Goal: Task Accomplishment & Management: Manage account settings

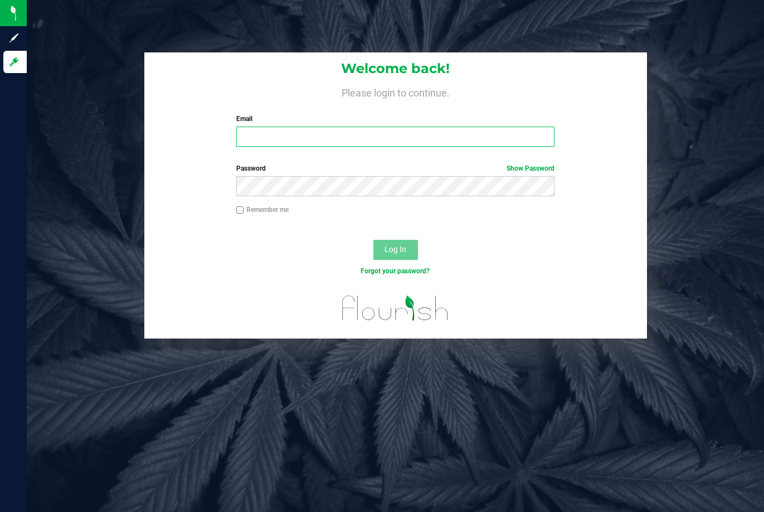
click at [351, 130] on input "Email" at bounding box center [395, 137] width 318 height 20
type input "[EMAIL_ADDRESS][DOMAIN_NAME]"
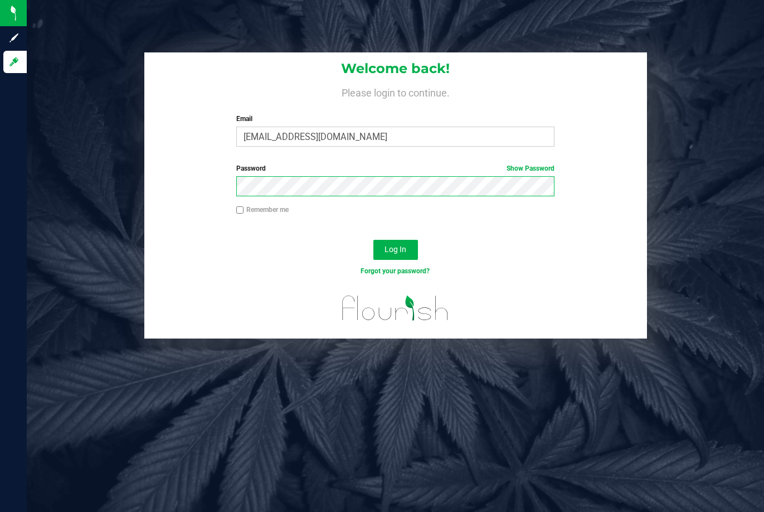
click at [374, 240] on button "Log In" at bounding box center [396, 250] width 45 height 20
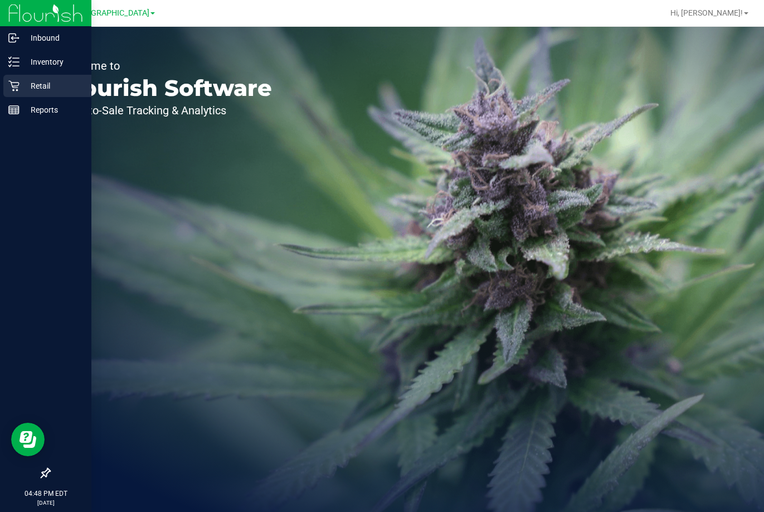
click at [40, 80] on p "Retail" at bounding box center [53, 85] width 67 height 13
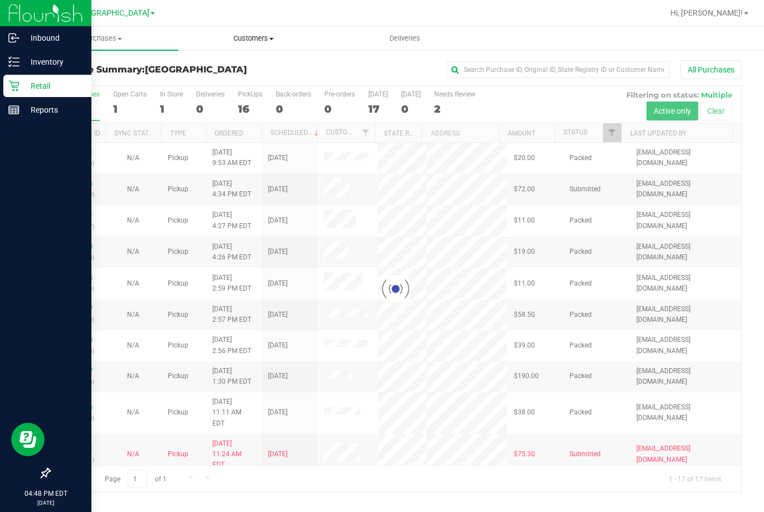
click at [251, 37] on span "Customers" at bounding box center [254, 38] width 151 height 10
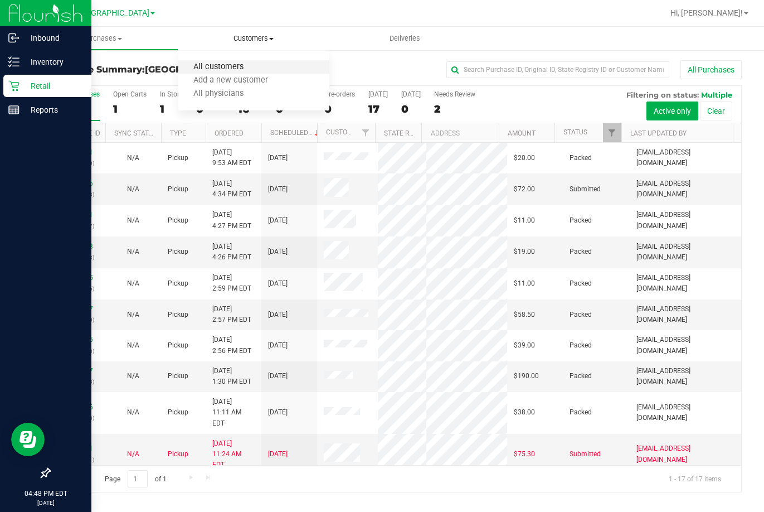
click at [224, 70] on span "All customers" at bounding box center [218, 66] width 80 height 9
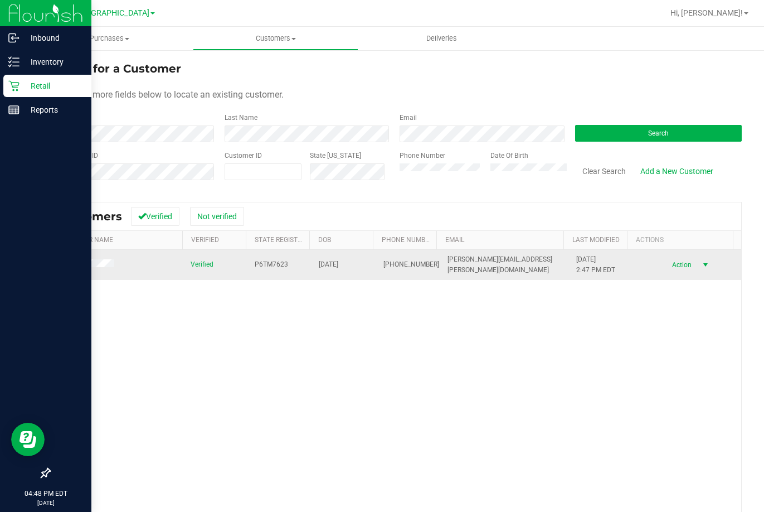
click at [666, 266] on span "Action" at bounding box center [681, 265] width 36 height 16
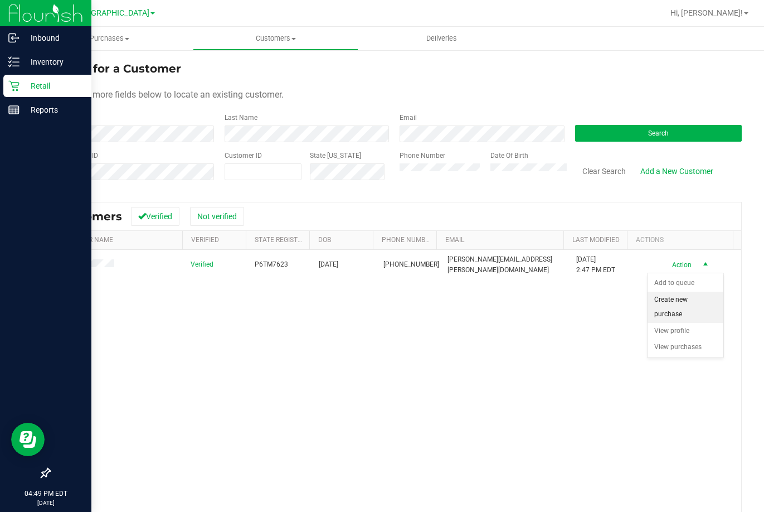
click at [680, 300] on li "Create new purchase" at bounding box center [686, 307] width 76 height 31
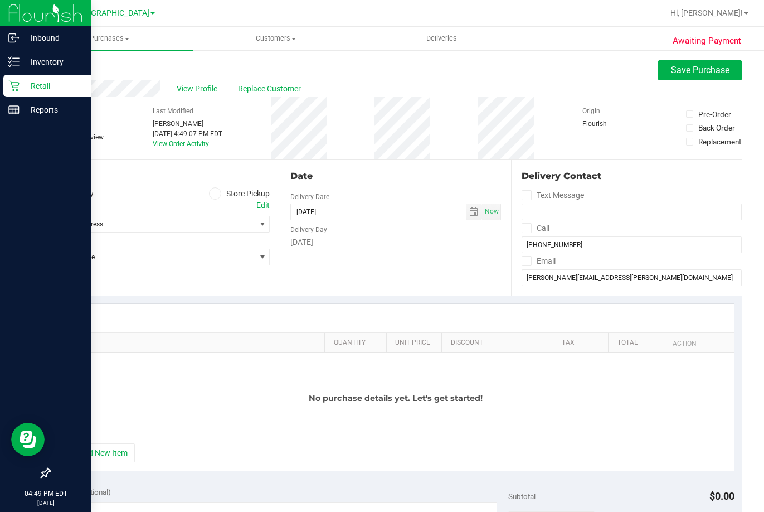
click at [214, 193] on icon at bounding box center [215, 193] width 7 height 0
click at [0, 0] on input "Store Pickup" at bounding box center [0, 0] width 0 height 0
click at [217, 227] on span "Select Store" at bounding box center [153, 224] width 206 height 16
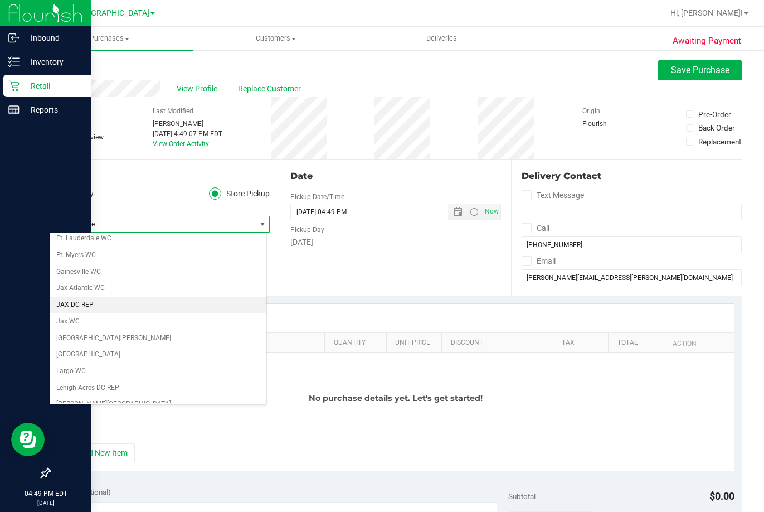
scroll to position [223, 0]
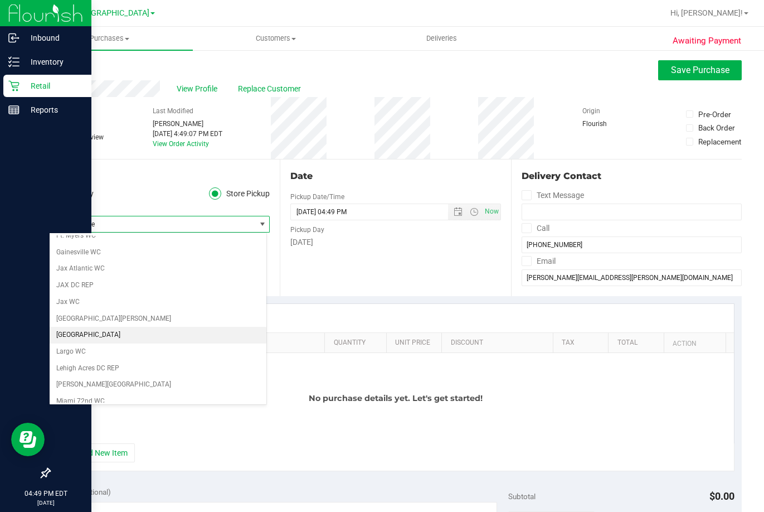
click at [81, 333] on li "[GEOGRAPHIC_DATA]" at bounding box center [158, 335] width 217 height 17
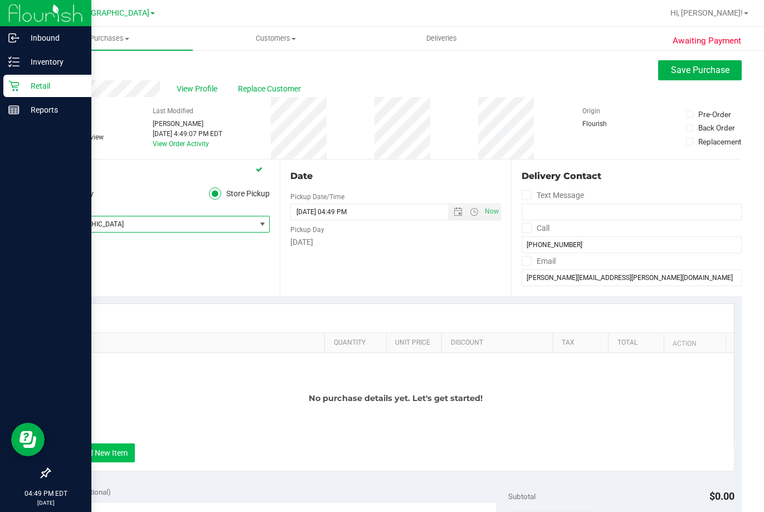
click at [120, 451] on button "+ Add New Item" at bounding box center [100, 452] width 69 height 19
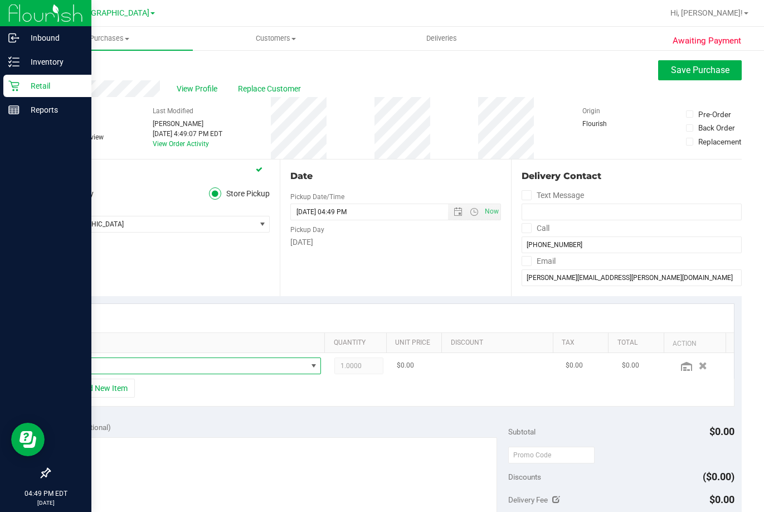
click at [211, 365] on span "NO DATA FOUND" at bounding box center [186, 366] width 243 height 16
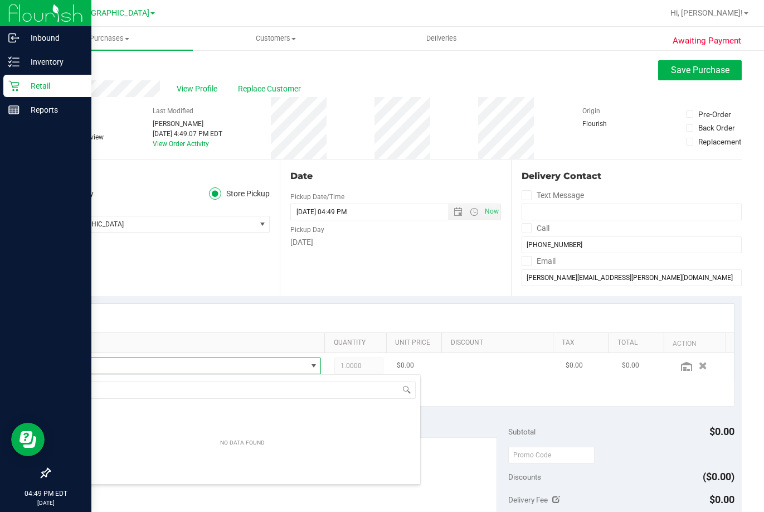
scroll to position [17, 247]
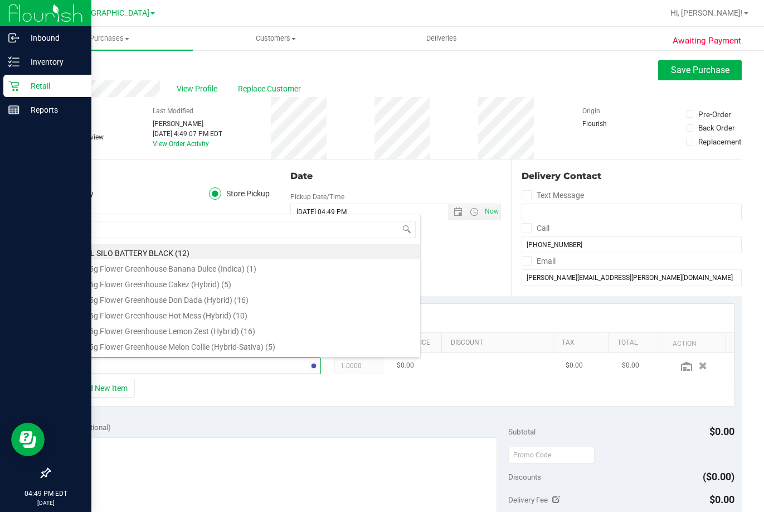
type input "bct"
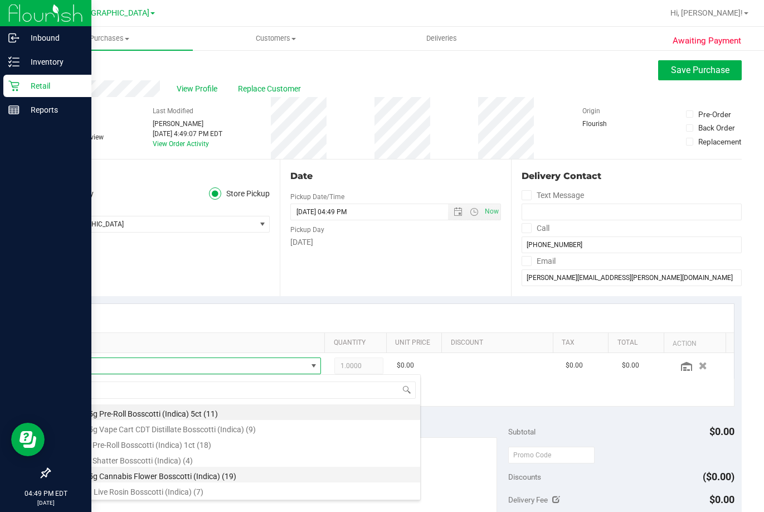
click at [203, 474] on li "FT 3.5g Cannabis Flower Bosscotti (Indica) (19)" at bounding box center [243, 475] width 356 height 16
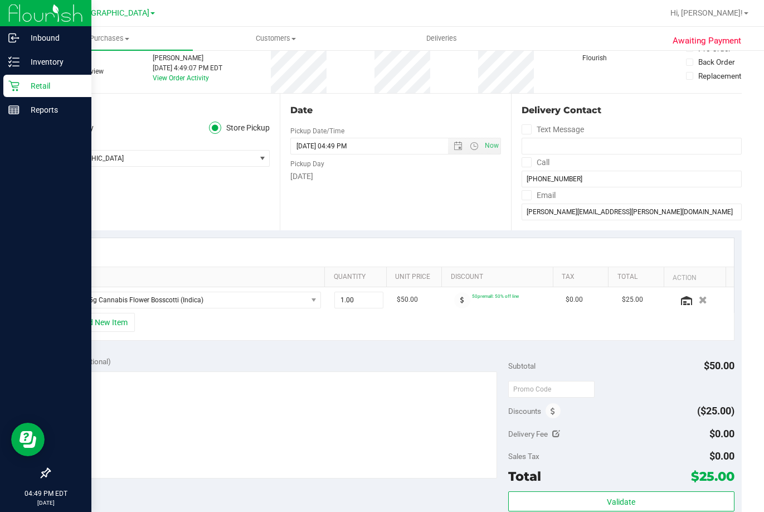
scroll to position [223, 0]
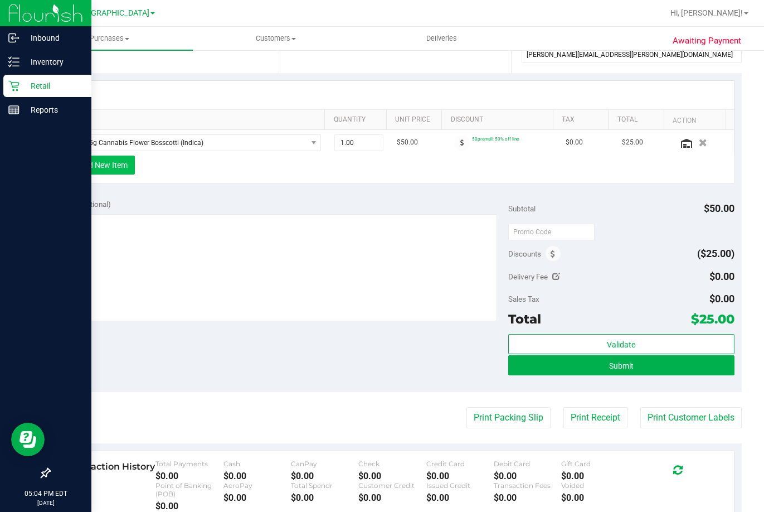
click at [124, 171] on button "+ Add New Item" at bounding box center [100, 165] width 69 height 19
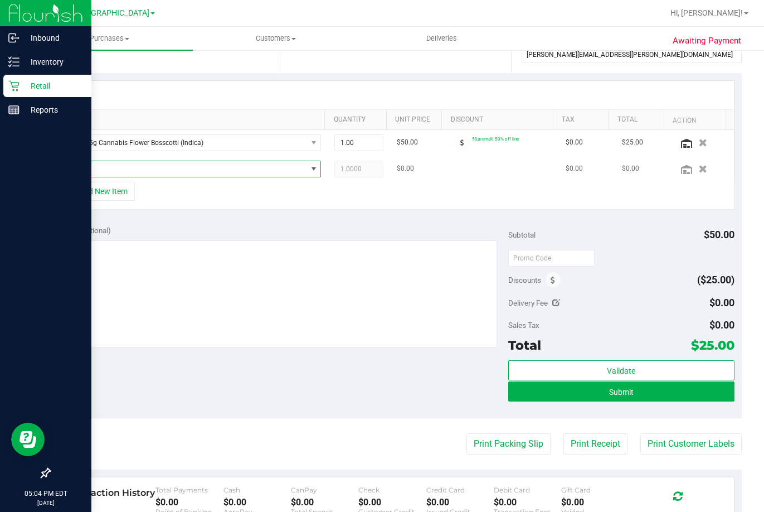
click at [150, 172] on span "NO DATA FOUND" at bounding box center [186, 169] width 243 height 16
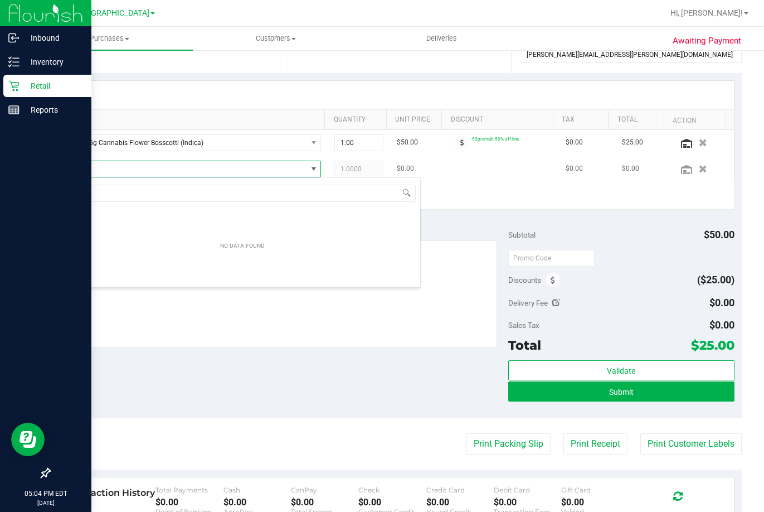
scroll to position [17, 250]
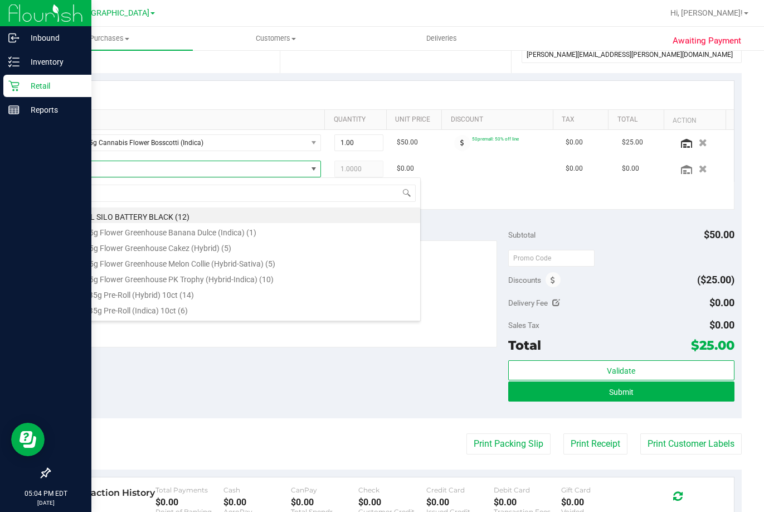
type input "cpz"
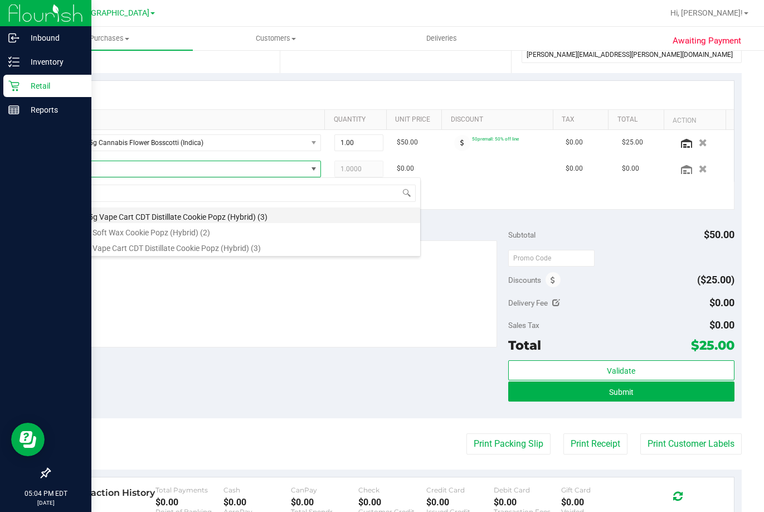
click at [251, 212] on li "FT 0.5g Vape Cart CDT Distillate Cookie Popz (Hybrid) (3)" at bounding box center [243, 215] width 356 height 16
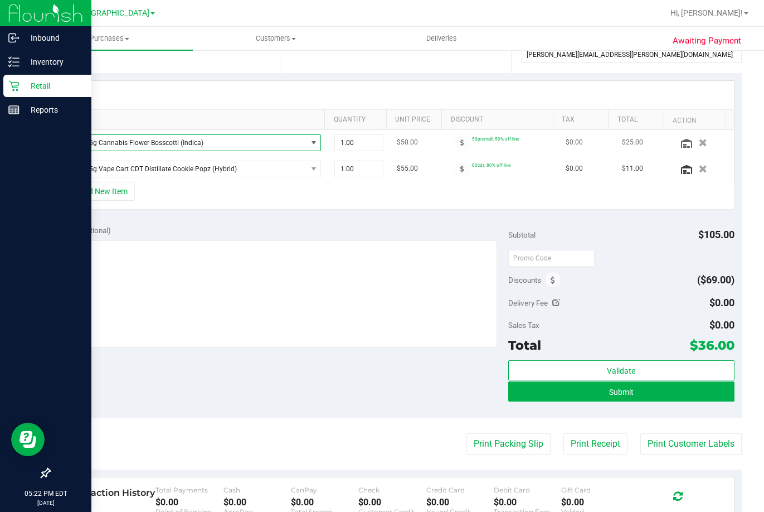
click at [309, 143] on span "NO DATA FOUND" at bounding box center [313, 142] width 9 height 9
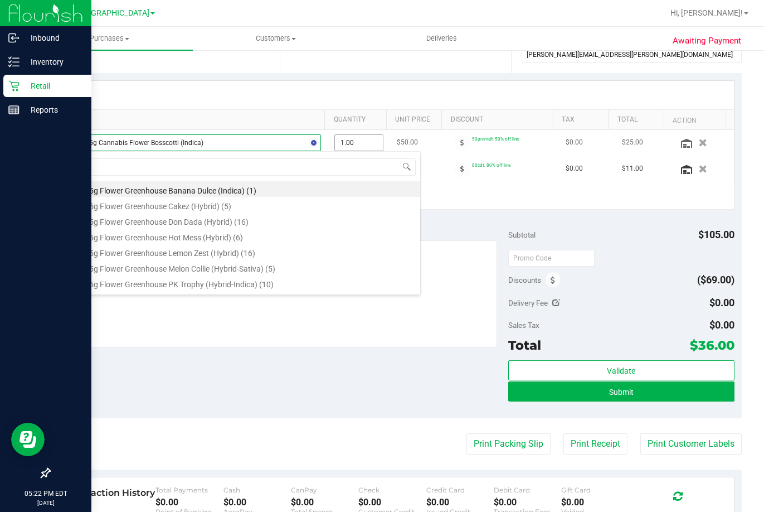
type input "gmo"
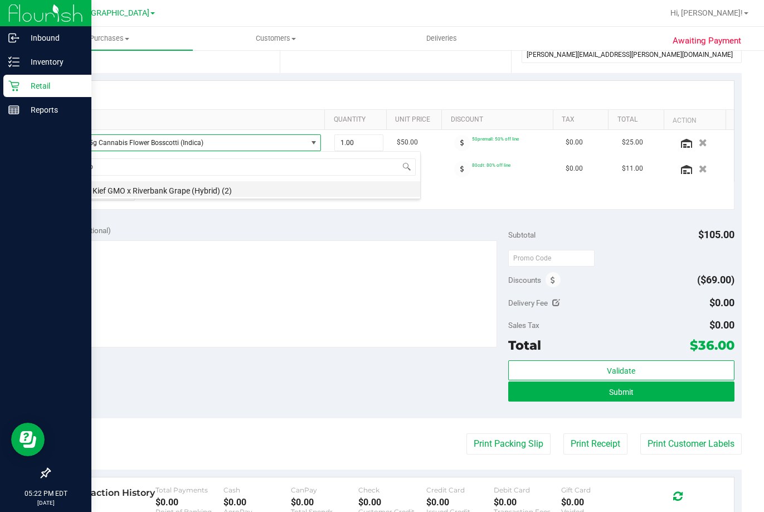
click at [251, 190] on li "FT 1g Kief GMO x Riverbank Grape (Hybrid) (2)" at bounding box center [243, 189] width 356 height 16
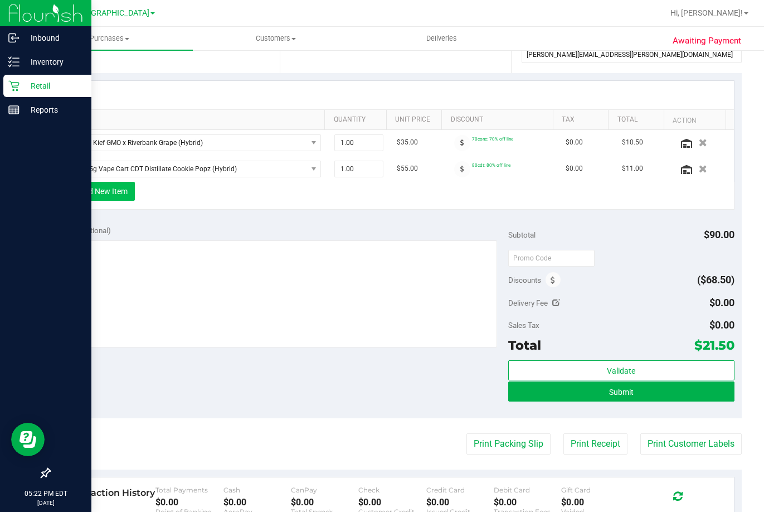
click at [106, 196] on button "+ Add New Item" at bounding box center [100, 191] width 69 height 19
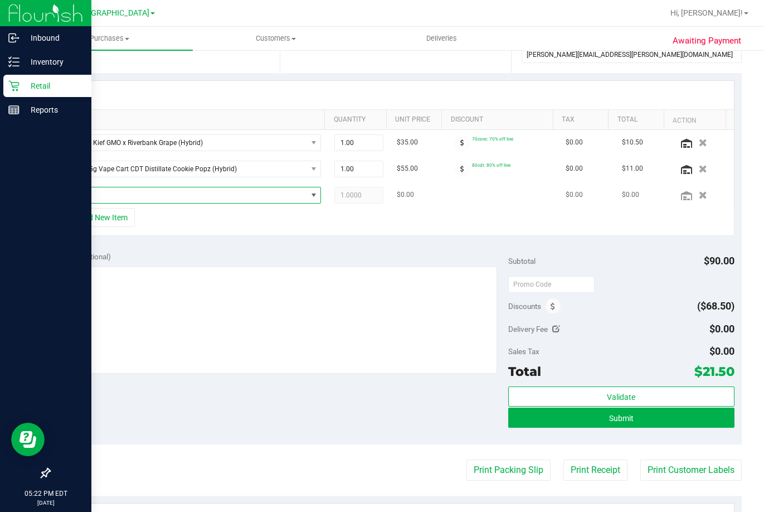
click at [253, 194] on span "NO DATA FOUND" at bounding box center [186, 195] width 243 height 16
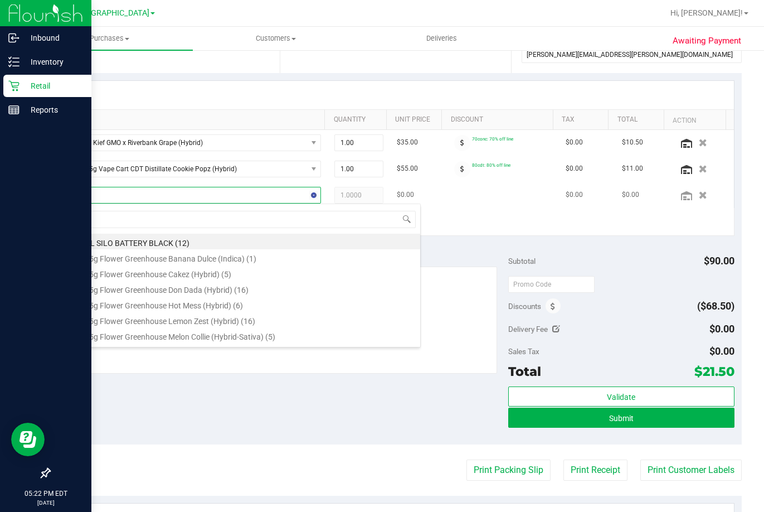
type input "zap"
click at [173, 243] on li "FT 1g Crumble Zap N Burn (Hybrid) (8)" at bounding box center [243, 242] width 356 height 16
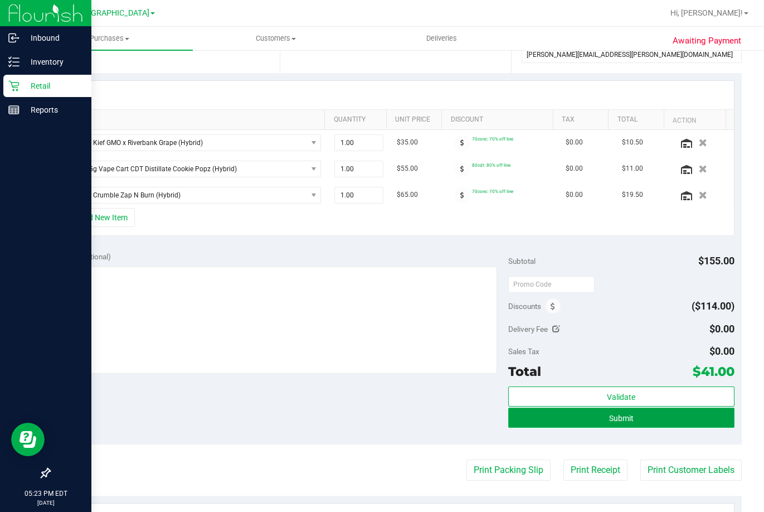
click at [624, 417] on span "Submit" at bounding box center [621, 418] width 25 height 9
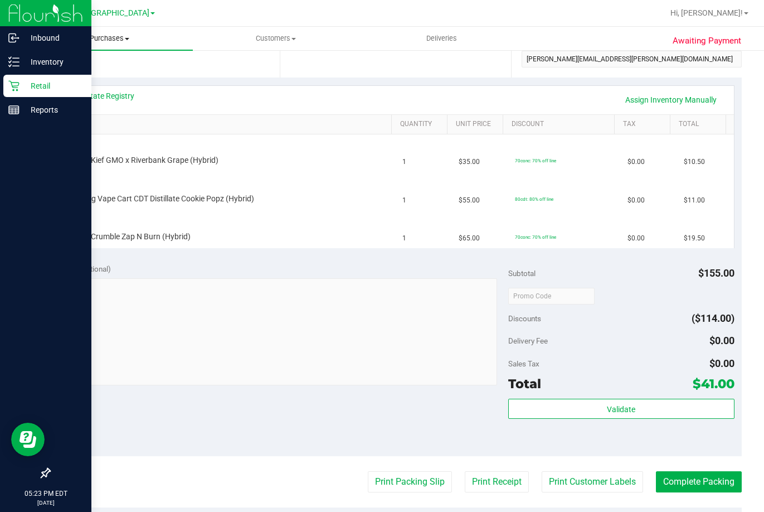
click at [113, 39] on span "Purchases" at bounding box center [110, 38] width 166 height 10
click at [98, 76] on li "Fulfillment" at bounding box center [110, 80] width 166 height 13
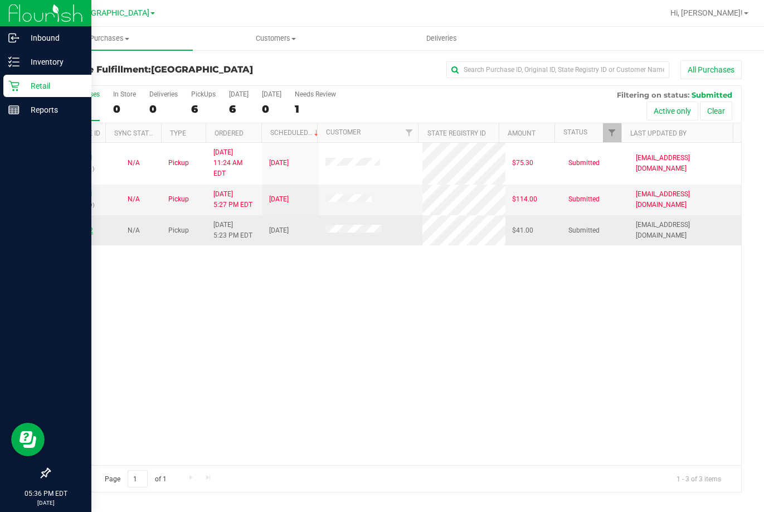
click at [79, 226] on link "12026592" at bounding box center [77, 230] width 31 height 8
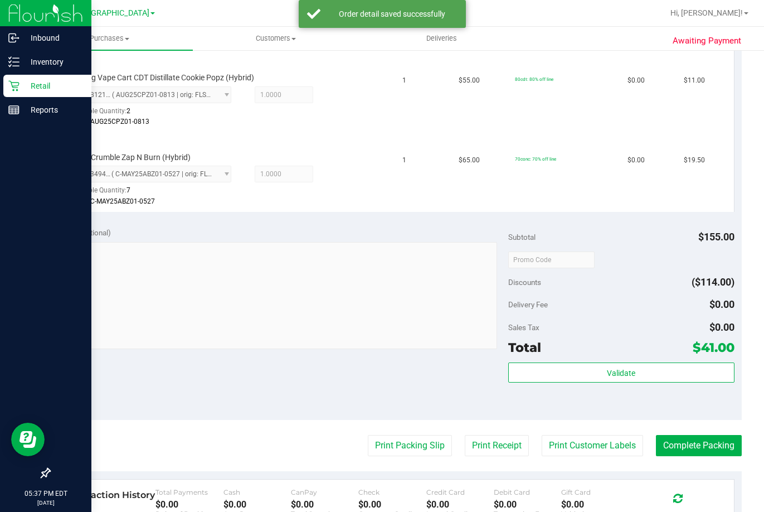
scroll to position [390, 0]
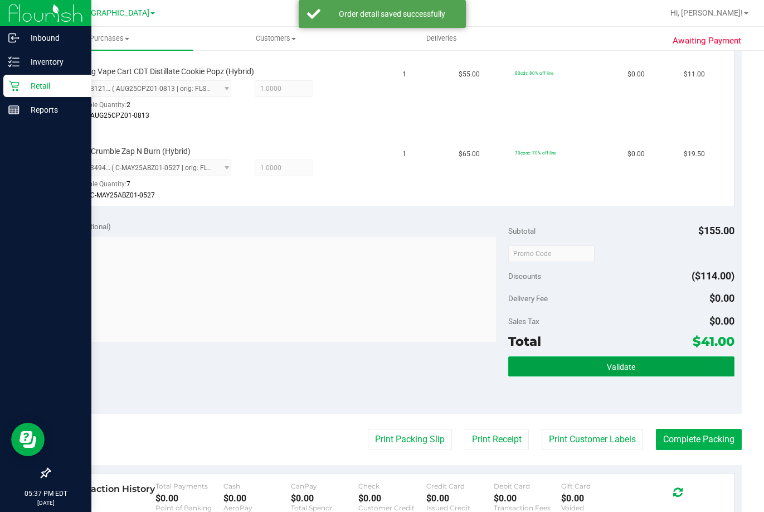
click at [615, 368] on span "Validate" at bounding box center [621, 366] width 28 height 9
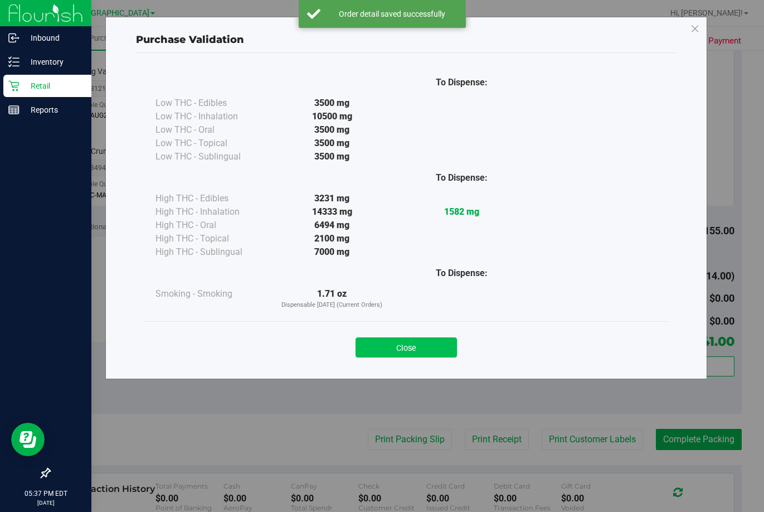
click at [420, 346] on button "Close" at bounding box center [406, 347] width 101 height 20
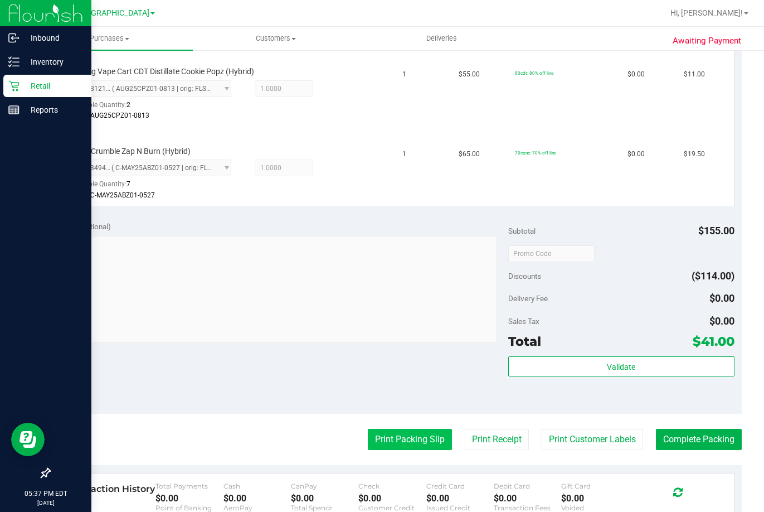
click at [413, 436] on button "Print Packing Slip" at bounding box center [410, 439] width 84 height 21
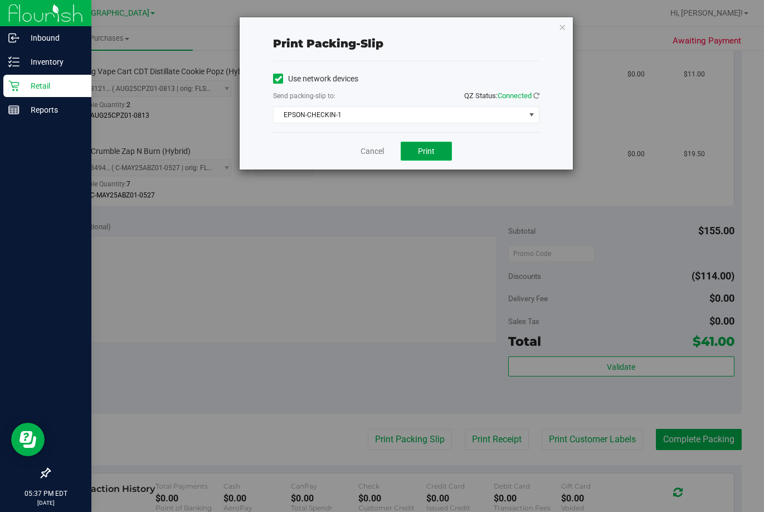
click at [433, 154] on span "Print" at bounding box center [426, 151] width 17 height 9
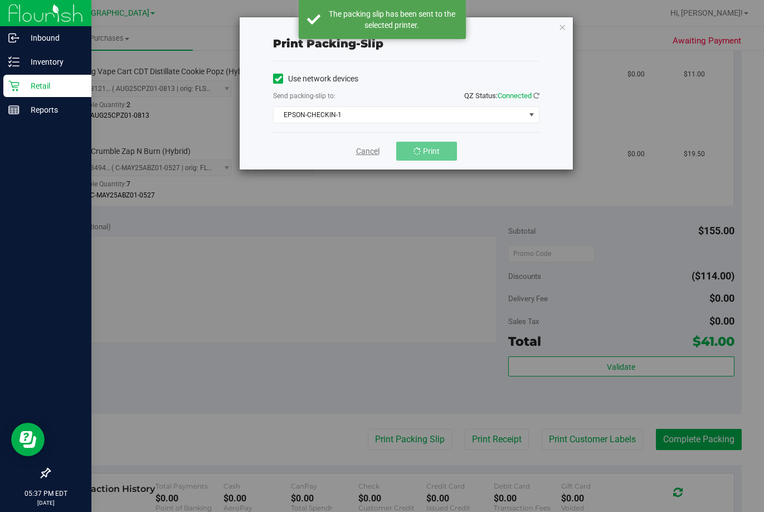
click at [366, 155] on link "Cancel" at bounding box center [367, 152] width 23 height 12
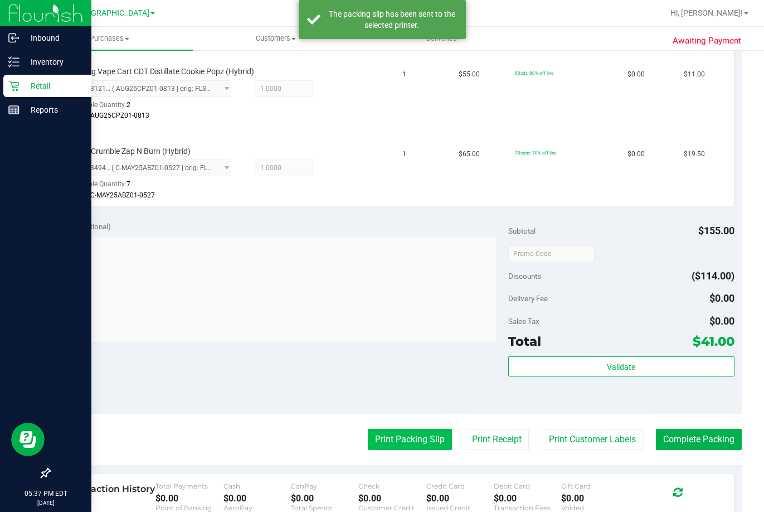
click at [409, 441] on button "Print Packing Slip" at bounding box center [410, 439] width 84 height 21
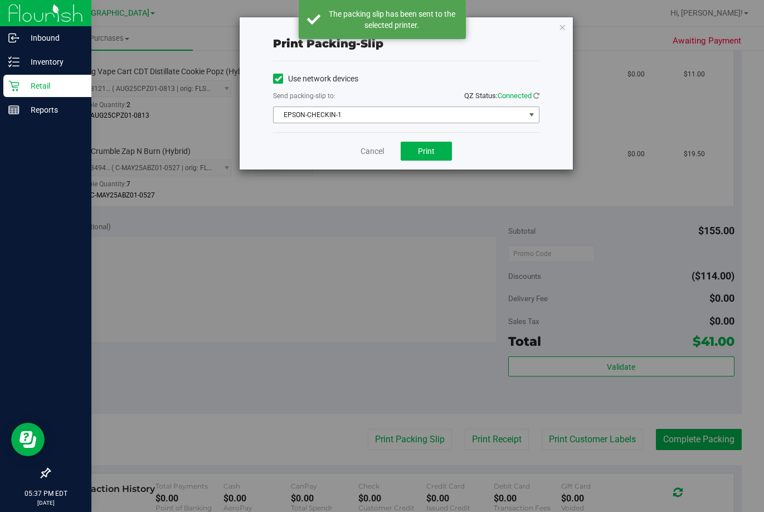
click at [357, 118] on span "EPSON-CHECKIN-1" at bounding box center [399, 115] width 251 height 16
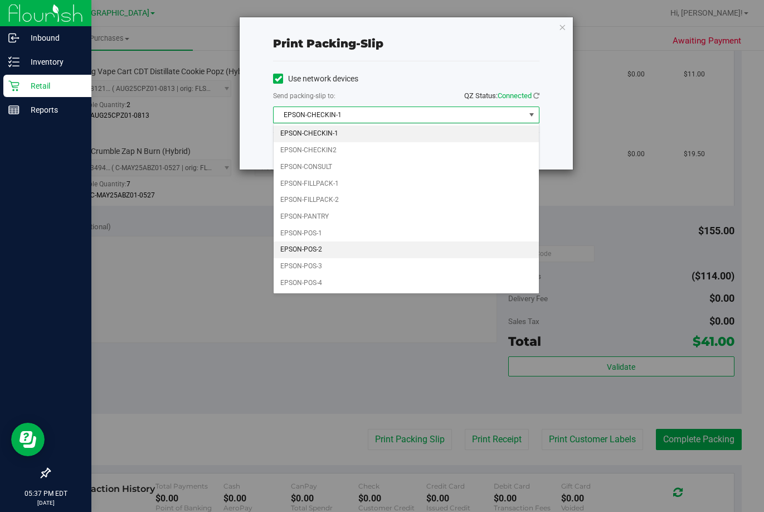
click at [344, 248] on li "EPSON-POS-2" at bounding box center [406, 249] width 265 height 17
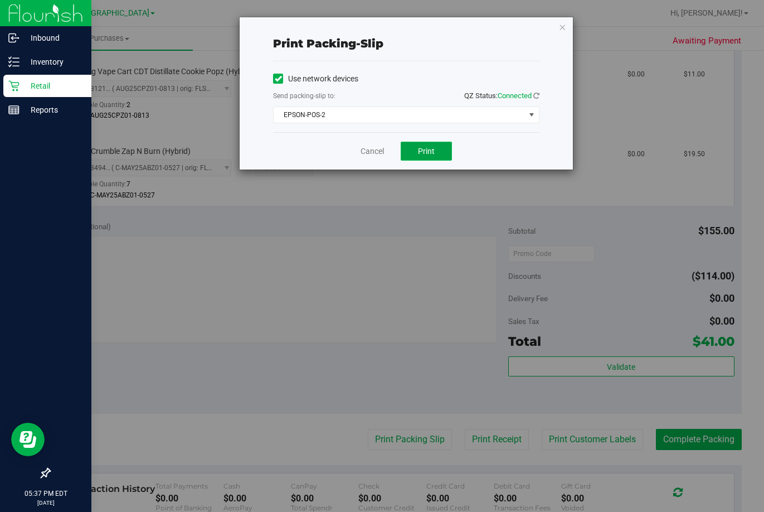
click at [403, 150] on button "Print" at bounding box center [426, 151] width 51 height 19
drag, startPoint x: 380, startPoint y: 155, endPoint x: 500, endPoint y: 211, distance: 132.4
click at [379, 155] on link "Cancel" at bounding box center [372, 152] width 23 height 12
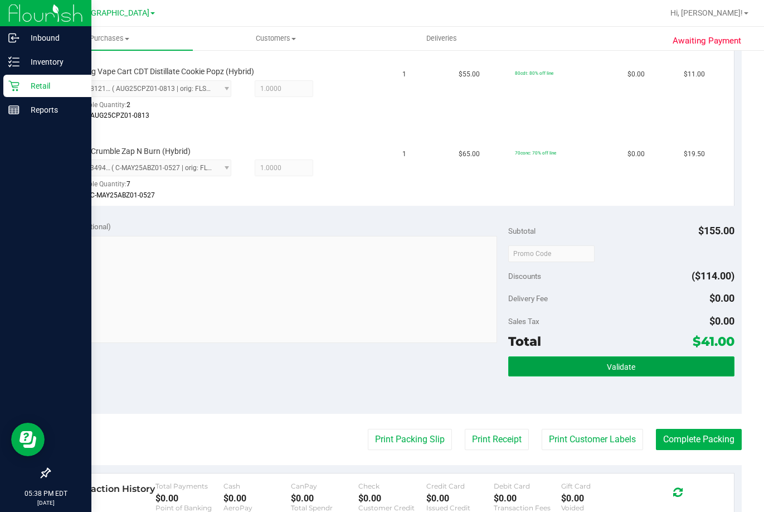
click at [685, 361] on button "Validate" at bounding box center [621, 366] width 226 height 20
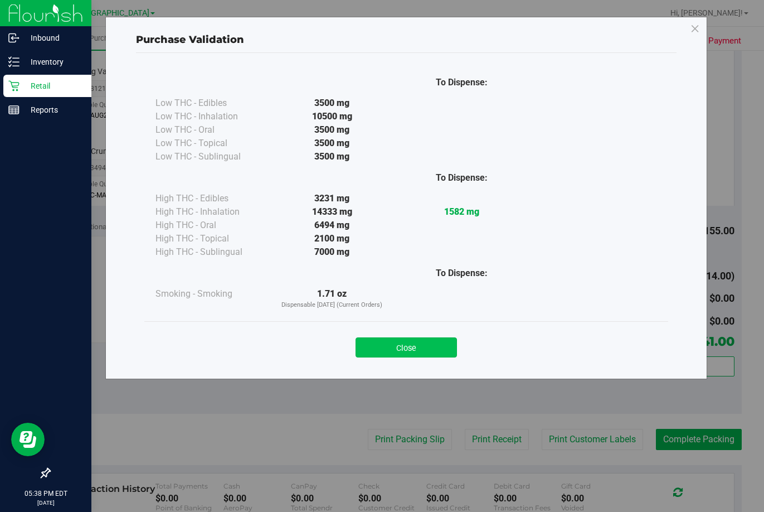
click at [391, 346] on button "Close" at bounding box center [406, 347] width 101 height 20
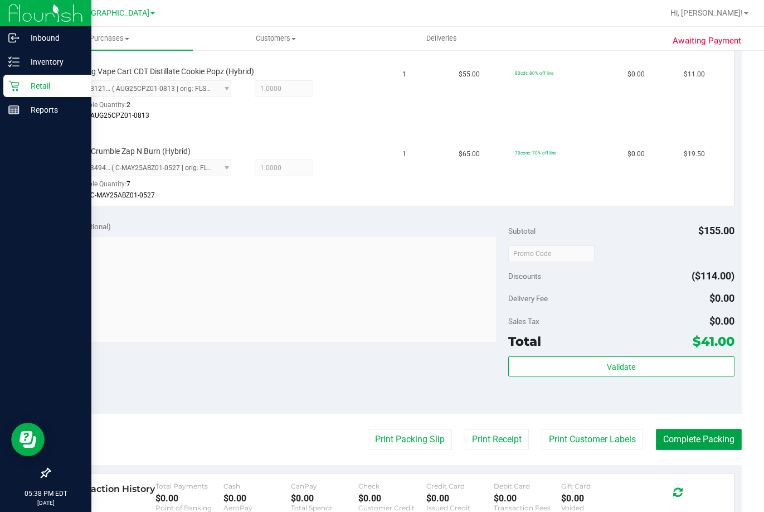
click at [688, 444] on button "Complete Packing" at bounding box center [699, 439] width 86 height 21
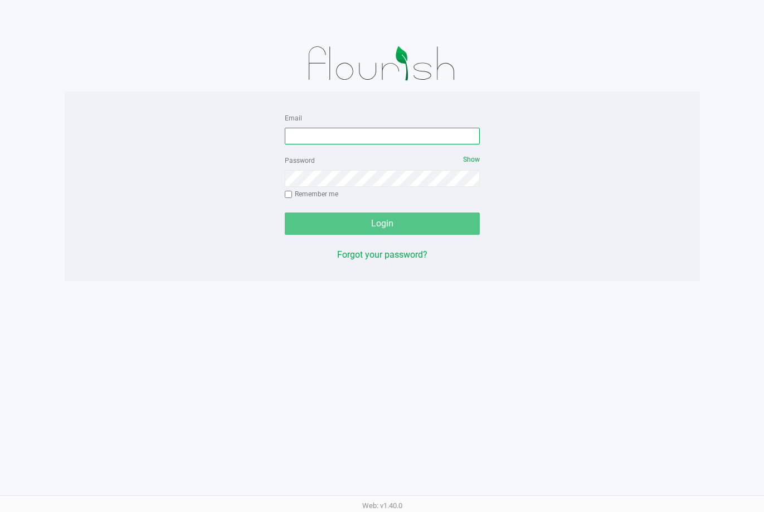
click at [324, 134] on input "Email" at bounding box center [382, 136] width 195 height 17
type input "[EMAIL_ADDRESS][DOMAIN_NAME]"
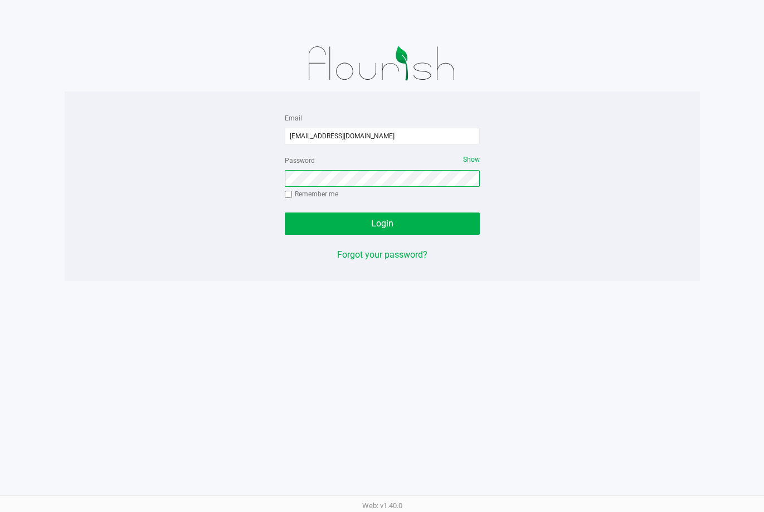
click at [285, 212] on button "Login" at bounding box center [382, 223] width 195 height 22
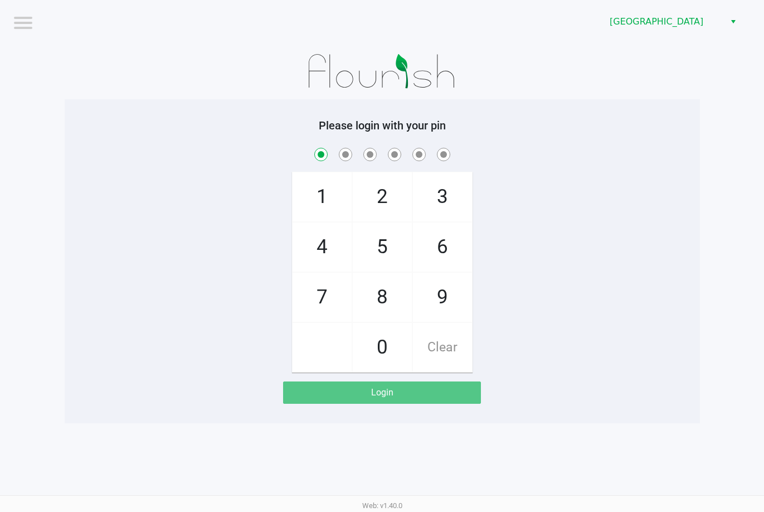
checkbox input "true"
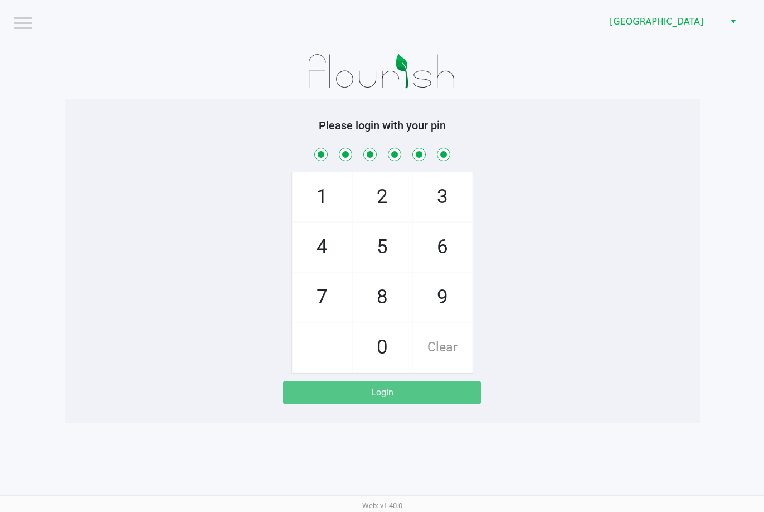
checkbox input "true"
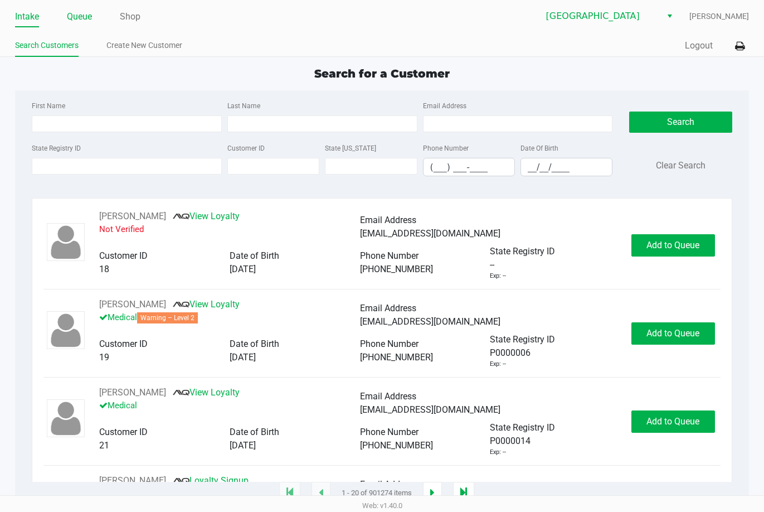
click at [77, 17] on link "Queue" at bounding box center [79, 17] width 25 height 16
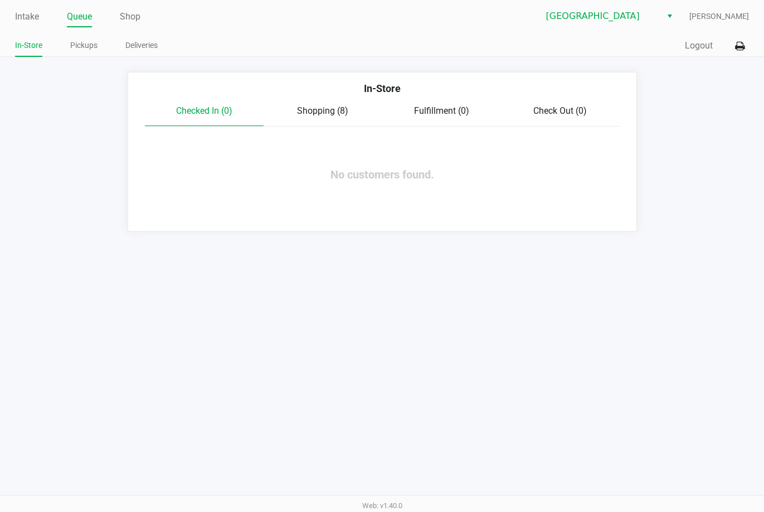
click at [491, 317] on div "Intake Queue Shop Lakeland WC [PERSON_NAME] In-Store Pickups Deliveries Quick S…" at bounding box center [382, 256] width 764 height 512
click at [27, 11] on link "Intake" at bounding box center [27, 17] width 24 height 16
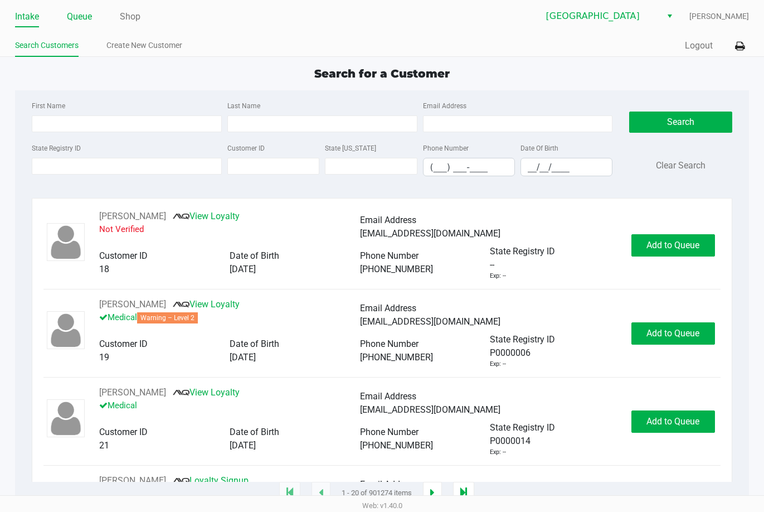
click at [85, 15] on link "Queue" at bounding box center [79, 17] width 25 height 16
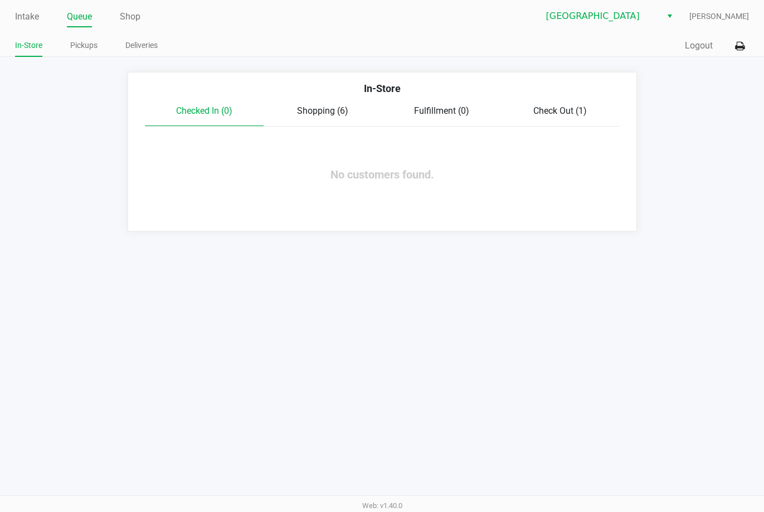
click at [328, 109] on span "Shopping (6)" at bounding box center [322, 110] width 51 height 11
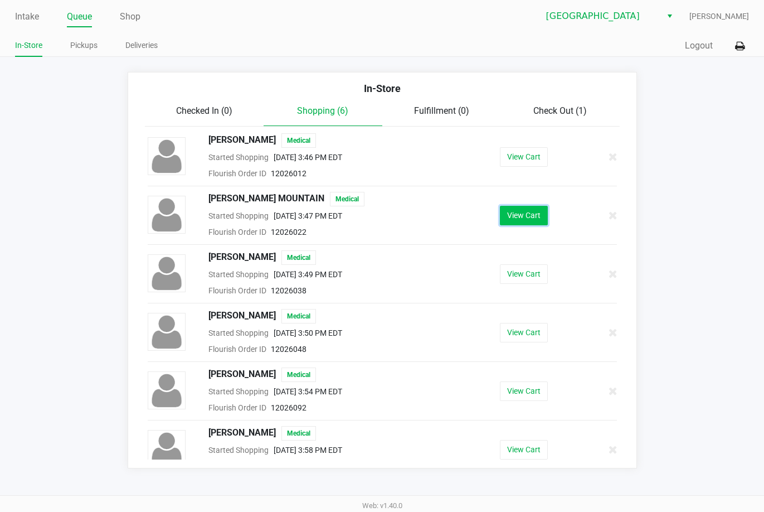
click at [513, 213] on button "View Cart" at bounding box center [524, 216] width 48 height 20
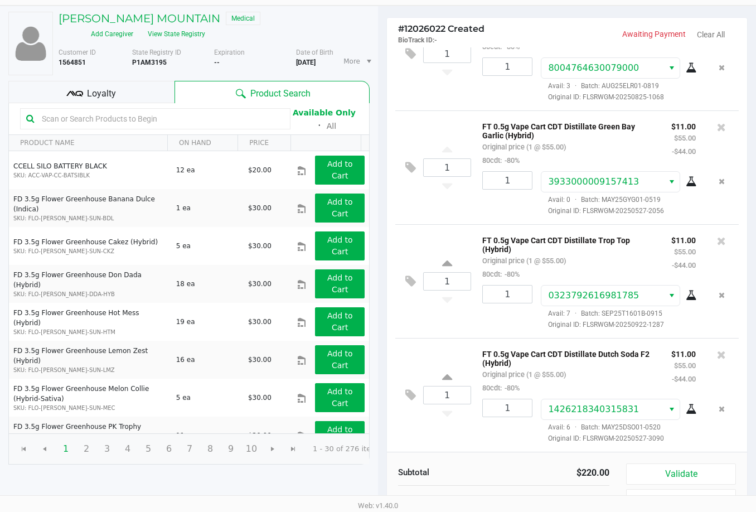
scroll to position [114, 0]
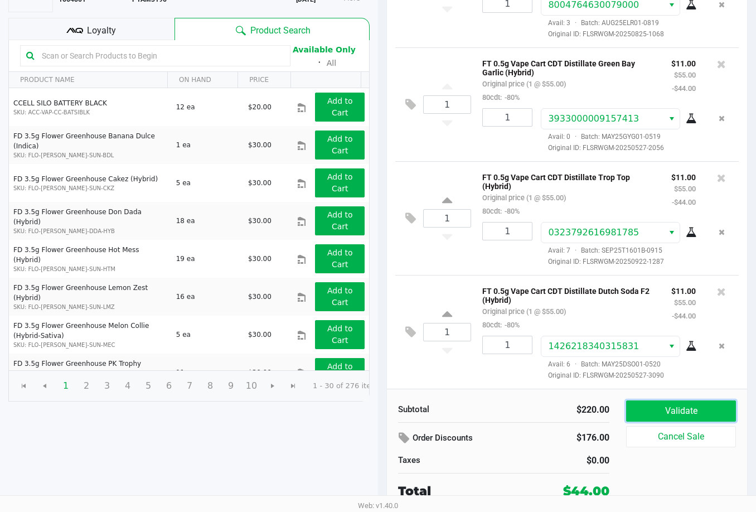
click at [632, 408] on button "Validate" at bounding box center [681, 410] width 110 height 21
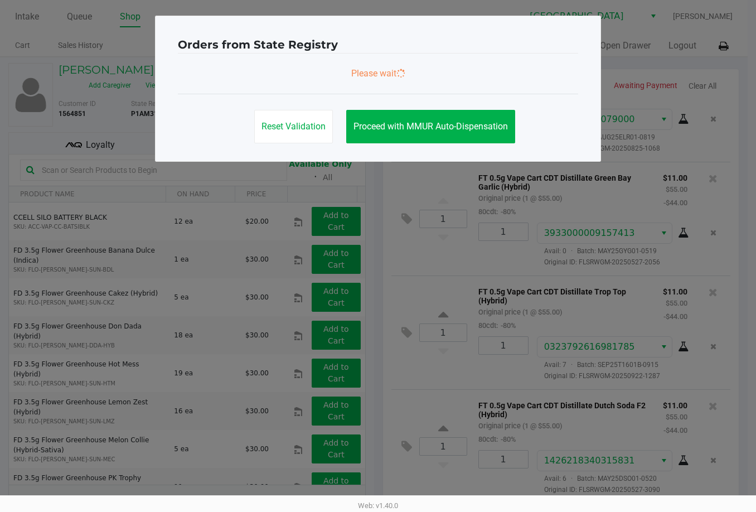
scroll to position [0, 0]
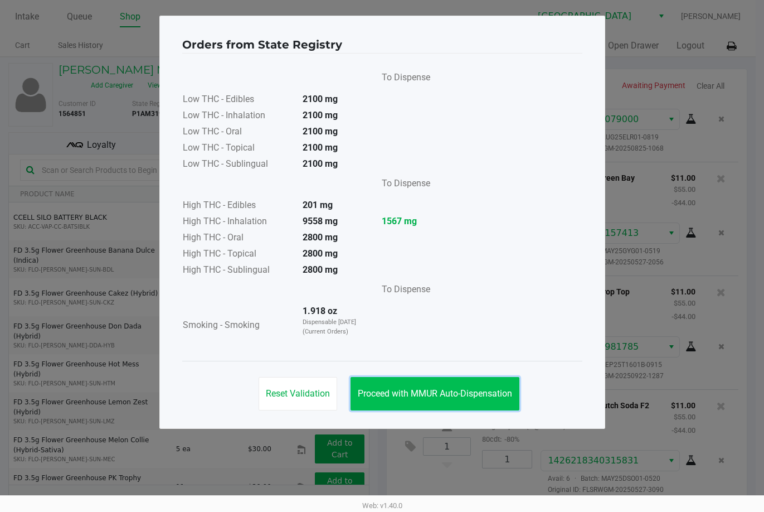
click at [484, 394] on span "Proceed with MMUR Auto-Dispensation" at bounding box center [435, 393] width 154 height 11
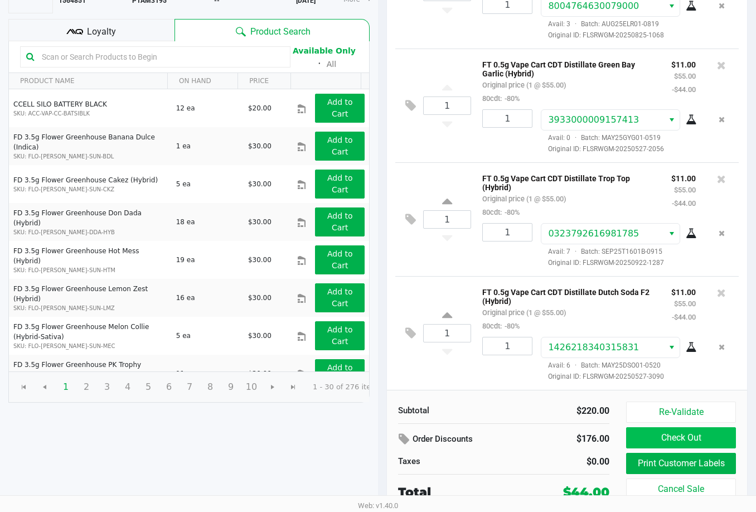
scroll to position [114, 0]
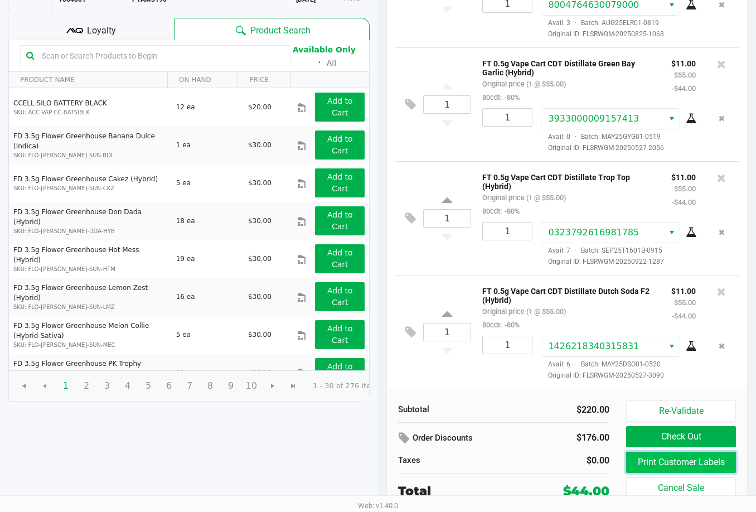
click at [689, 463] on button "Print Customer Labels" at bounding box center [681, 462] width 110 height 21
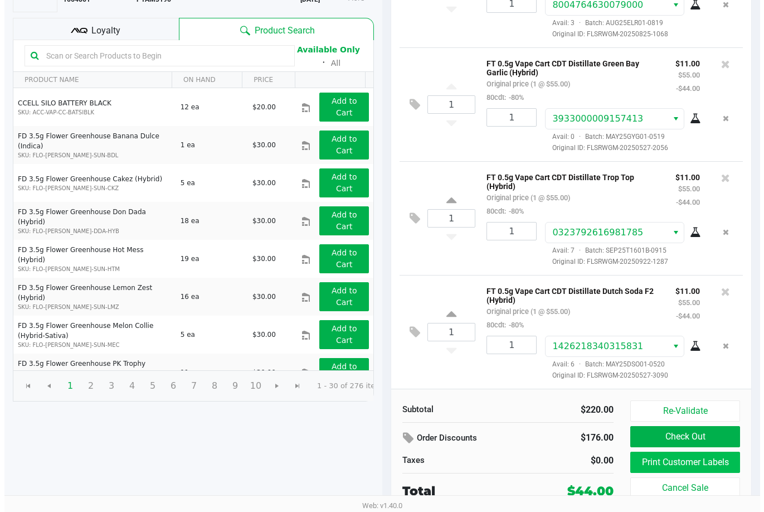
scroll to position [0, 0]
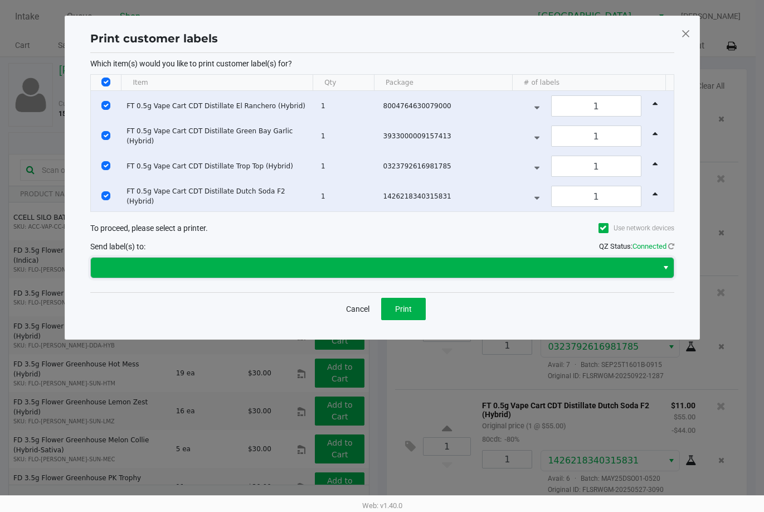
click at [359, 265] on span at bounding box center [375, 267] width 554 height 13
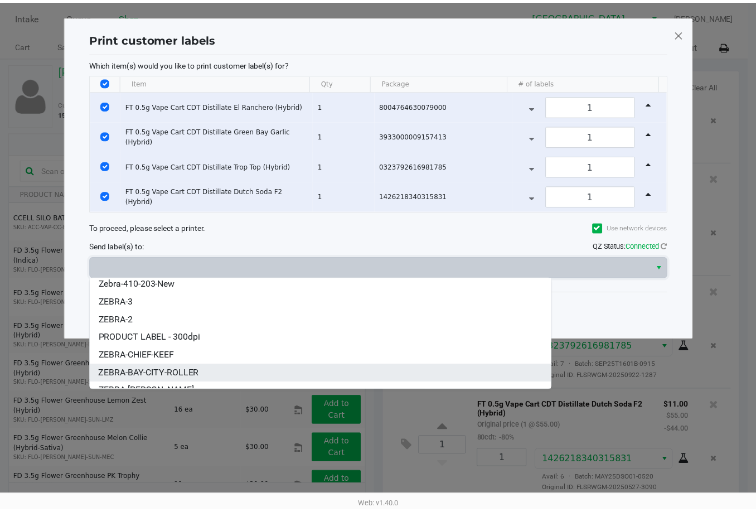
scroll to position [31, 0]
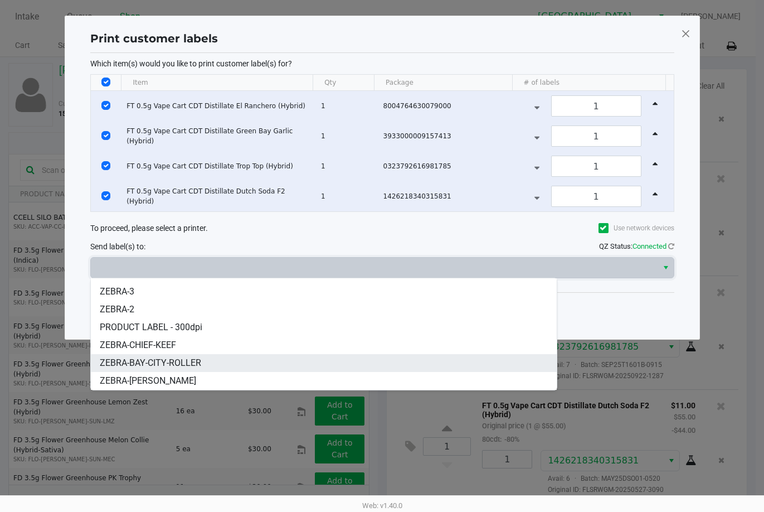
click at [224, 361] on li "ZEBRA-BAY-CITY-ROLLER" at bounding box center [324, 363] width 466 height 18
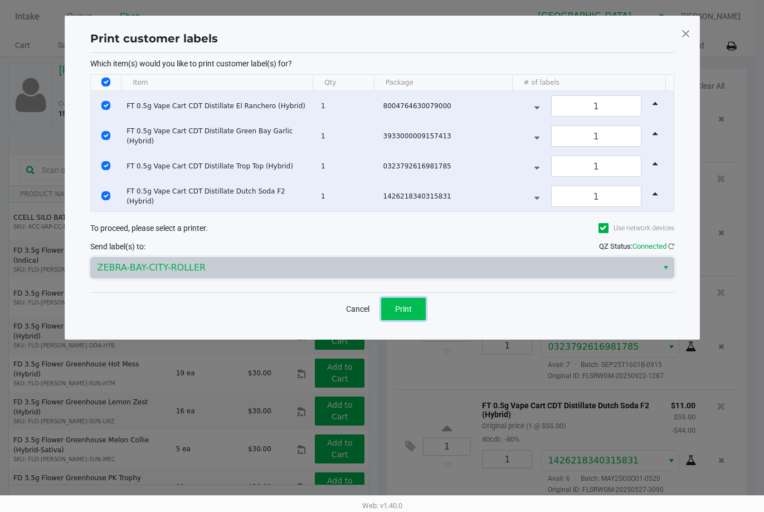
click at [405, 308] on span "Print" at bounding box center [403, 308] width 17 height 9
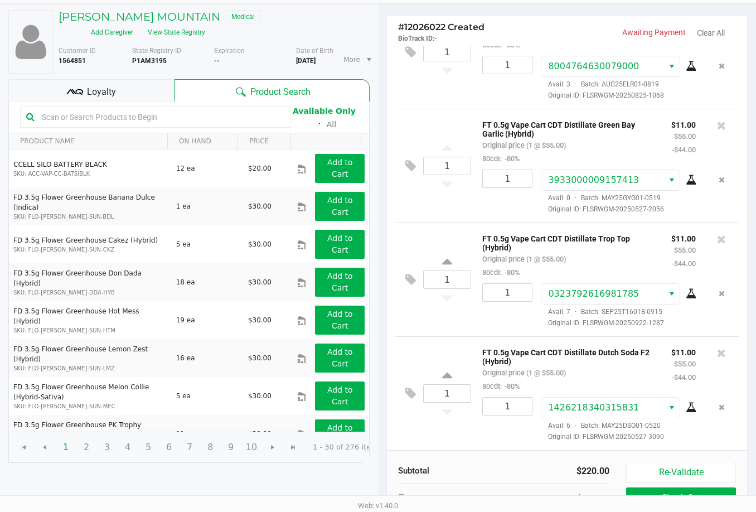
scroll to position [114, 0]
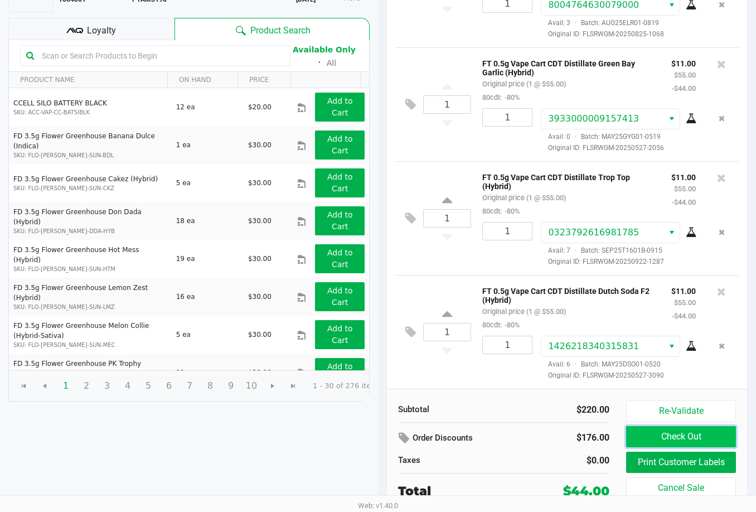
click at [682, 429] on button "Check Out" at bounding box center [681, 436] width 110 height 21
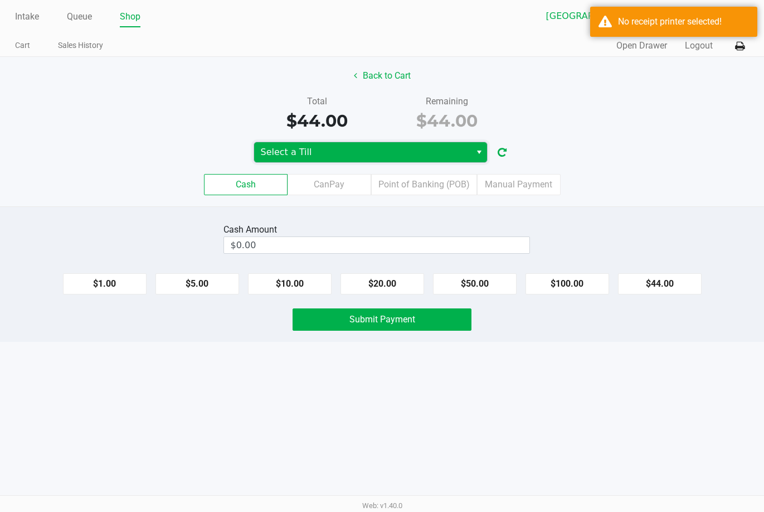
click at [433, 153] on span "Select a Till" at bounding box center [362, 152] width 203 height 13
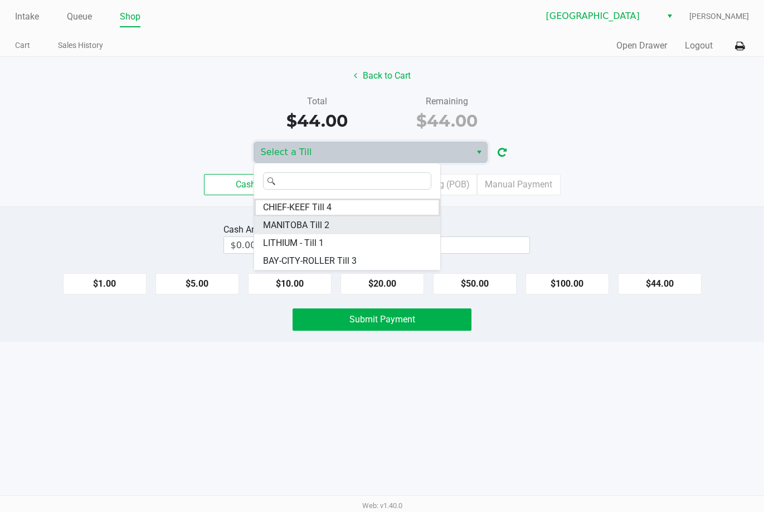
click at [328, 225] on span "MANITOBA Till 2" at bounding box center [296, 225] width 66 height 13
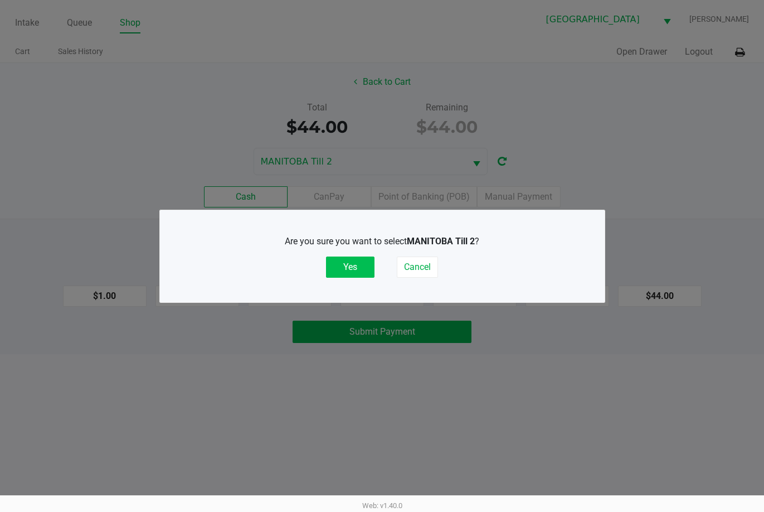
click at [342, 264] on button "Yes" at bounding box center [350, 266] width 49 height 21
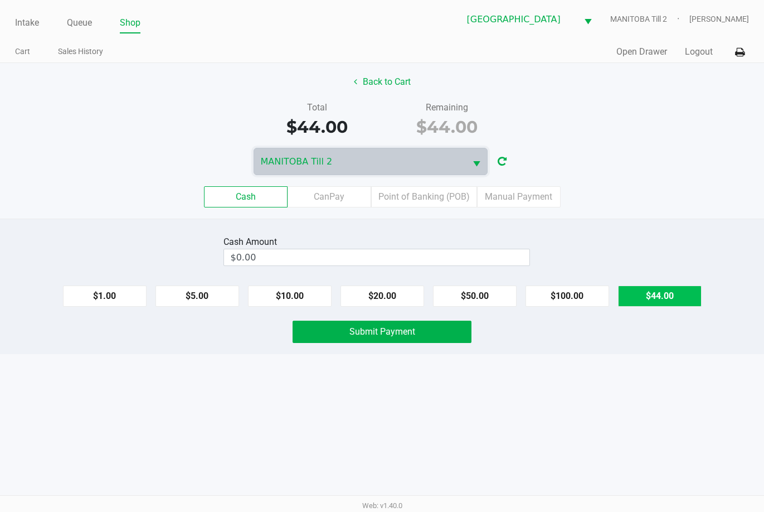
click at [648, 288] on button "$44.00" at bounding box center [660, 295] width 84 height 21
type input "$44.00"
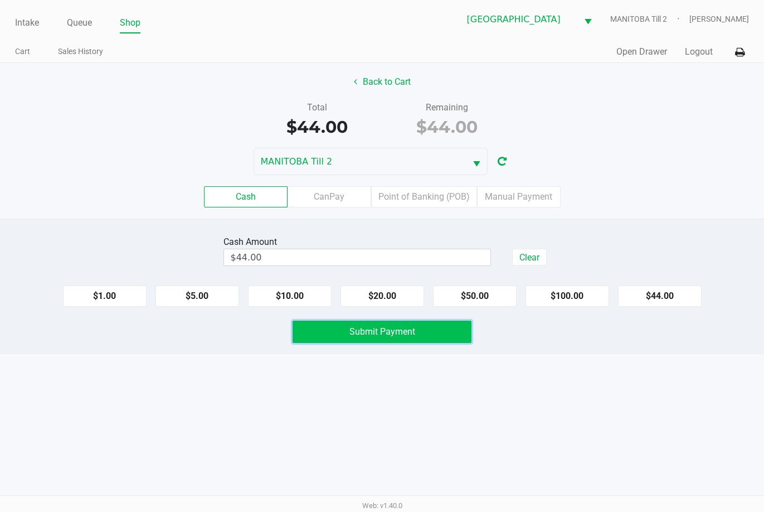
click at [418, 329] on button "Submit Payment" at bounding box center [382, 332] width 178 height 22
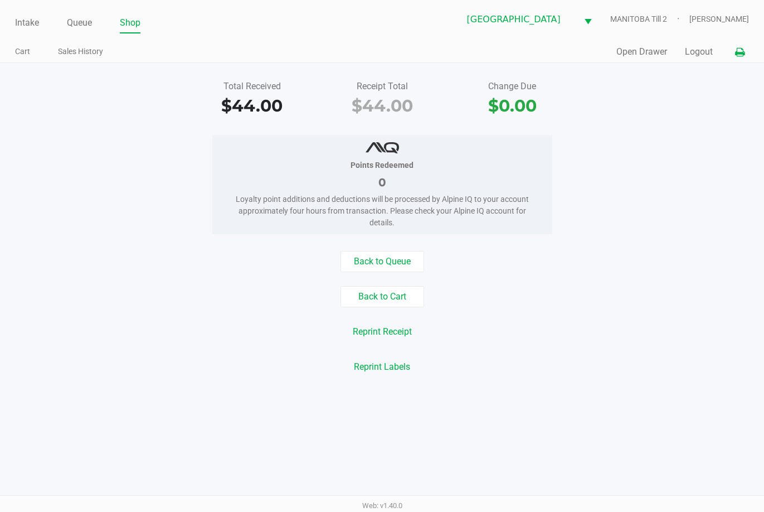
click at [736, 51] on icon at bounding box center [739, 53] width 9 height 8
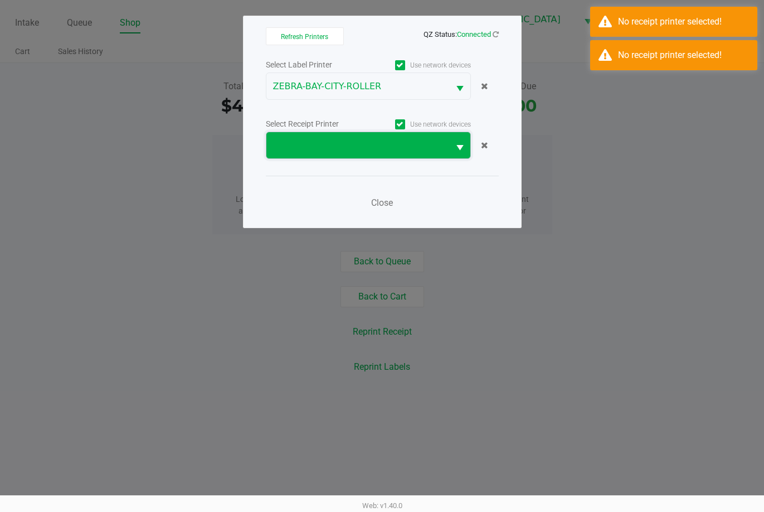
click at [419, 148] on span at bounding box center [357, 145] width 169 height 13
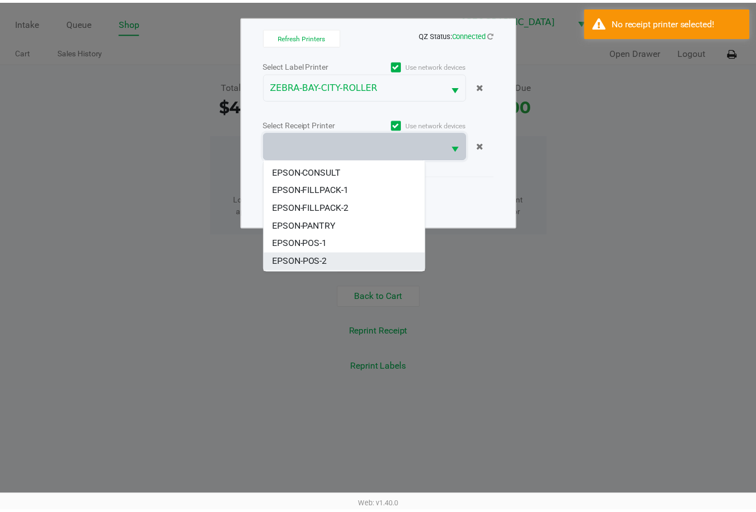
scroll to position [67, 0]
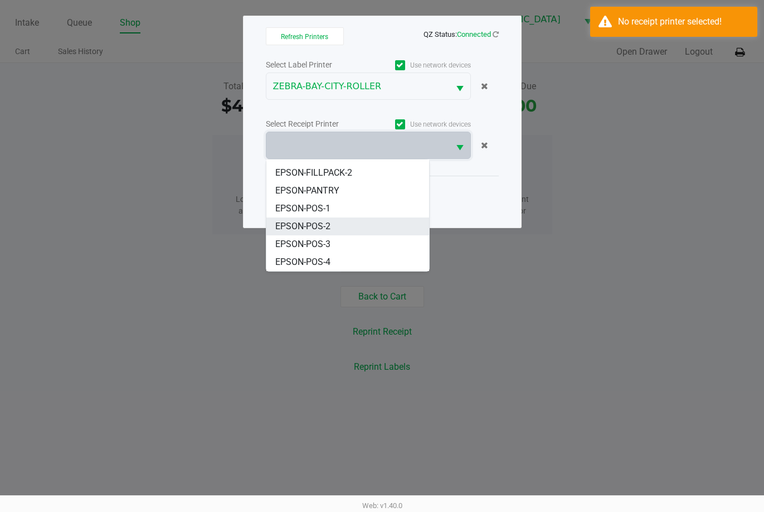
click at [382, 227] on li "EPSON-POS-2" at bounding box center [347, 226] width 163 height 18
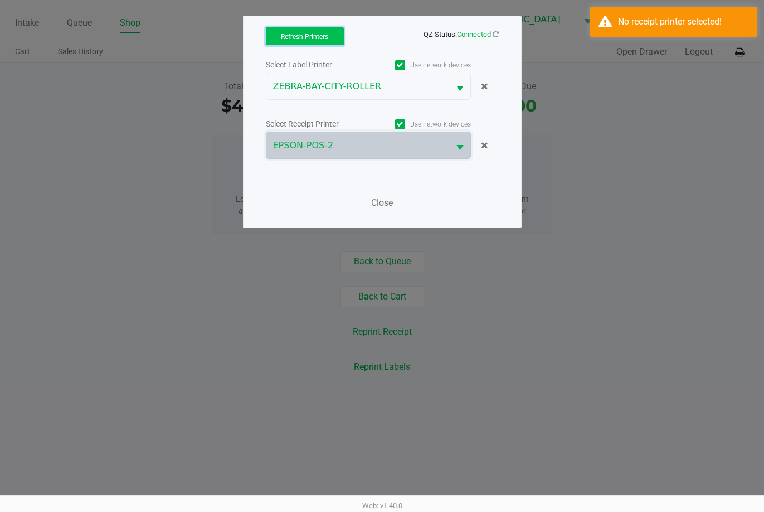
click at [319, 31] on button "Refresh Printers" at bounding box center [305, 36] width 78 height 18
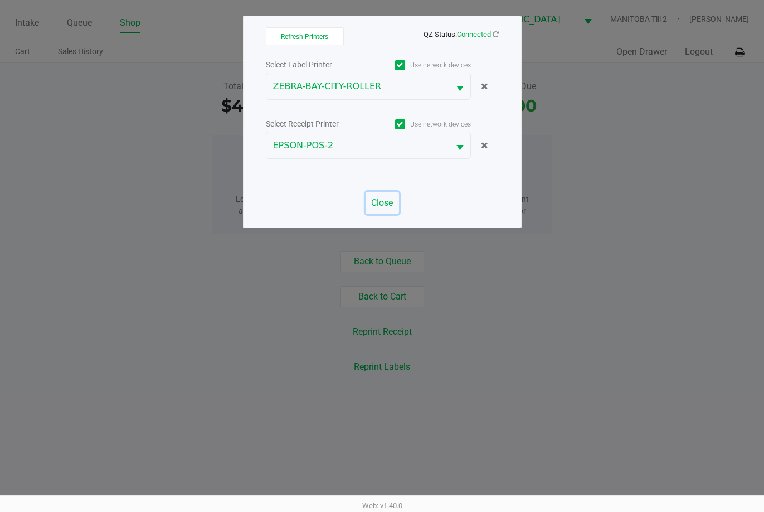
click at [390, 203] on span "Close" at bounding box center [382, 202] width 22 height 11
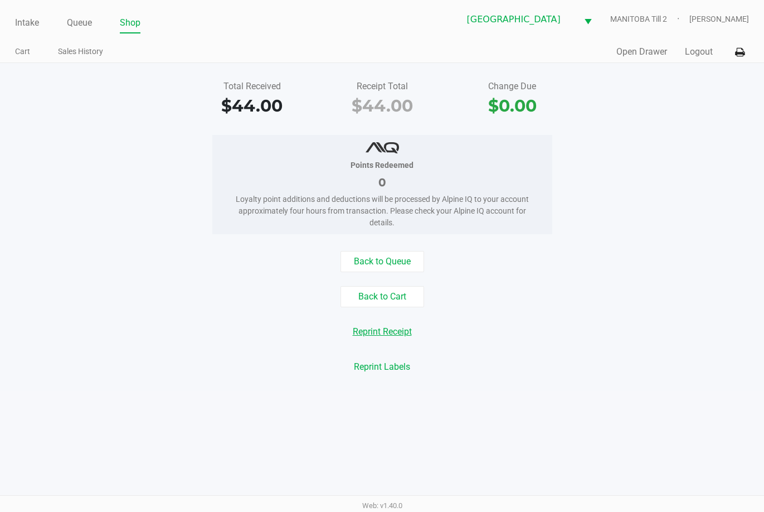
click at [389, 328] on button "Reprint Receipt" at bounding box center [383, 331] width 74 height 21
click at [646, 50] on button "Open Drawer" at bounding box center [642, 51] width 51 height 13
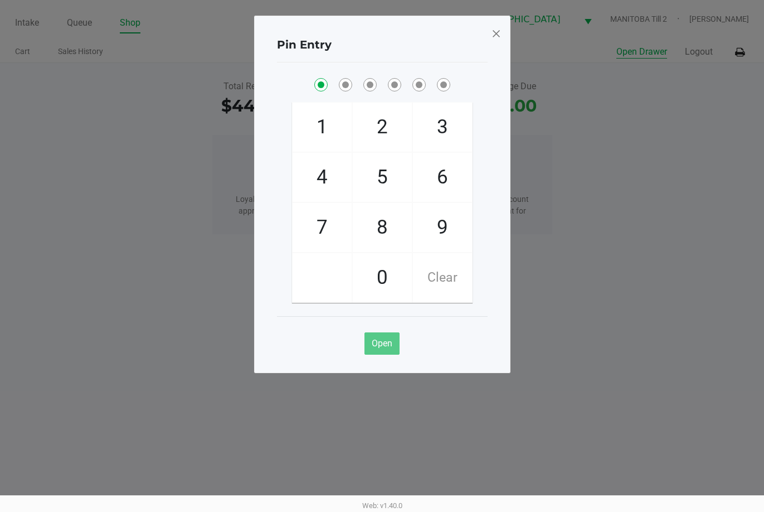
checkbox input "true"
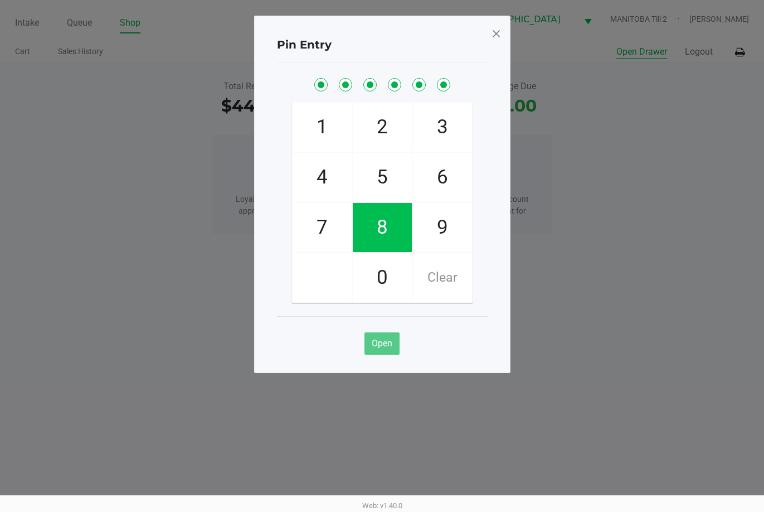
checkbox input "true"
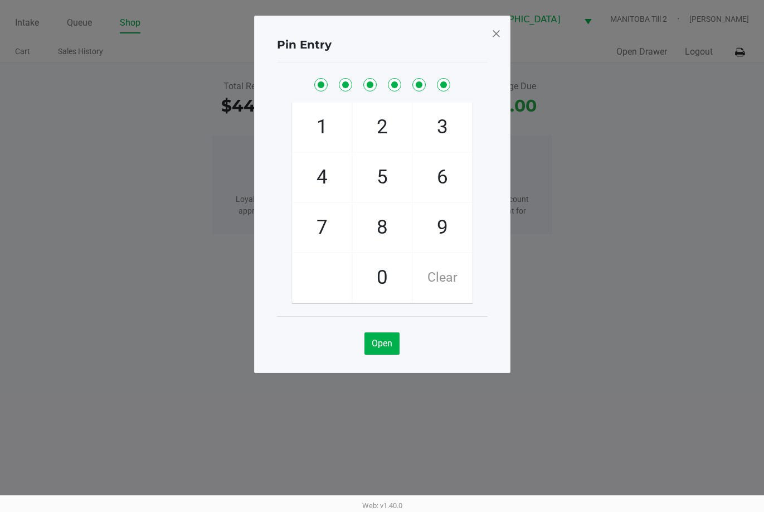
click at [627, 271] on ngb-modal-window "Pin Entry 1 4 7 2 5 8 0 3 6 9 Clear Open" at bounding box center [382, 256] width 764 height 512
click at [497, 32] on span at bounding box center [496, 34] width 10 height 18
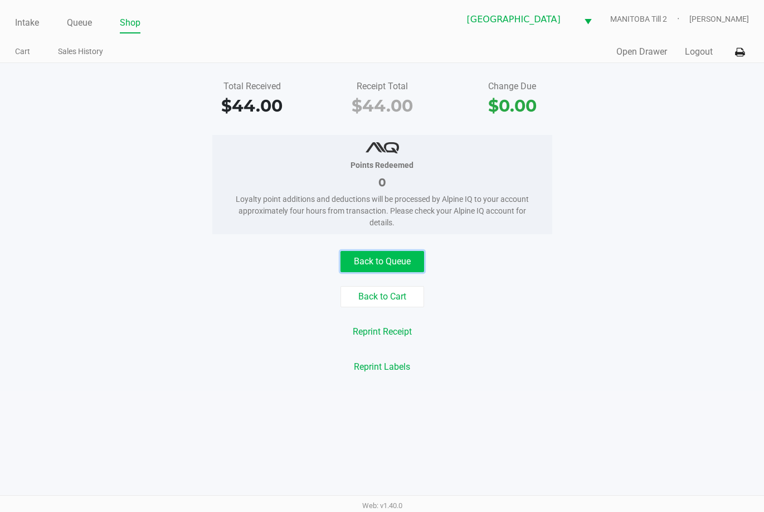
click at [404, 261] on button "Back to Queue" at bounding box center [383, 261] width 84 height 21
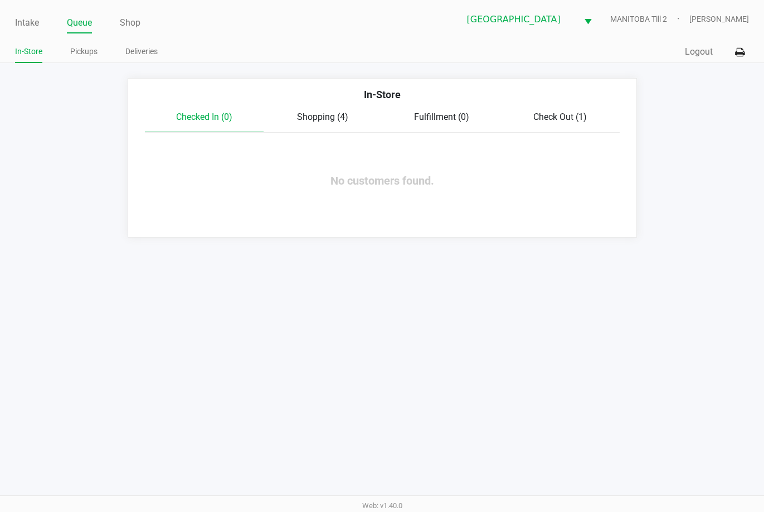
click at [318, 123] on div "Shopping (4)" at bounding box center [323, 116] width 119 height 13
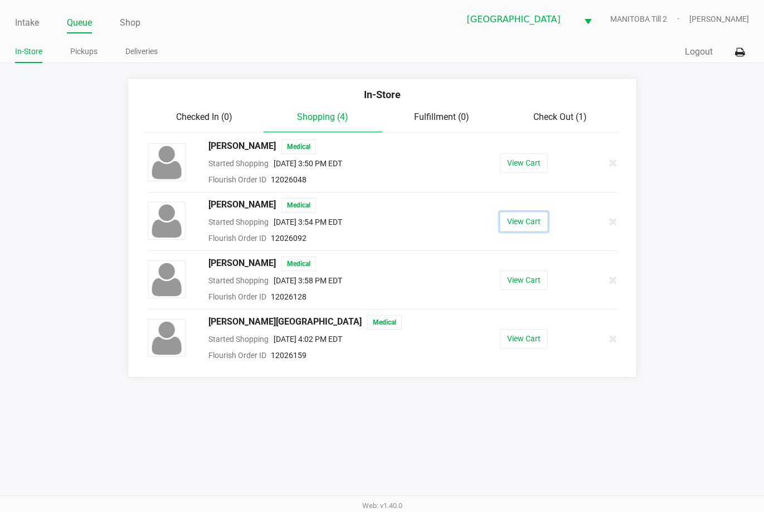
click at [527, 213] on button "View Cart" at bounding box center [524, 222] width 48 height 20
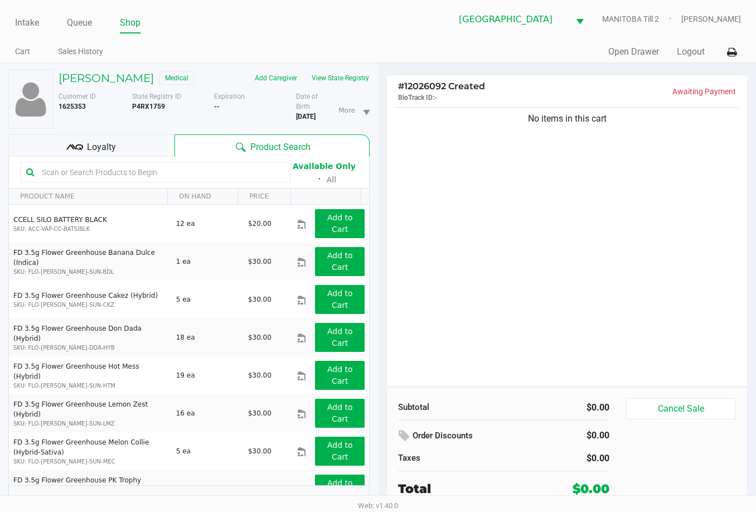
drag, startPoint x: 591, startPoint y: 189, endPoint x: 623, endPoint y: 35, distance: 157.1
click at [592, 189] on div "No items in this cart" at bounding box center [567, 246] width 360 height 282
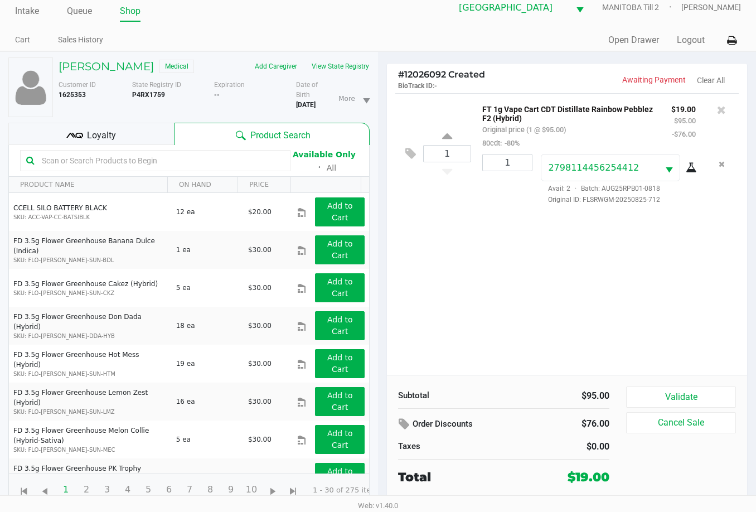
scroll to position [25, 0]
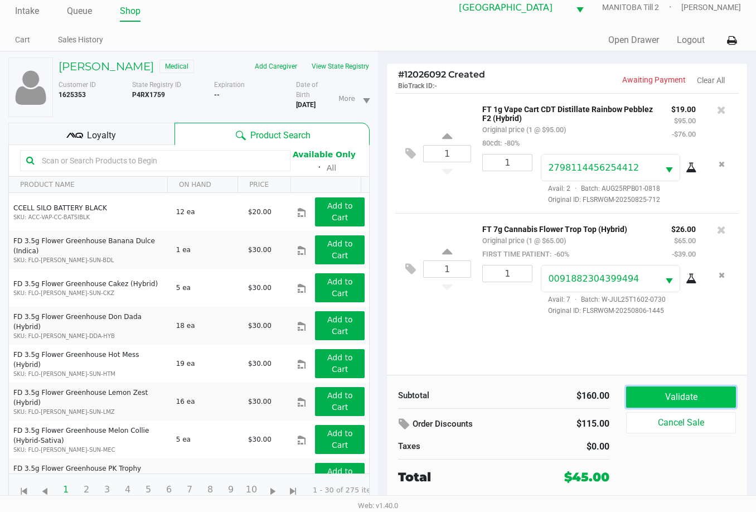
click at [701, 386] on button "Validate" at bounding box center [681, 396] width 110 height 21
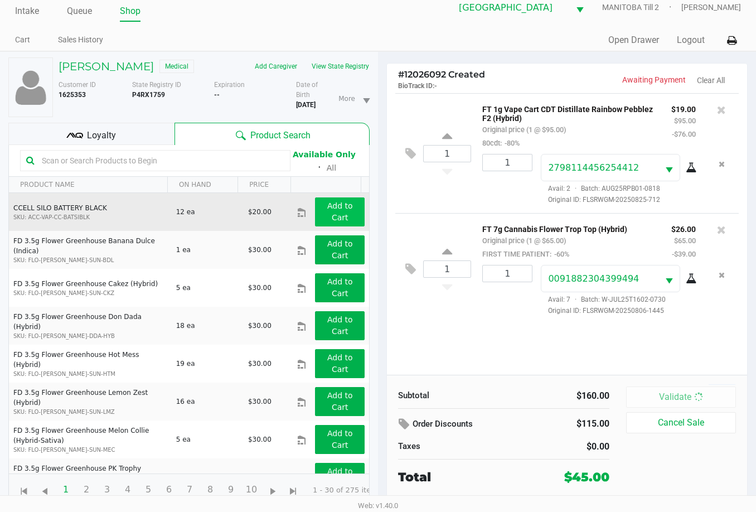
scroll to position [0, 0]
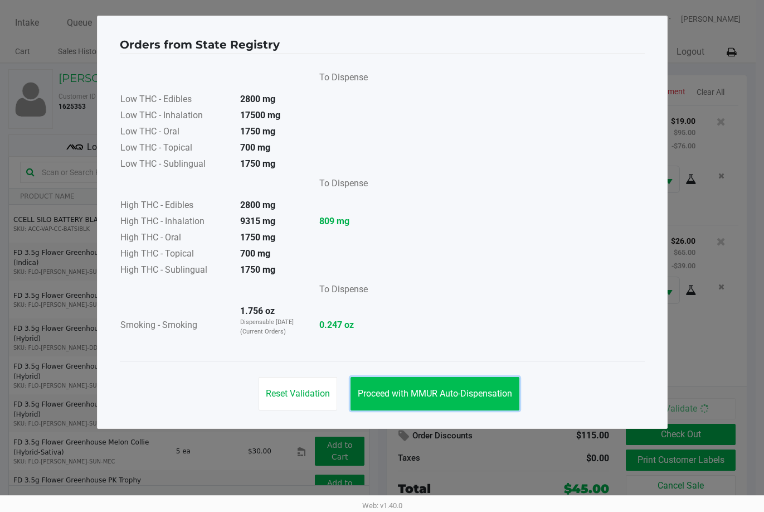
click at [411, 384] on button "Proceed with MMUR Auto-Dispensation" at bounding box center [435, 393] width 169 height 33
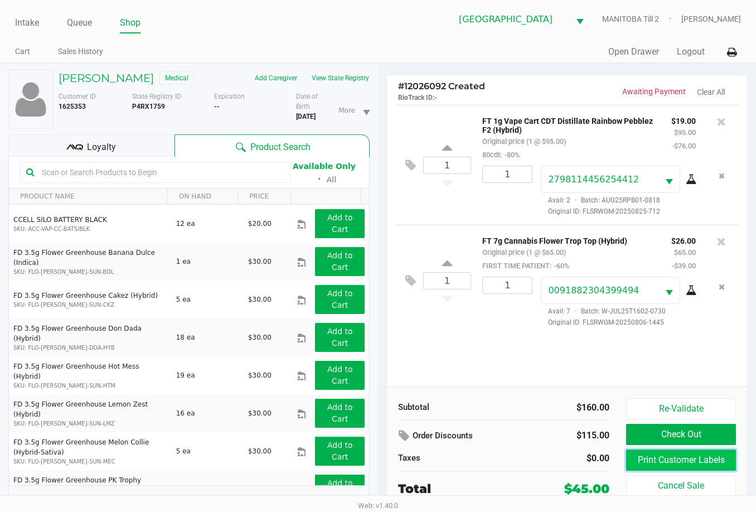
click at [666, 457] on button "Print Customer Labels" at bounding box center [681, 459] width 110 height 21
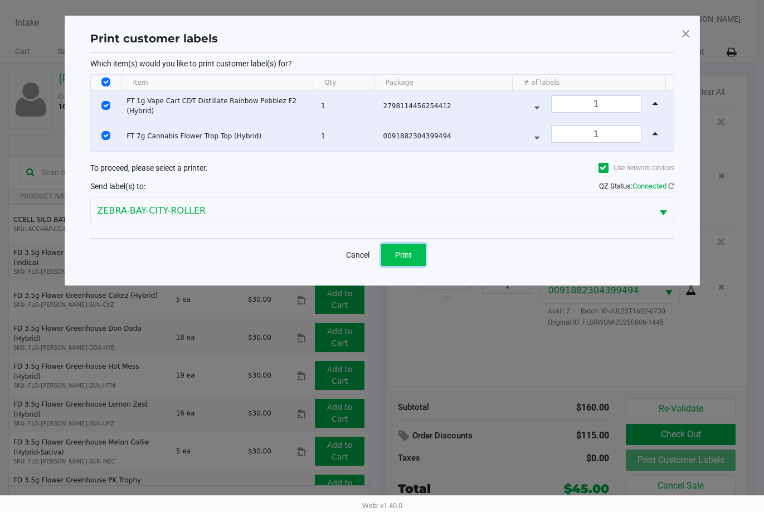
click at [401, 250] on span "Print" at bounding box center [403, 254] width 17 height 9
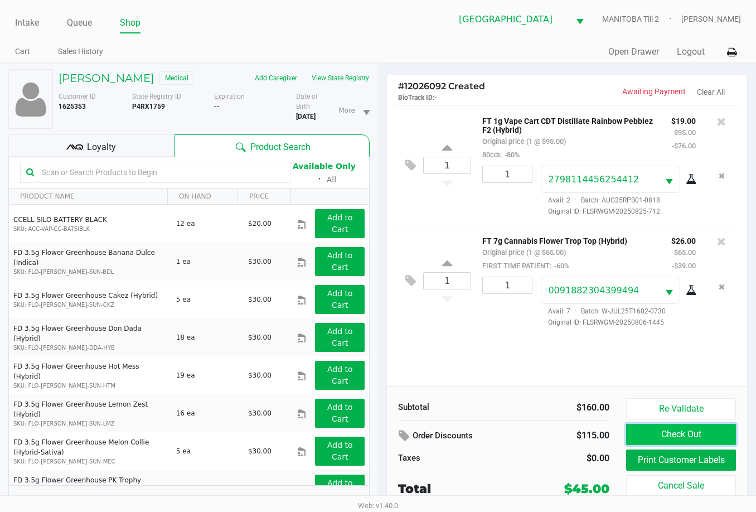
click at [706, 433] on button "Check Out" at bounding box center [681, 434] width 110 height 21
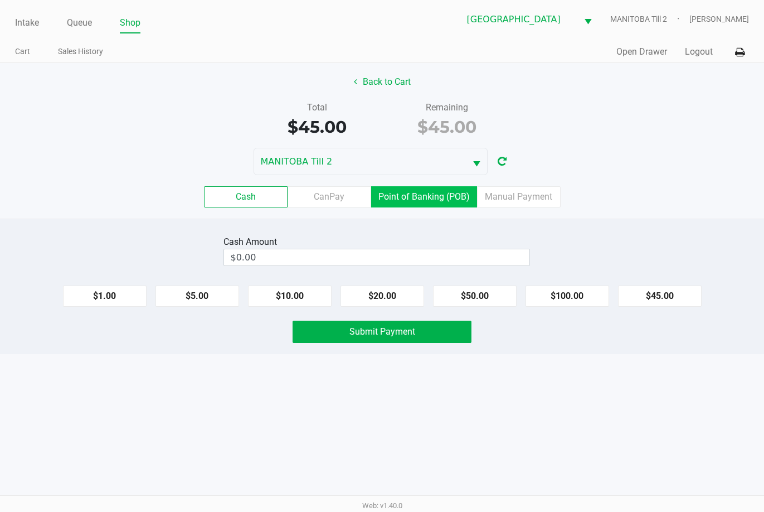
click at [443, 196] on label "Point of Banking (POB)" at bounding box center [424, 196] width 106 height 21
click at [0, 0] on 7 "Point of Banking (POB)" at bounding box center [0, 0] width 0 height 0
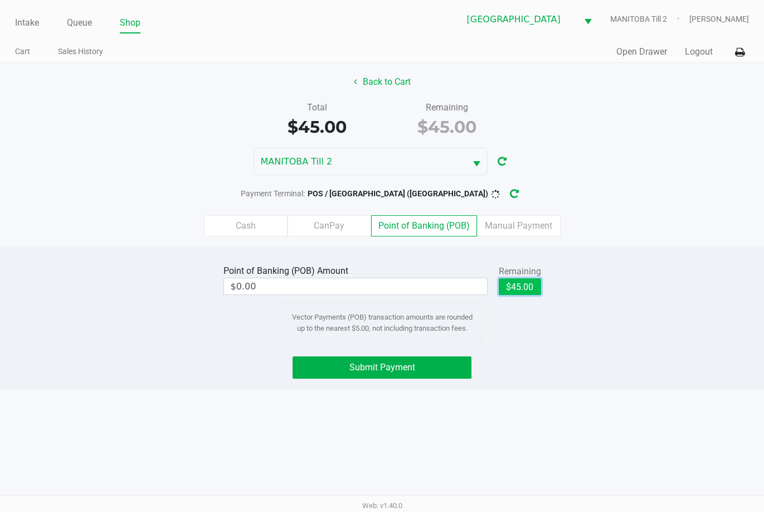
click at [528, 283] on button "$45.00" at bounding box center [520, 286] width 42 height 17
type input "$45.00"
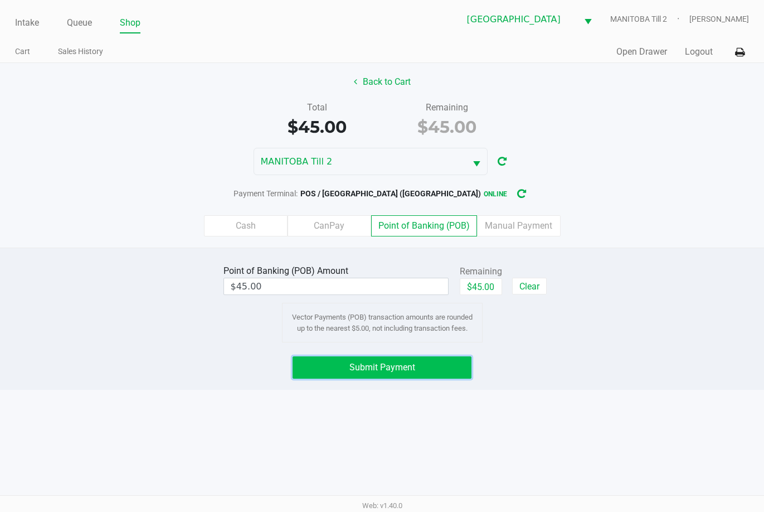
click at [425, 369] on button "Submit Payment" at bounding box center [382, 367] width 178 height 22
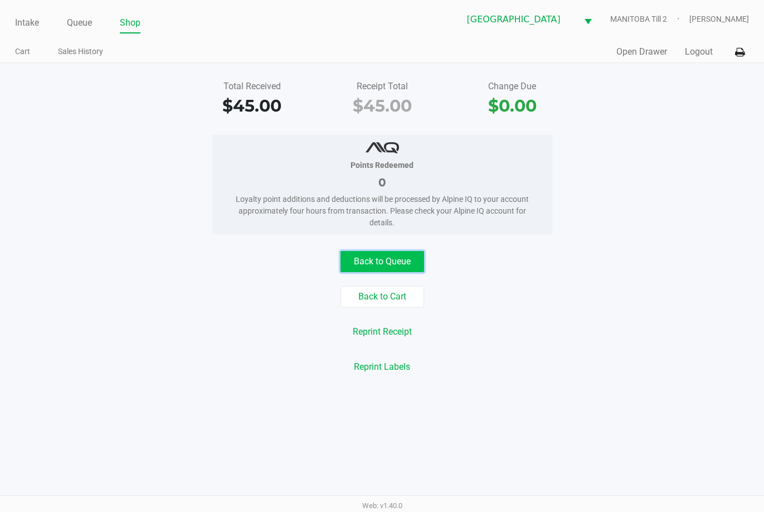
click at [375, 259] on button "Back to Queue" at bounding box center [383, 261] width 84 height 21
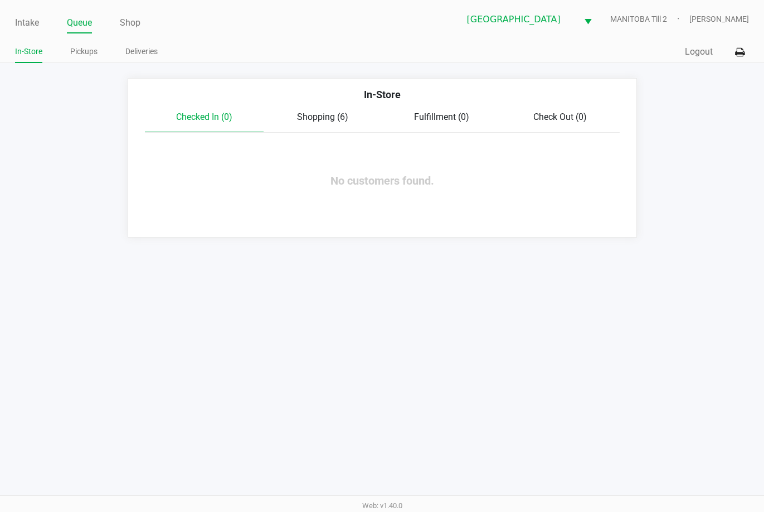
click at [329, 117] on span "Shopping (6)" at bounding box center [322, 116] width 51 height 11
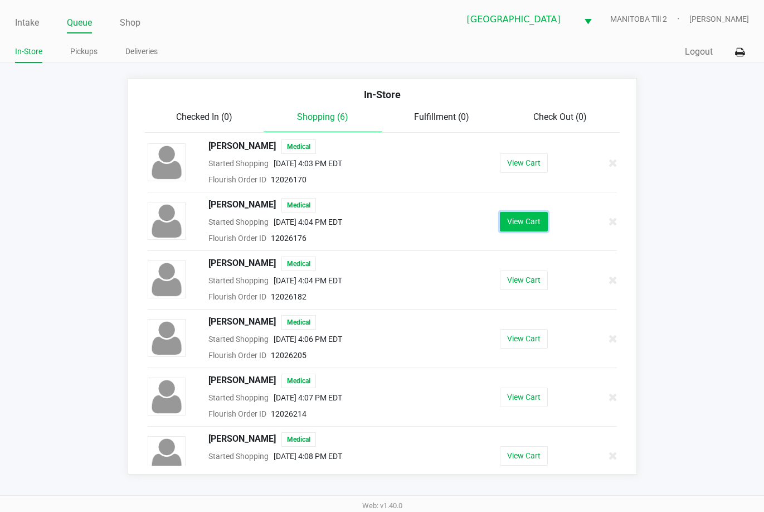
click at [511, 227] on button "View Cart" at bounding box center [524, 222] width 48 height 20
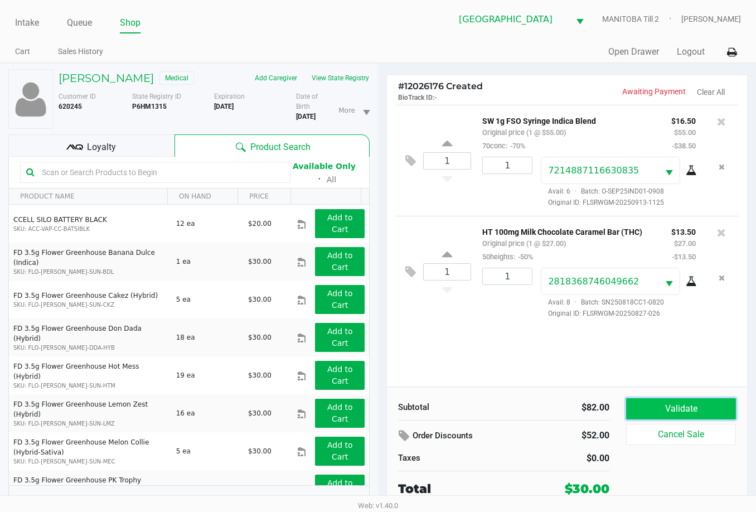
click at [678, 405] on button "Validate" at bounding box center [681, 408] width 110 height 21
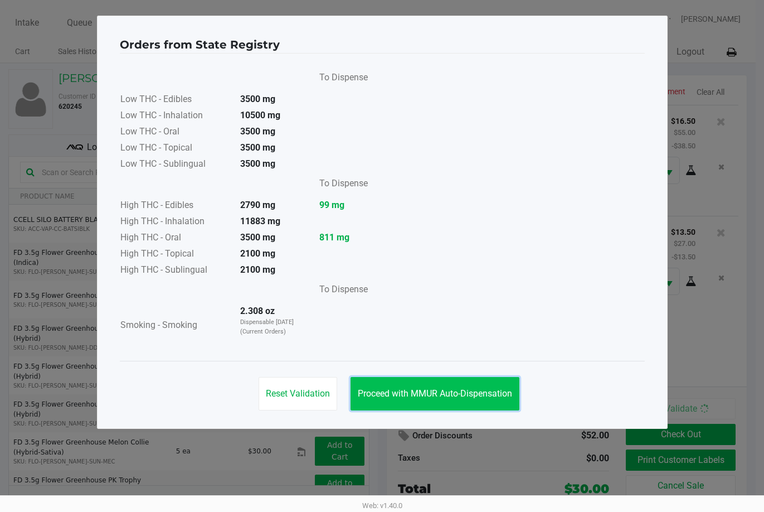
click at [424, 390] on span "Proceed with MMUR Auto-Dispensation" at bounding box center [435, 393] width 154 height 11
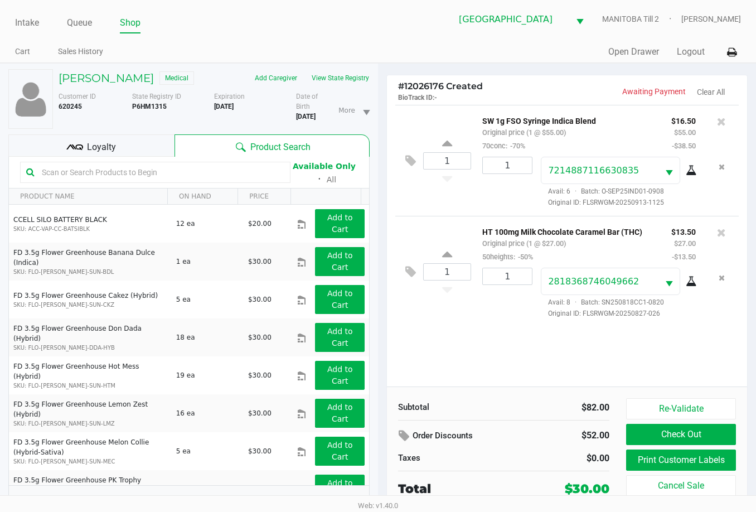
click at [128, 157] on div "Loyalty" at bounding box center [91, 145] width 166 height 22
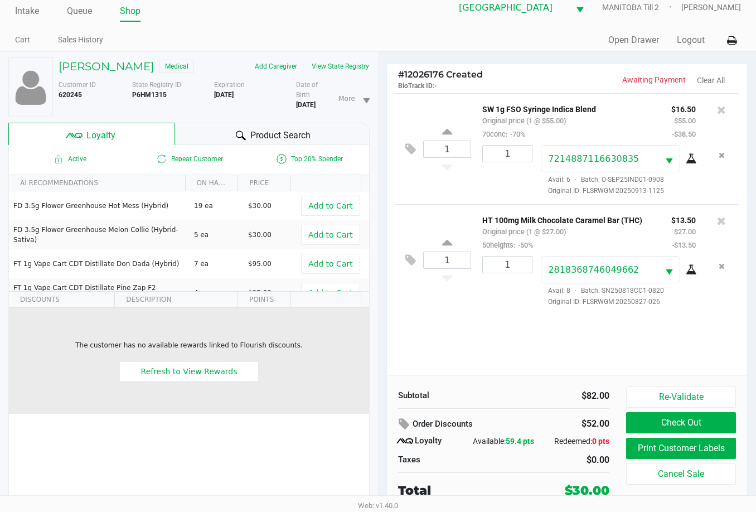
scroll to position [25, 0]
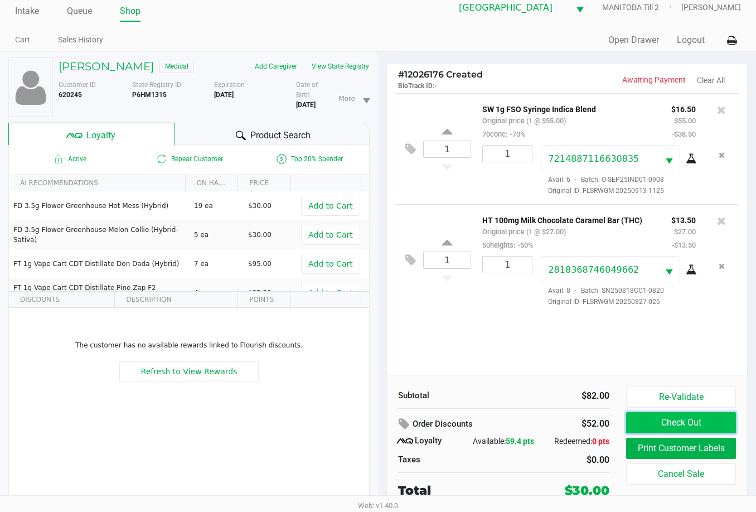
click at [690, 412] on button "Check Out" at bounding box center [681, 422] width 110 height 21
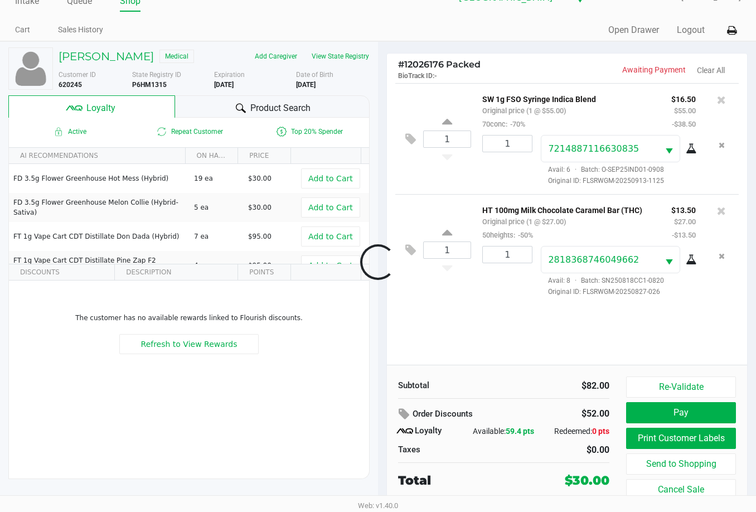
scroll to position [22, 0]
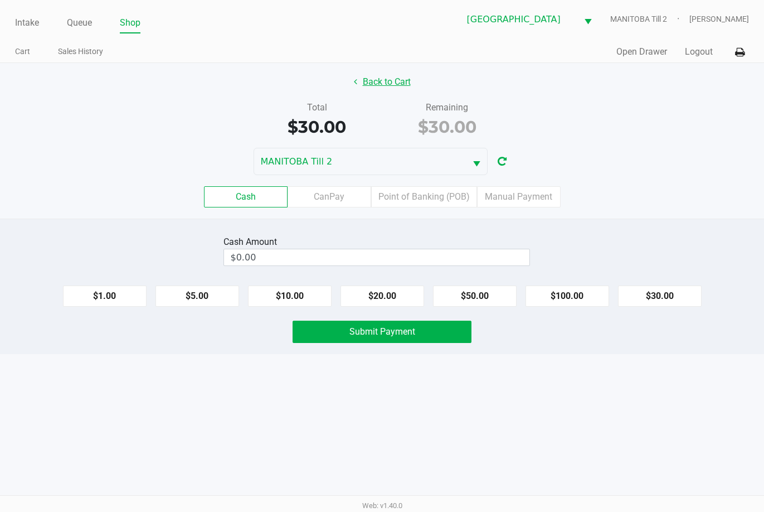
click at [393, 80] on button "Back to Cart" at bounding box center [382, 81] width 71 height 21
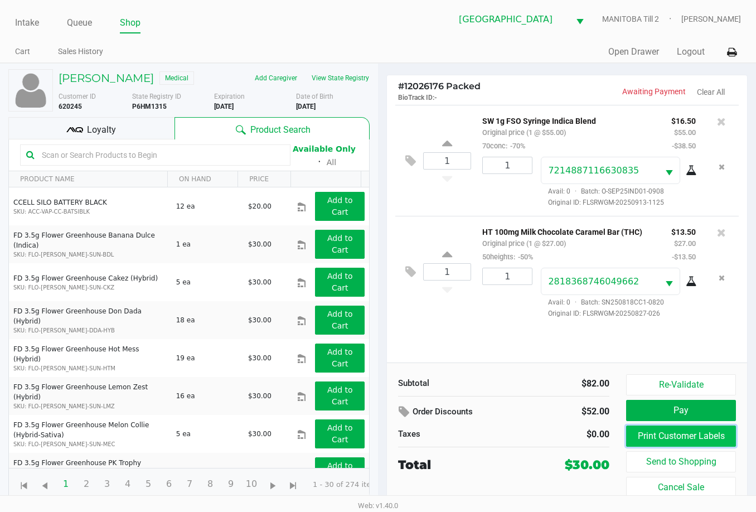
click at [674, 439] on button "Print Customer Labels" at bounding box center [681, 435] width 110 height 21
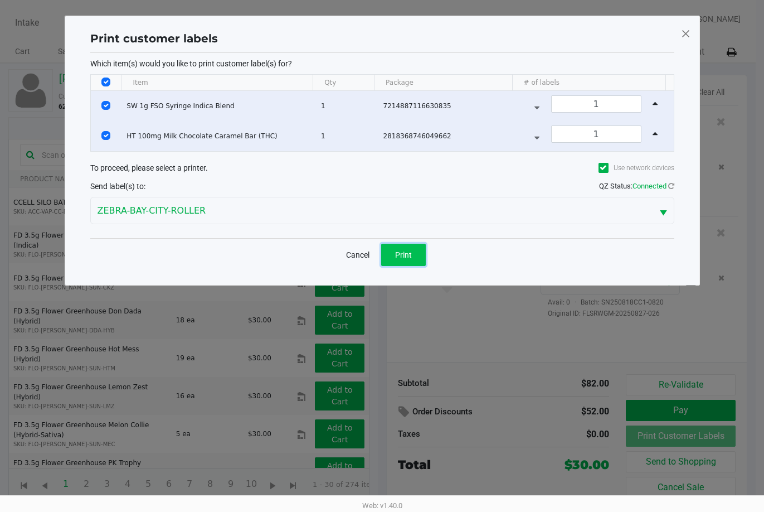
click at [409, 256] on span "Print" at bounding box center [403, 254] width 17 height 9
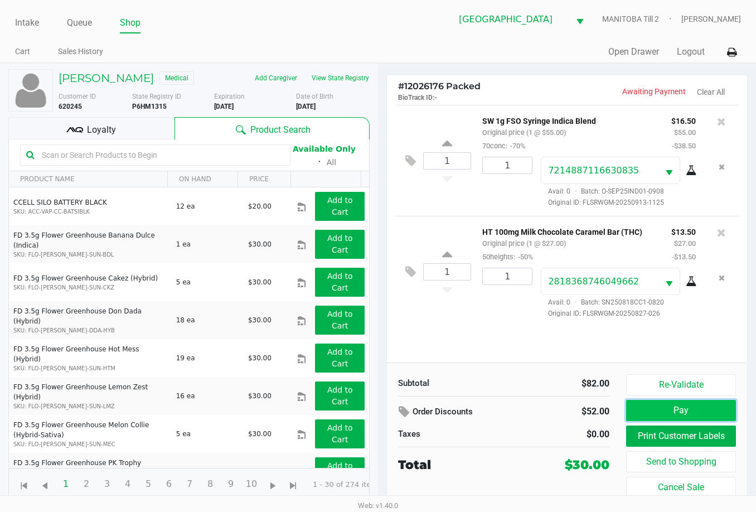
click at [697, 408] on button "Pay" at bounding box center [681, 410] width 110 height 21
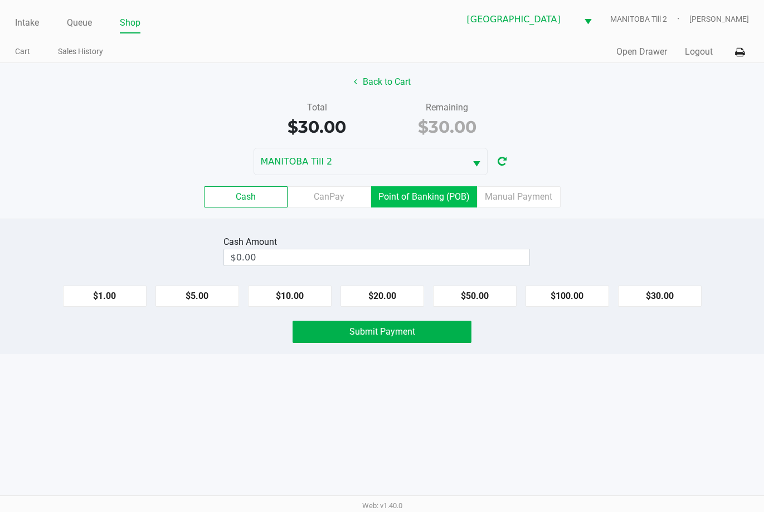
click at [437, 198] on label "Point of Banking (POB)" at bounding box center [424, 196] width 106 height 21
click at [0, 0] on 7 "Point of Banking (POB)" at bounding box center [0, 0] width 0 height 0
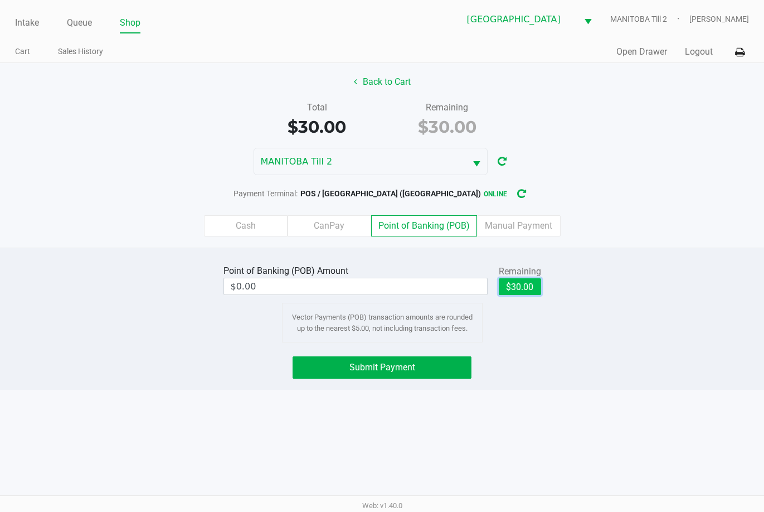
click at [511, 287] on button "$30.00" at bounding box center [520, 286] width 42 height 17
type input "$30.00"
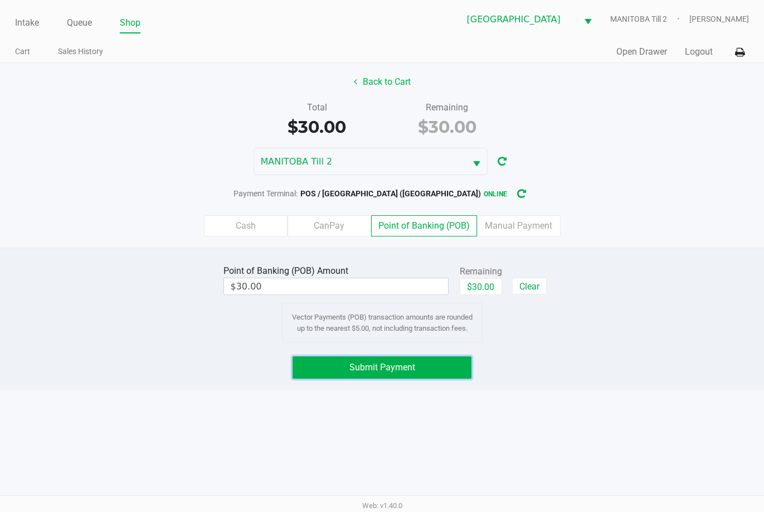
click at [391, 368] on span "Submit Payment" at bounding box center [383, 367] width 66 height 11
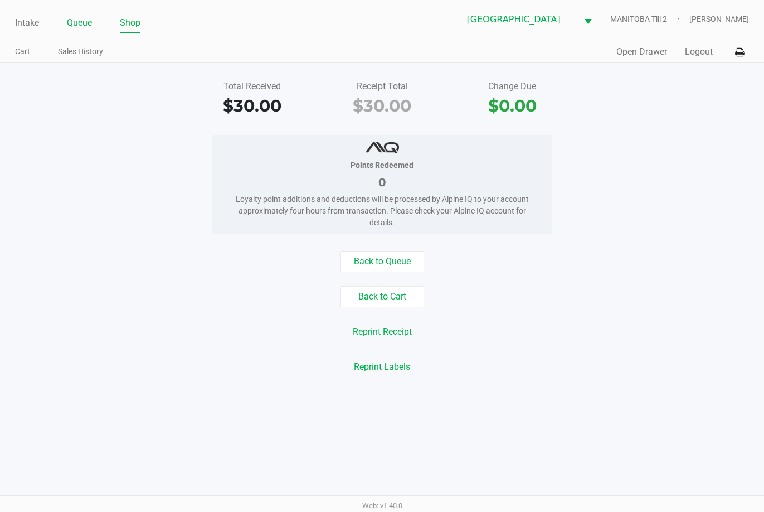
click at [81, 22] on link "Queue" at bounding box center [79, 23] width 25 height 16
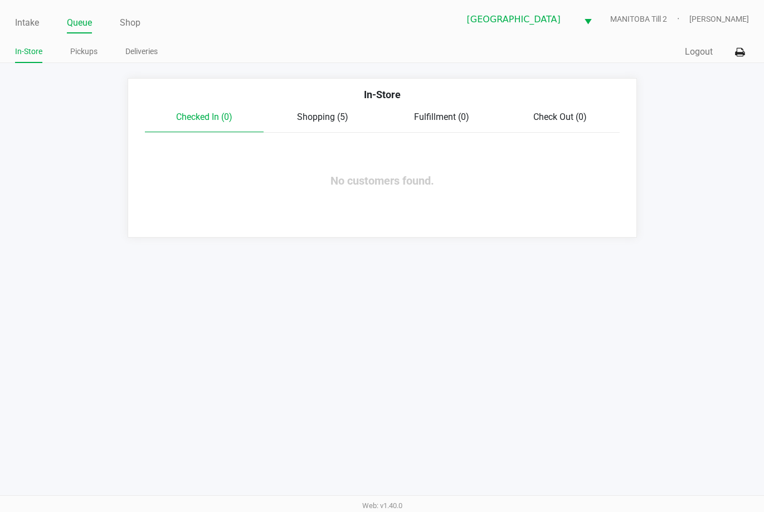
click at [318, 124] on div "Shopping (5)" at bounding box center [323, 116] width 119 height 13
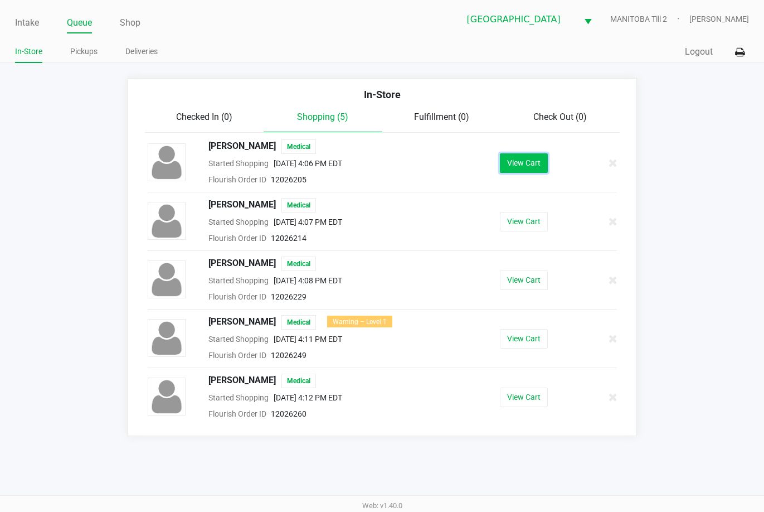
click at [539, 163] on button "View Cart" at bounding box center [524, 163] width 48 height 20
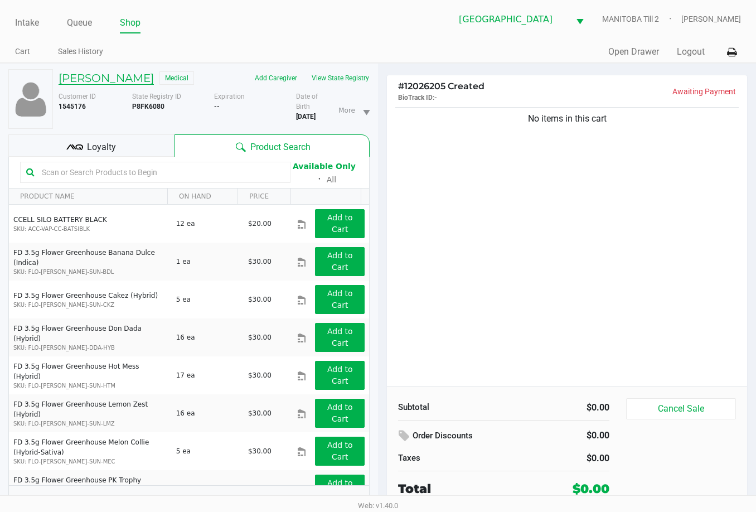
click at [154, 75] on h5 "[PERSON_NAME]" at bounding box center [106, 77] width 95 height 13
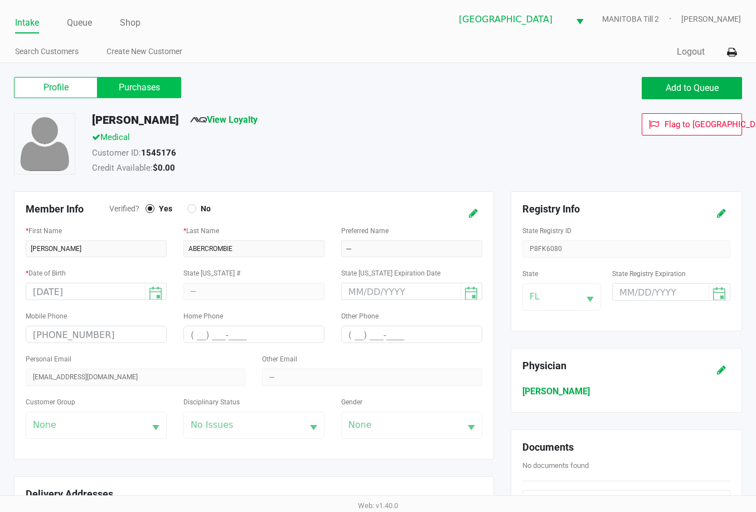
click at [142, 85] on label "Purchases" at bounding box center [140, 87] width 84 height 21
click at [0, 0] on 1 "Purchases" at bounding box center [0, 0] width 0 height 0
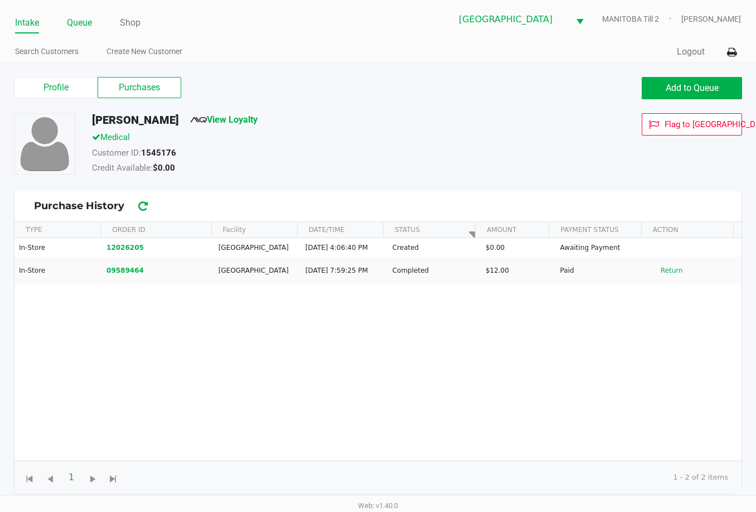
click at [84, 22] on link "Queue" at bounding box center [79, 23] width 25 height 16
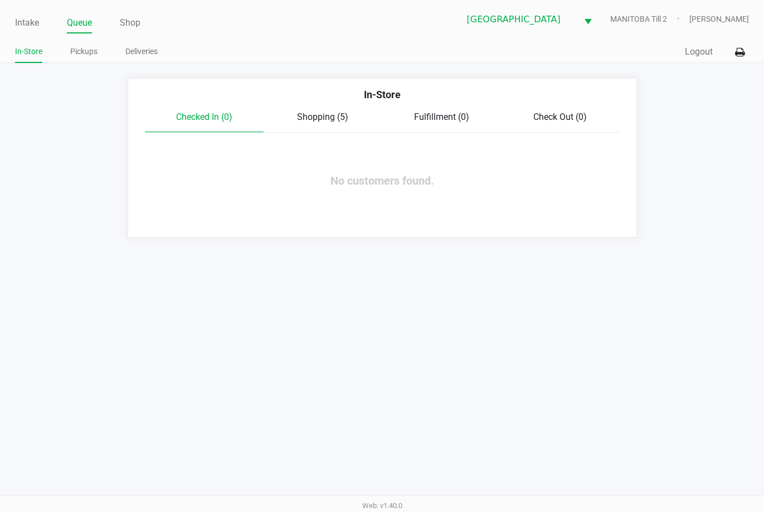
click at [319, 115] on span "Shopping (5)" at bounding box center [322, 116] width 51 height 11
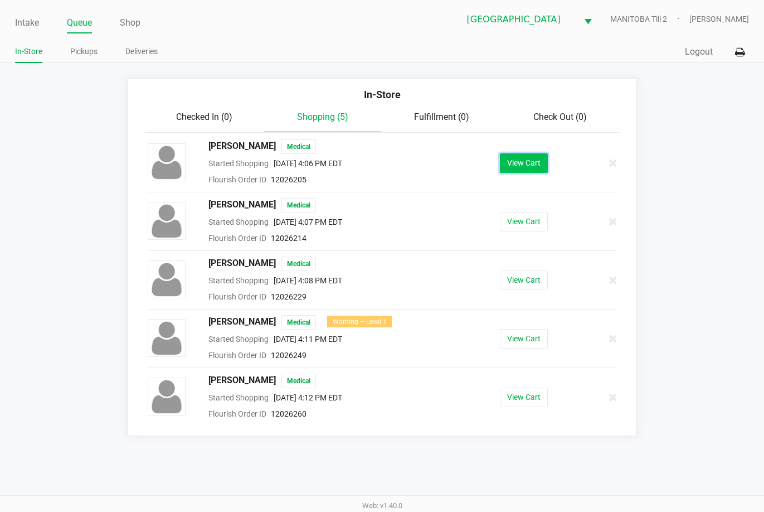
click at [519, 161] on button "View Cart" at bounding box center [524, 163] width 48 height 20
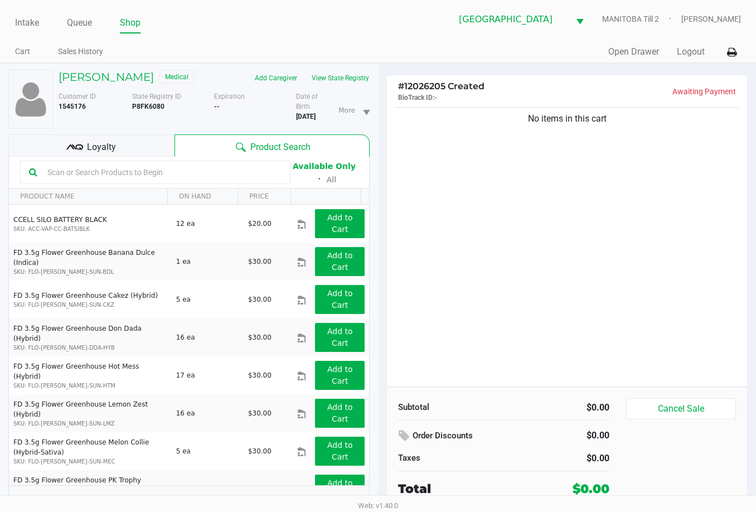
click at [560, 233] on div "No items in this cart" at bounding box center [567, 246] width 360 height 282
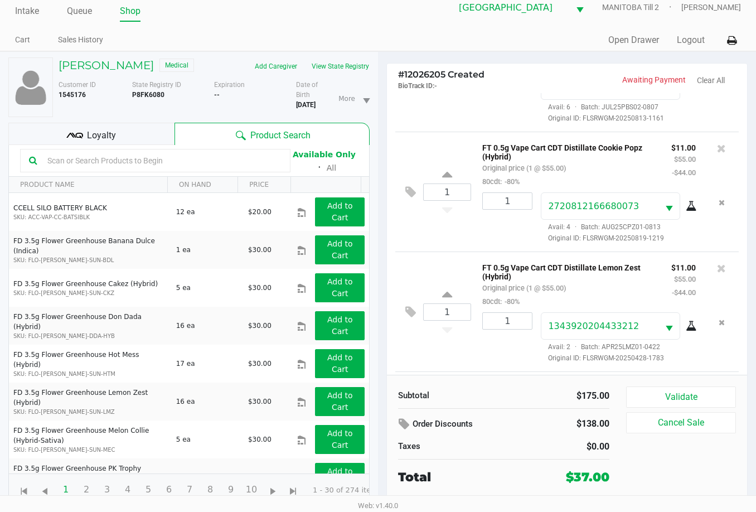
scroll to position [193, 0]
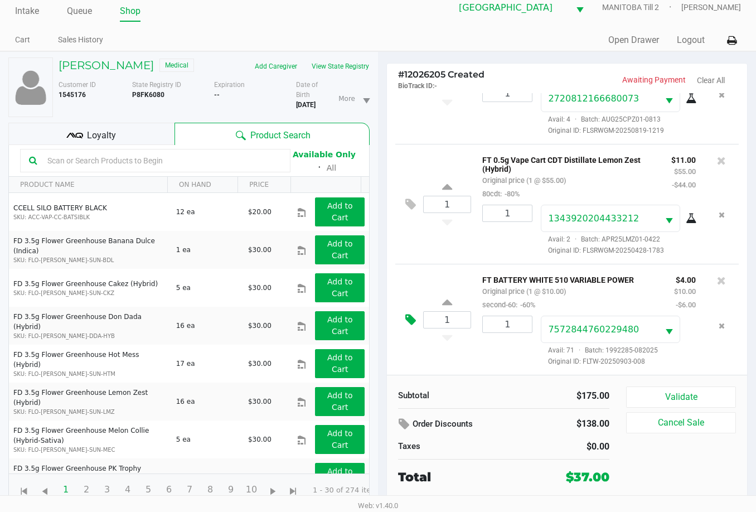
click at [410, 313] on icon at bounding box center [410, 319] width 11 height 13
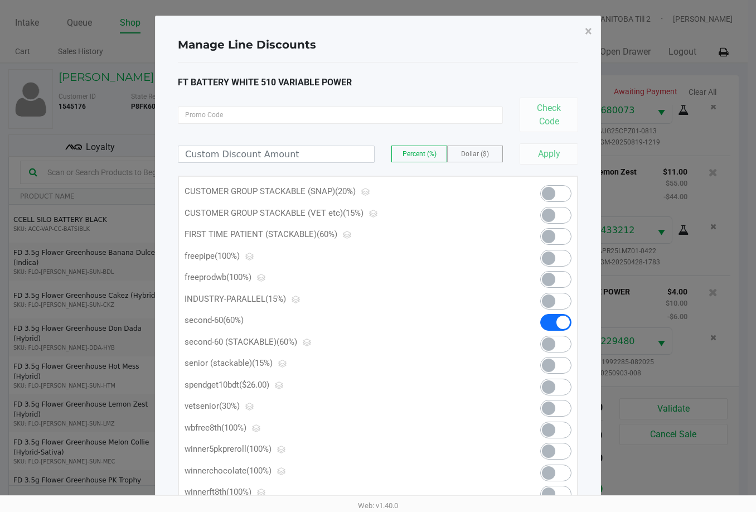
scroll to position [0, 0]
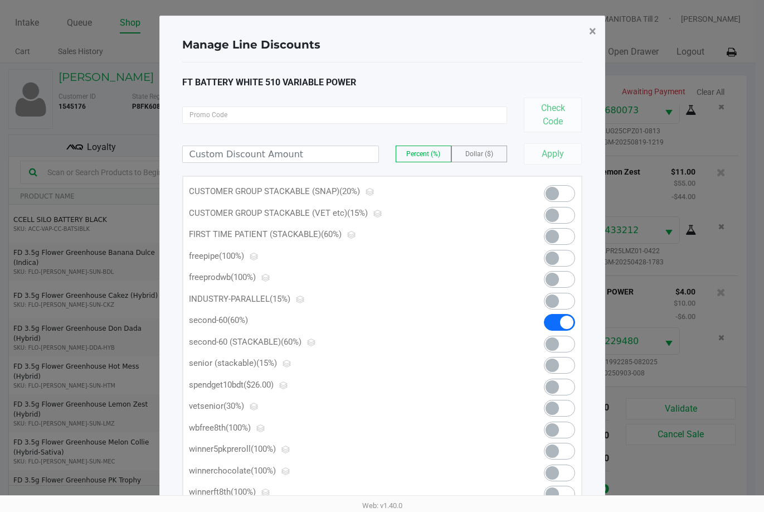
click at [593, 28] on span "×" at bounding box center [592, 31] width 7 height 16
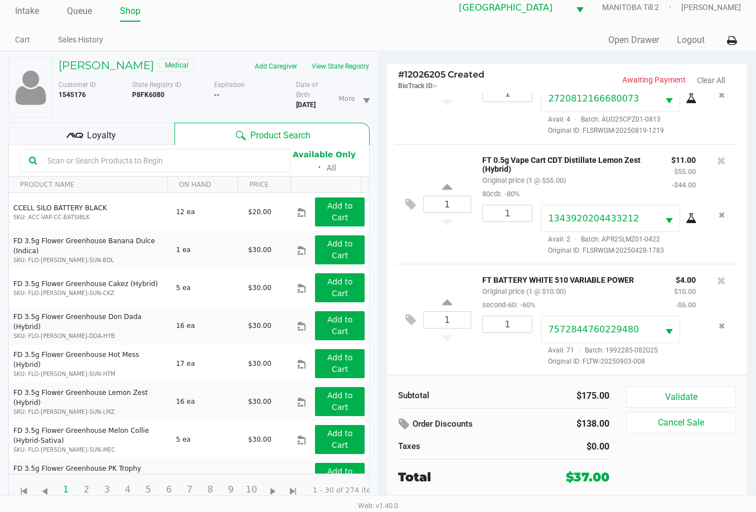
scroll to position [31, 0]
click at [404, 307] on button at bounding box center [414, 320] width 20 height 27
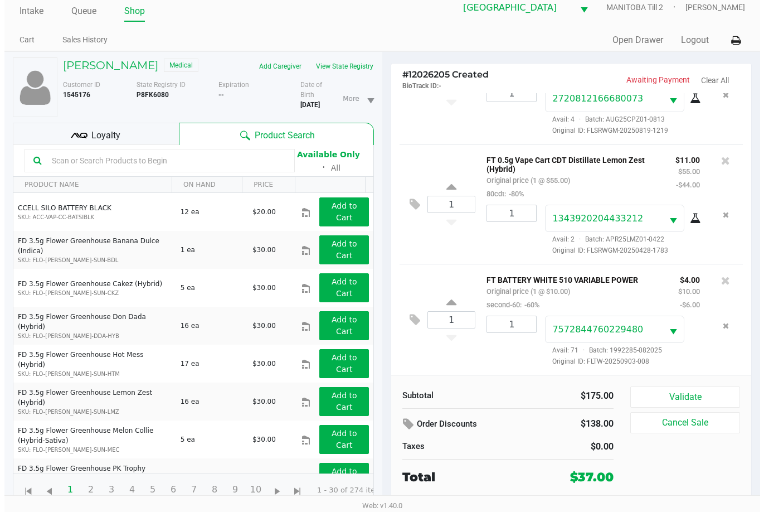
scroll to position [0, 0]
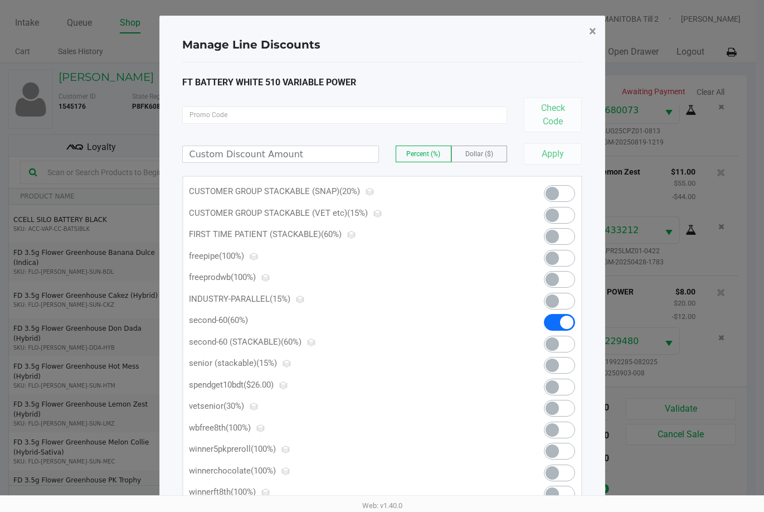
click at [590, 30] on span "×" at bounding box center [592, 31] width 7 height 16
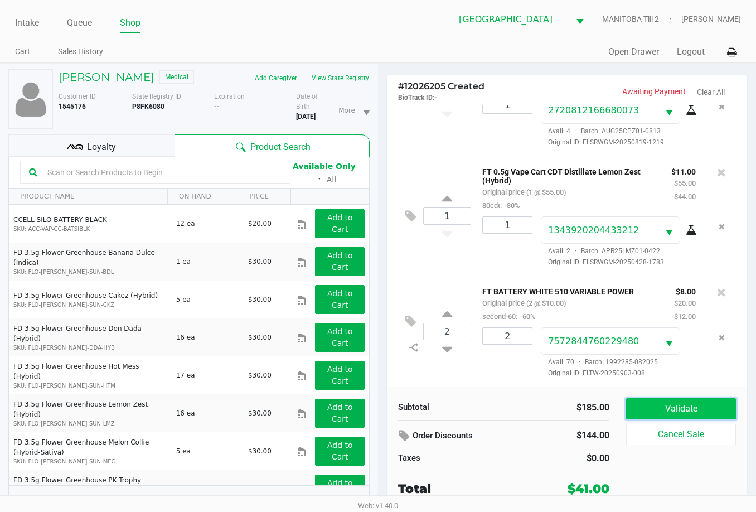
click at [678, 409] on button "Validate" at bounding box center [681, 408] width 110 height 21
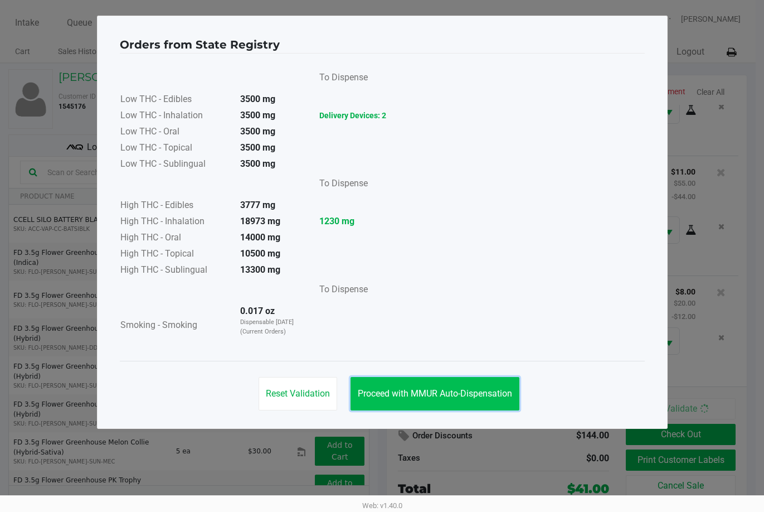
click at [426, 398] on span "Proceed with MMUR Auto-Dispensation" at bounding box center [435, 393] width 154 height 11
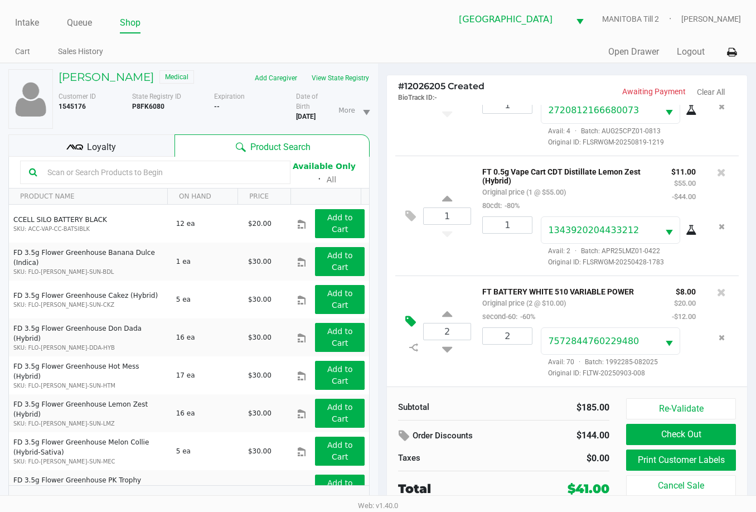
click at [406, 321] on icon at bounding box center [410, 321] width 11 height 13
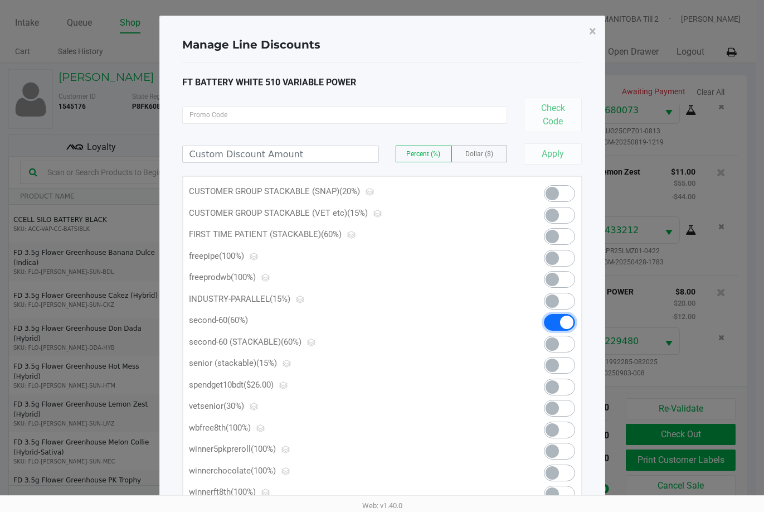
click at [555, 323] on span at bounding box center [559, 322] width 31 height 17
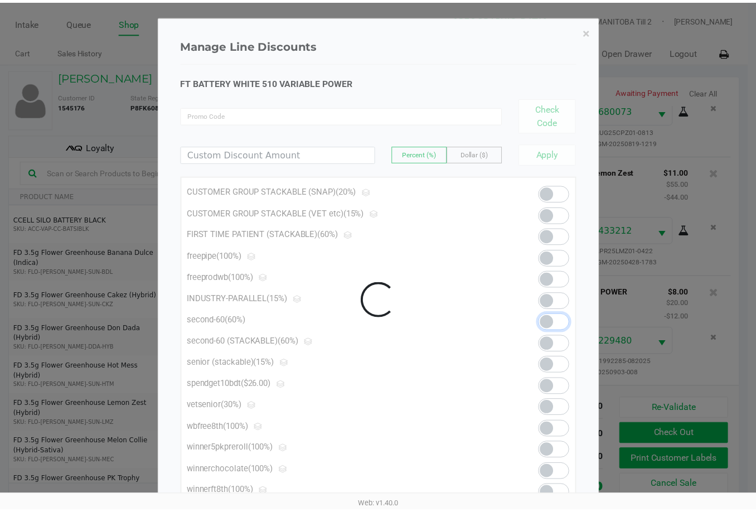
scroll to position [180, 0]
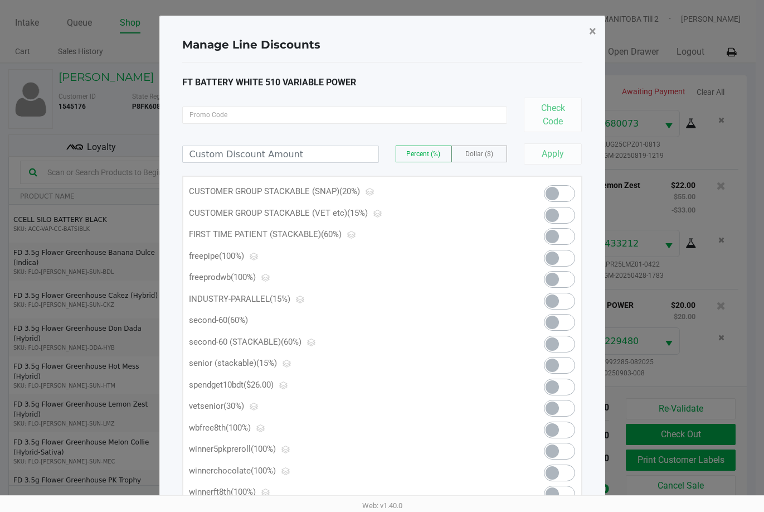
click at [593, 26] on span "×" at bounding box center [592, 31] width 7 height 16
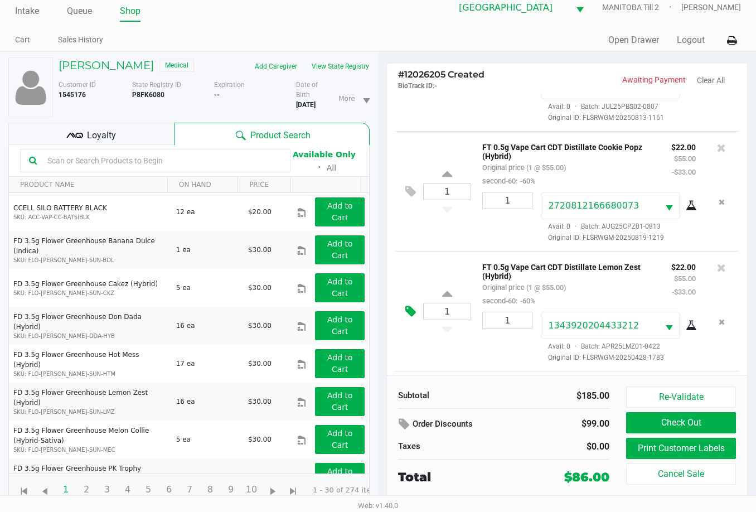
scroll to position [0, 0]
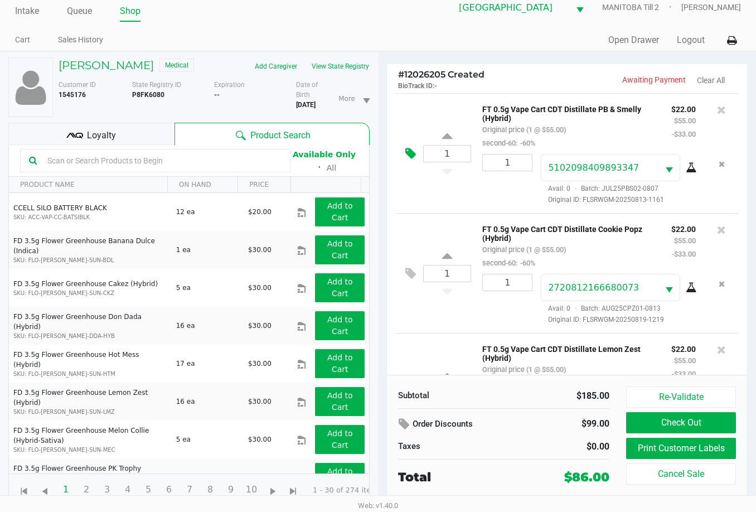
click at [410, 147] on icon at bounding box center [410, 153] width 11 height 13
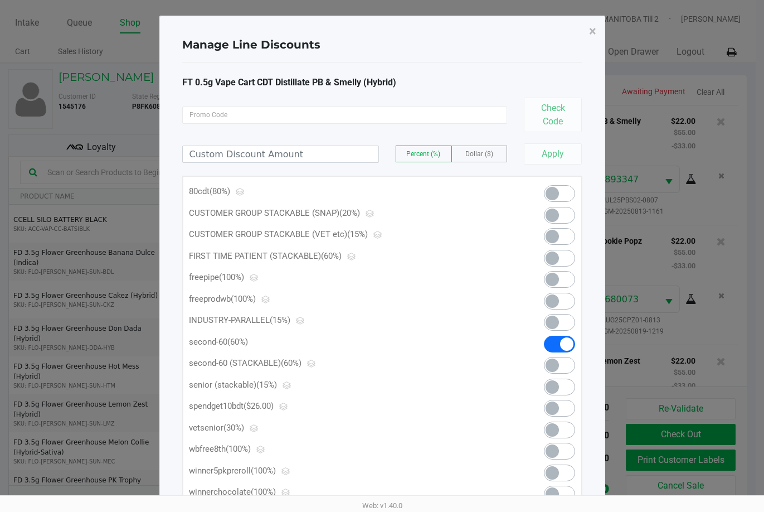
click at [556, 188] on kendo-switch at bounding box center [559, 193] width 31 height 17
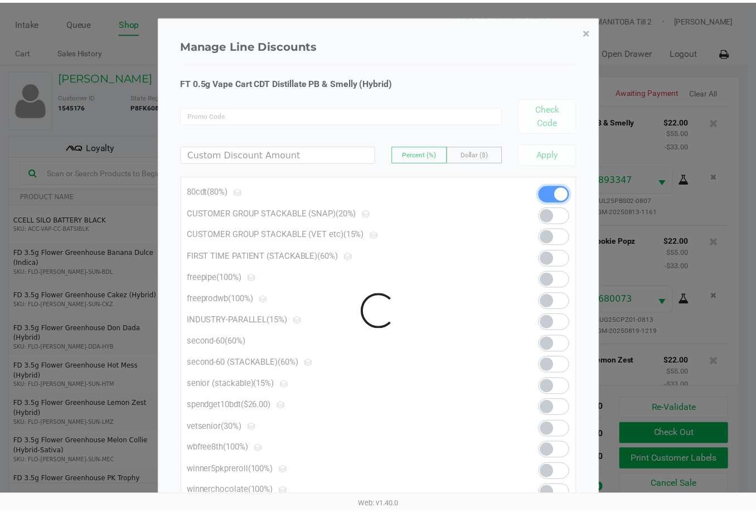
scroll to position [180, 0]
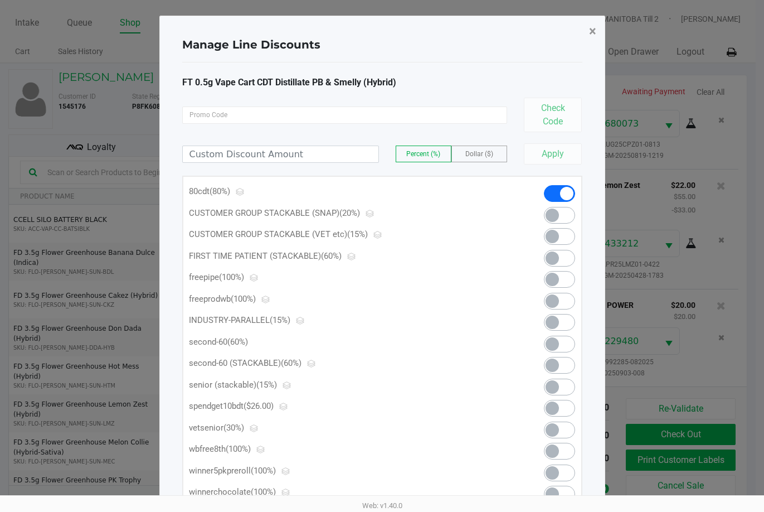
click at [590, 28] on span "×" at bounding box center [592, 31] width 7 height 16
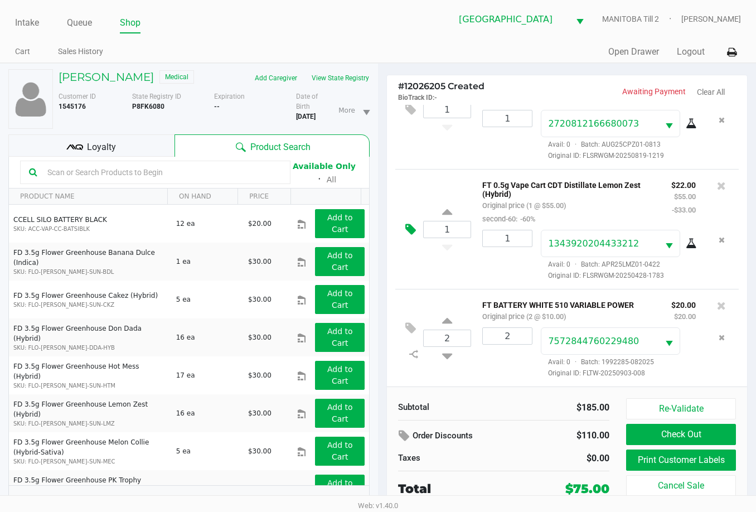
click at [413, 227] on icon at bounding box center [410, 229] width 11 height 13
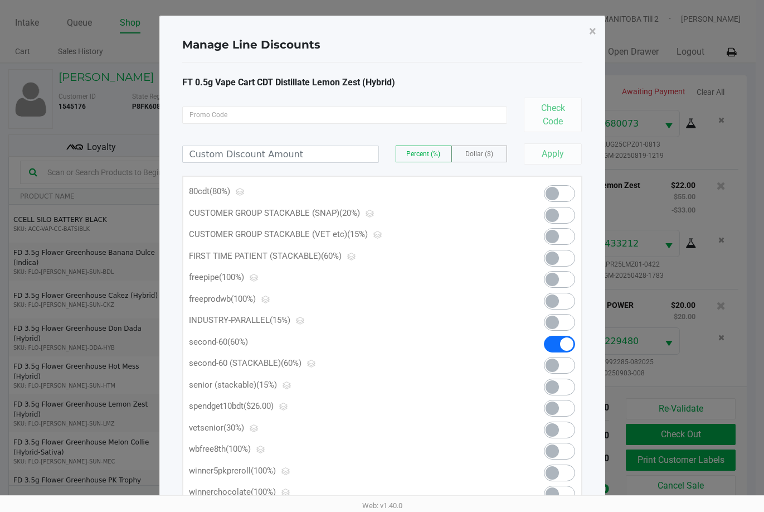
click at [550, 191] on span at bounding box center [552, 193] width 13 height 13
click at [591, 33] on span "×" at bounding box center [592, 31] width 7 height 16
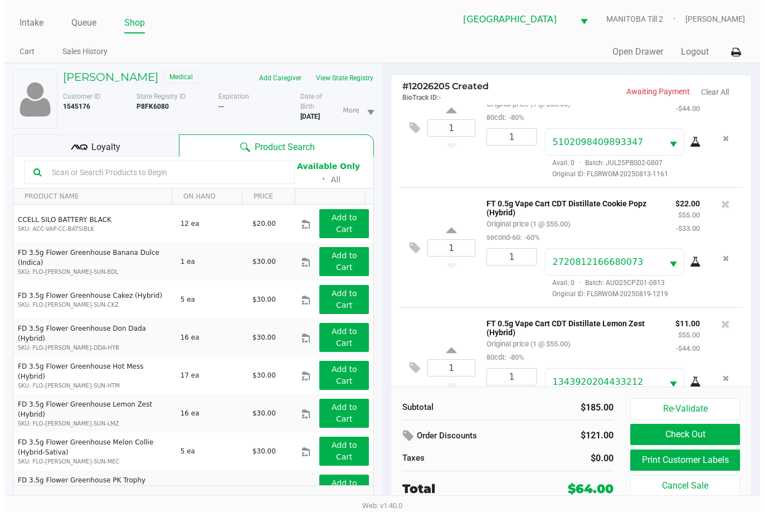
scroll to position [0, 0]
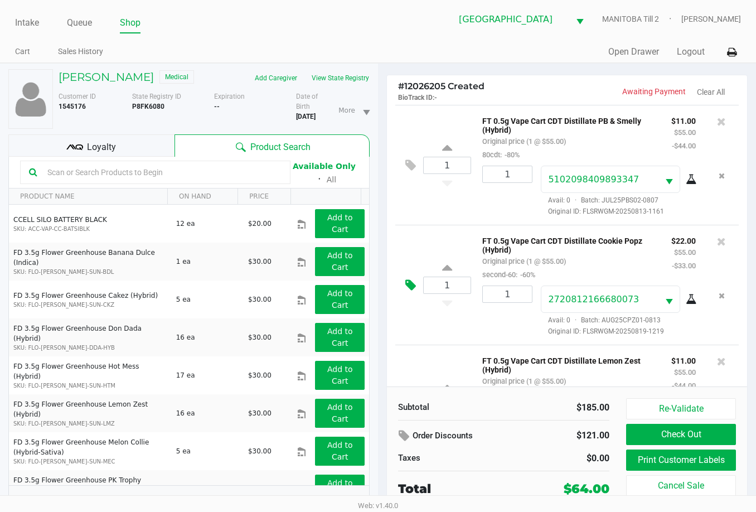
click at [410, 286] on icon at bounding box center [410, 285] width 11 height 13
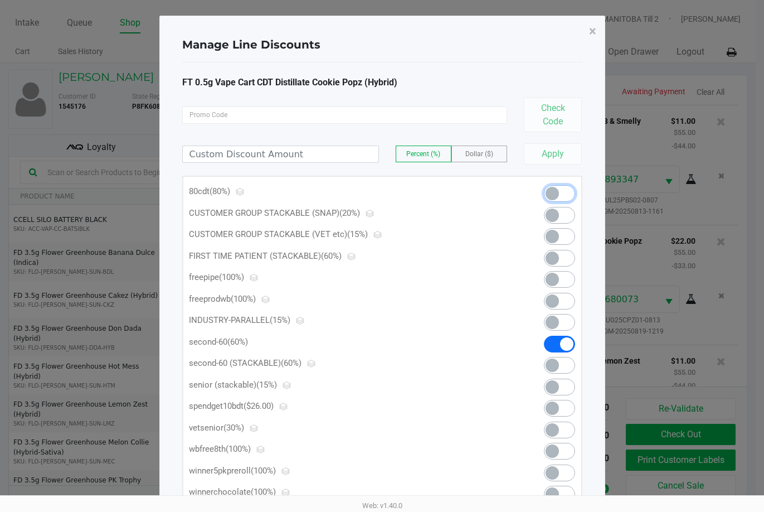
click at [566, 191] on span at bounding box center [559, 193] width 31 height 17
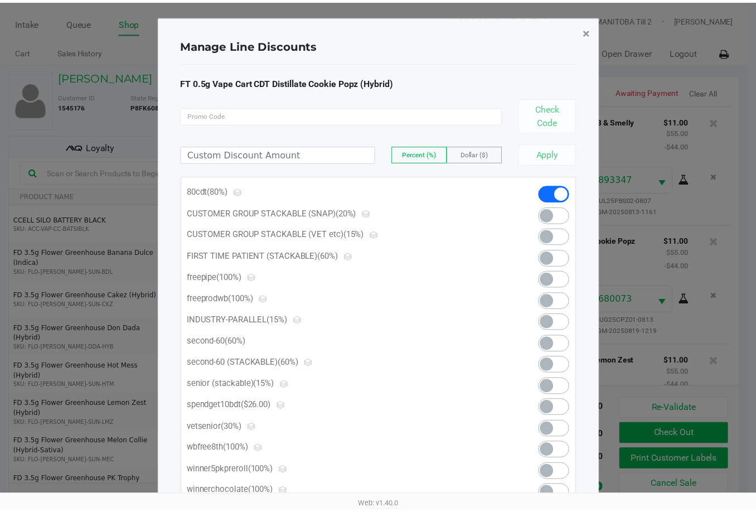
scroll to position [180, 0]
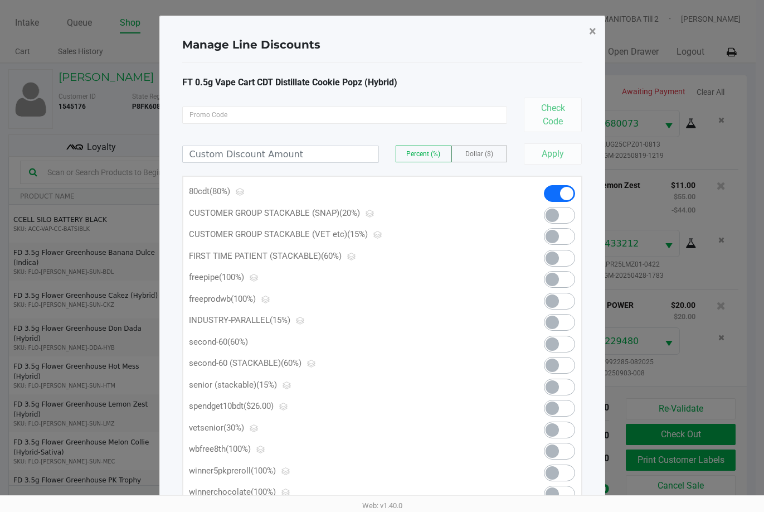
click at [592, 26] on span "×" at bounding box center [592, 31] width 7 height 16
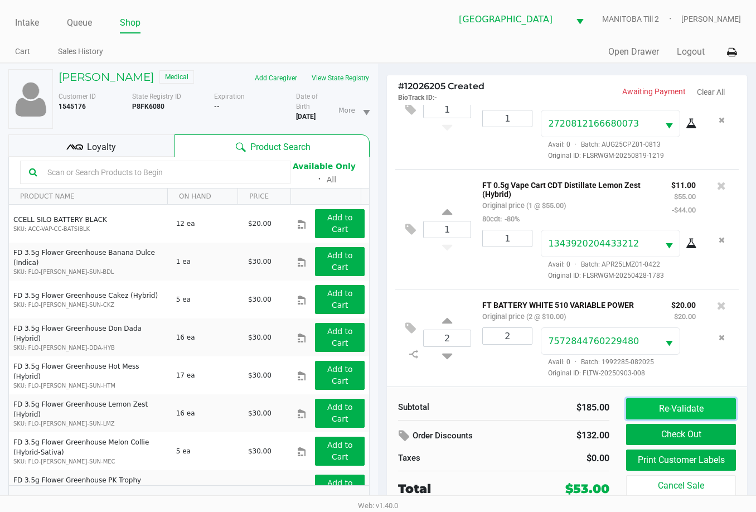
click at [711, 412] on button "Re-Validate" at bounding box center [681, 408] width 110 height 21
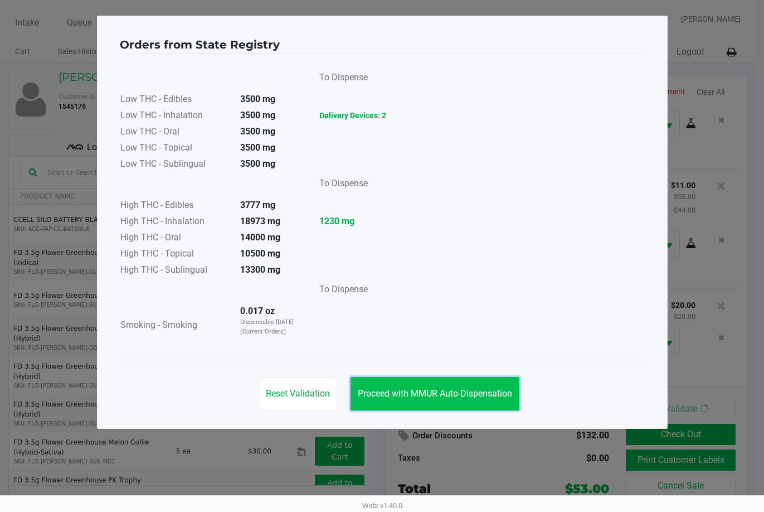
click at [426, 392] on span "Proceed with MMUR Auto-Dispensation" at bounding box center [435, 393] width 154 height 11
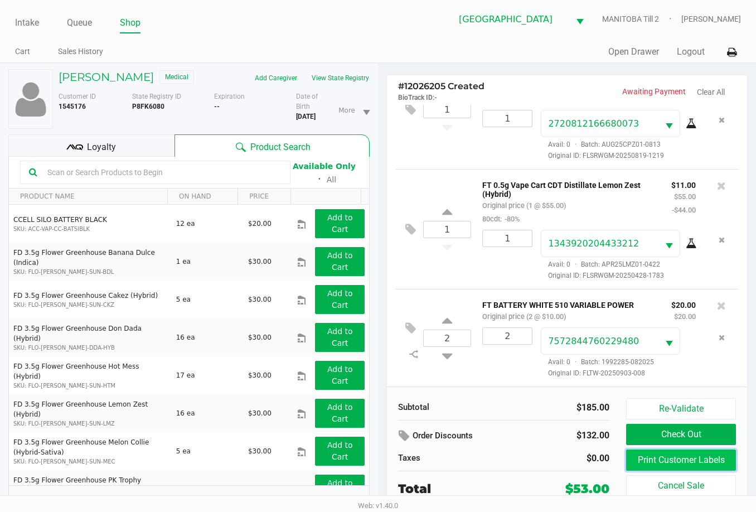
click at [694, 465] on button "Print Customer Labels" at bounding box center [681, 459] width 110 height 21
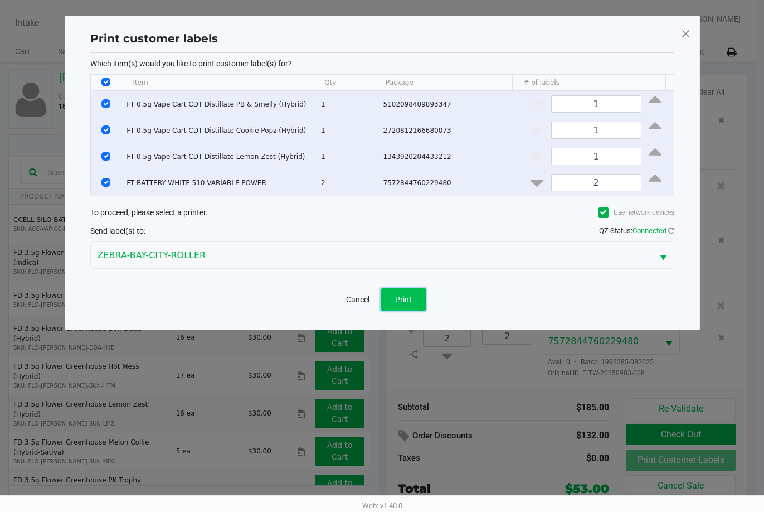
click at [396, 300] on span "Print" at bounding box center [403, 299] width 17 height 9
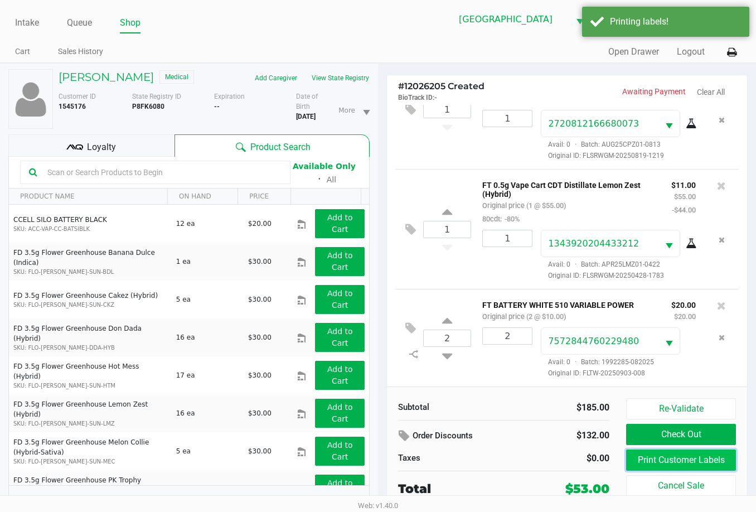
click at [715, 466] on button "Print Customer Labels" at bounding box center [681, 459] width 110 height 21
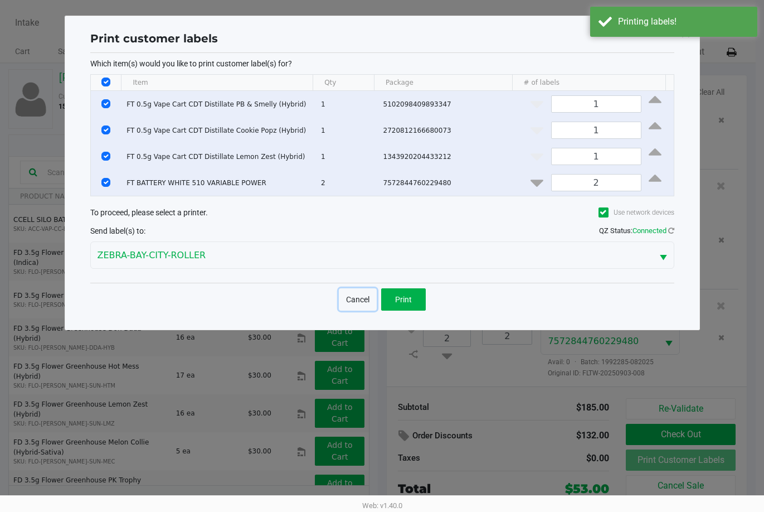
click at [360, 300] on button "Cancel" at bounding box center [358, 299] width 38 height 22
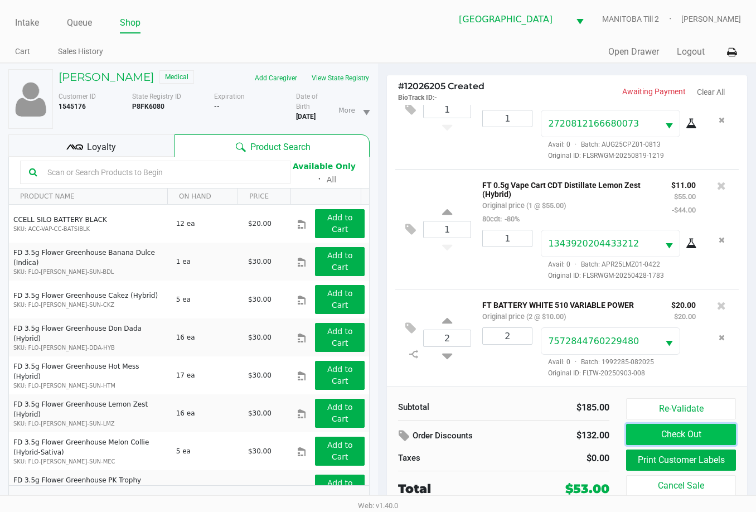
click at [680, 430] on button "Check Out" at bounding box center [681, 434] width 110 height 21
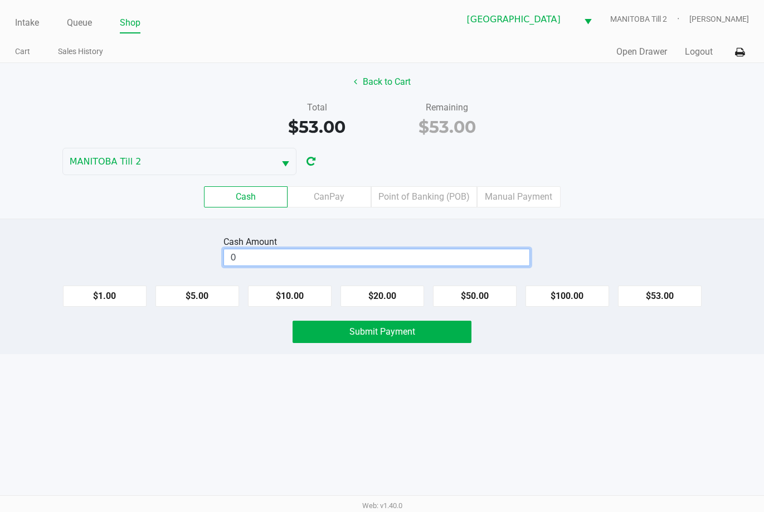
click at [497, 254] on input "0" at bounding box center [377, 257] width 306 height 16
type input "$55.00"
click at [437, 336] on button "Submit Payment" at bounding box center [382, 332] width 178 height 22
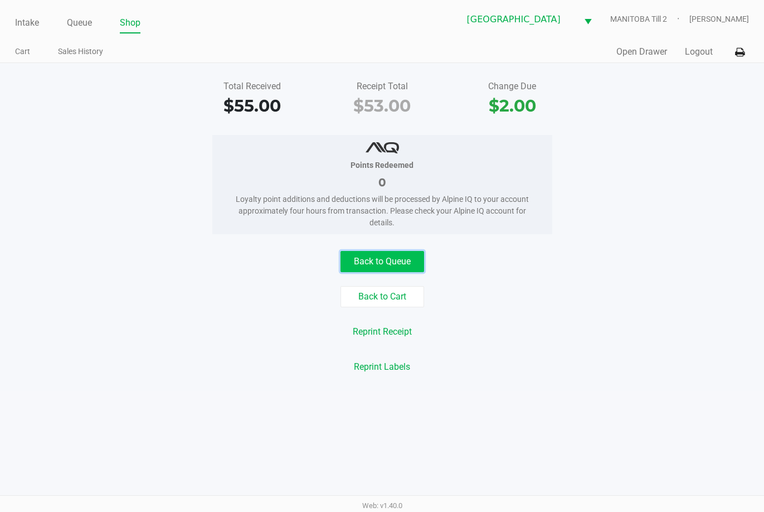
click at [379, 260] on button "Back to Queue" at bounding box center [383, 261] width 84 height 21
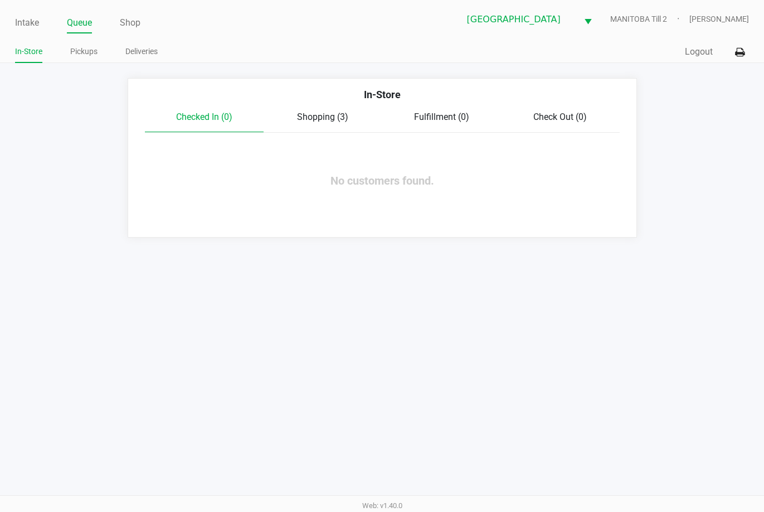
click at [318, 116] on span "Shopping (3)" at bounding box center [322, 116] width 51 height 11
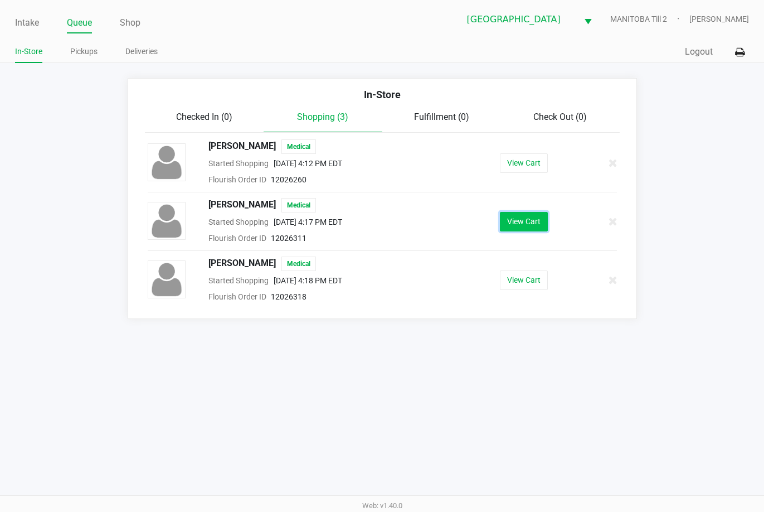
click at [515, 217] on button "View Cart" at bounding box center [524, 222] width 48 height 20
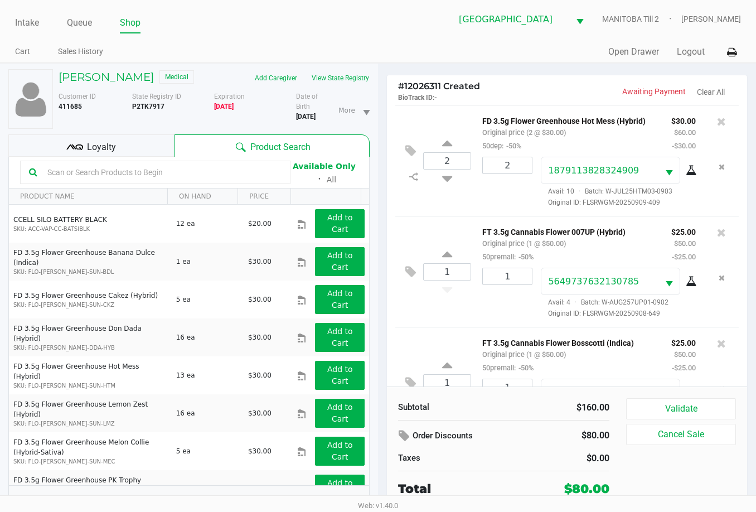
scroll to position [53, 0]
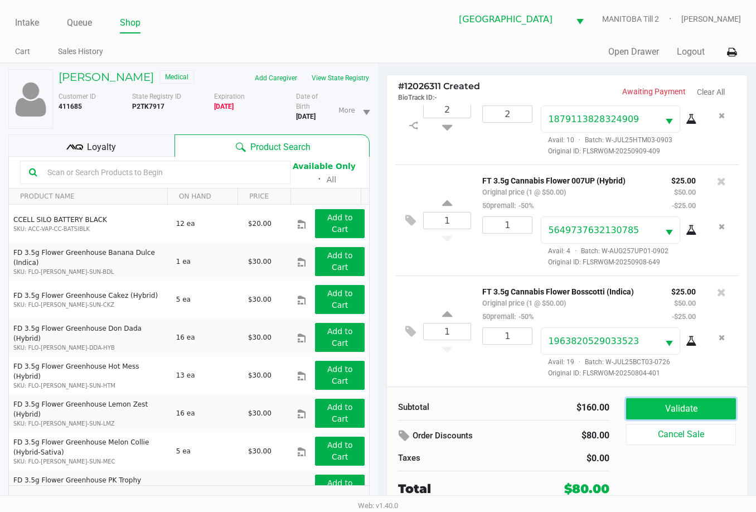
click at [688, 405] on button "Validate" at bounding box center [681, 408] width 110 height 21
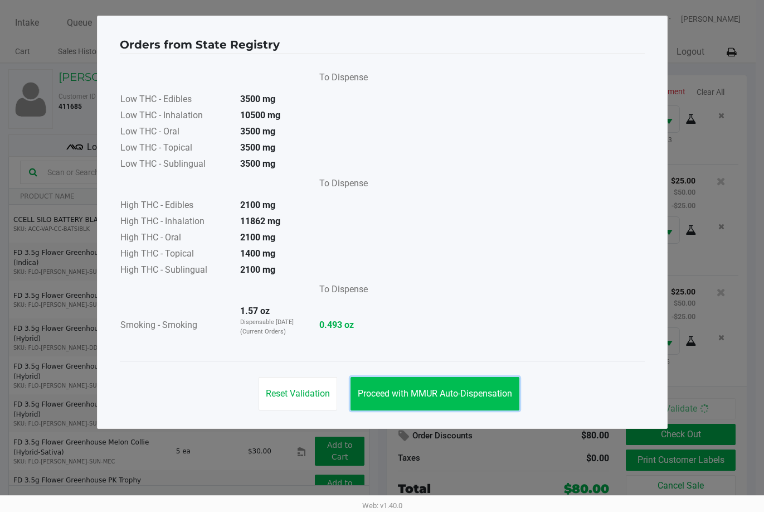
click at [477, 379] on button "Proceed with MMUR Auto-Dispensation" at bounding box center [435, 393] width 169 height 33
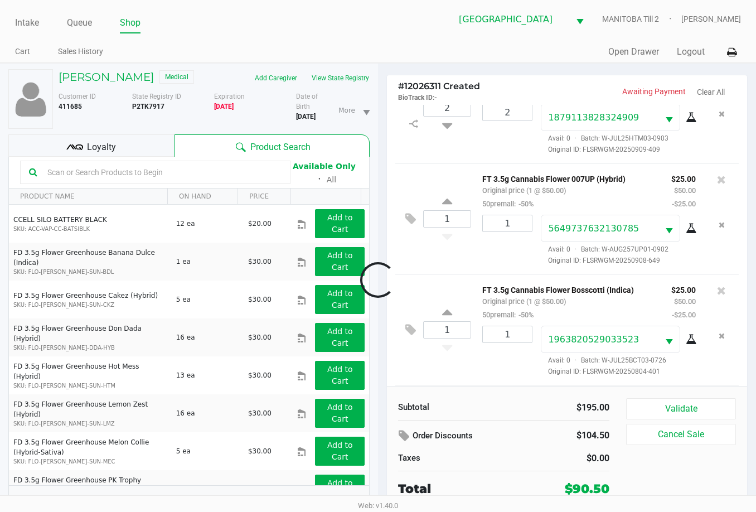
scroll to position [164, 0]
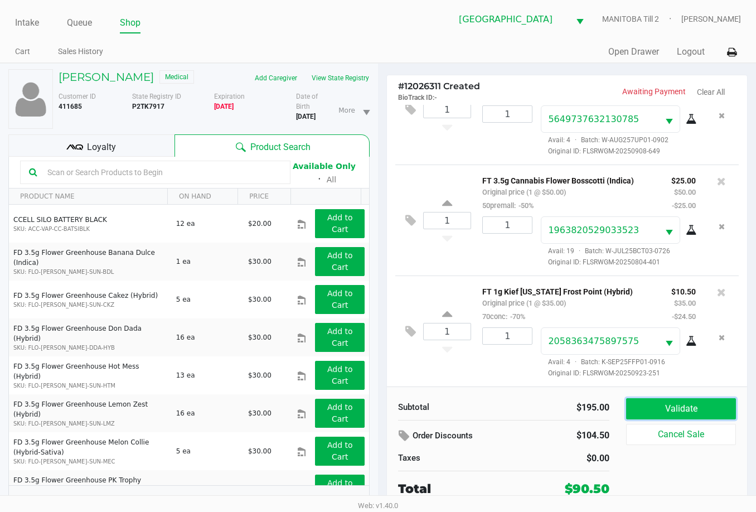
click at [694, 408] on button "Validate" at bounding box center [681, 408] width 110 height 21
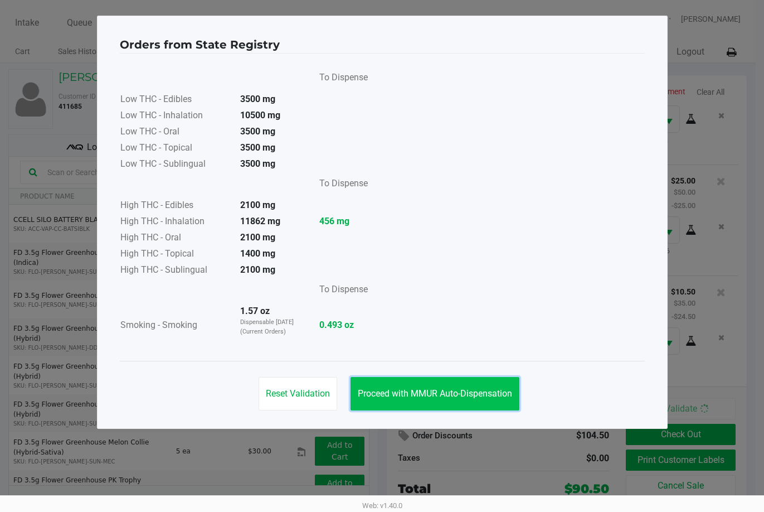
click at [463, 395] on span "Proceed with MMUR Auto-Dispensation" at bounding box center [435, 393] width 154 height 11
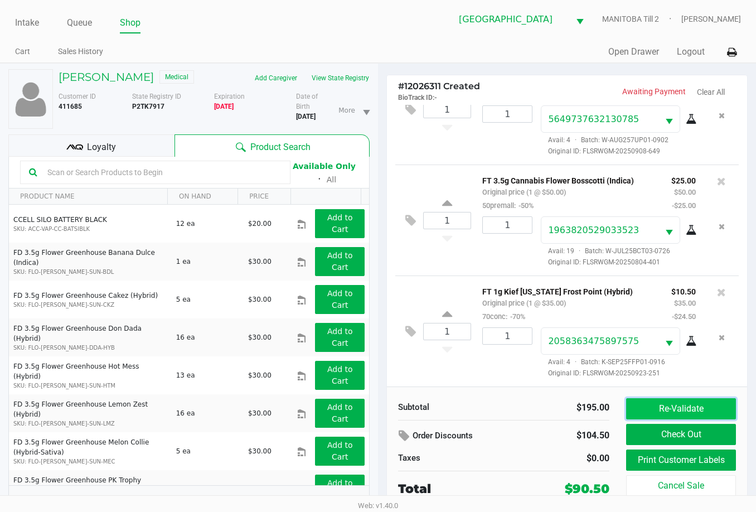
click at [672, 409] on button "Re-Validate" at bounding box center [681, 408] width 110 height 21
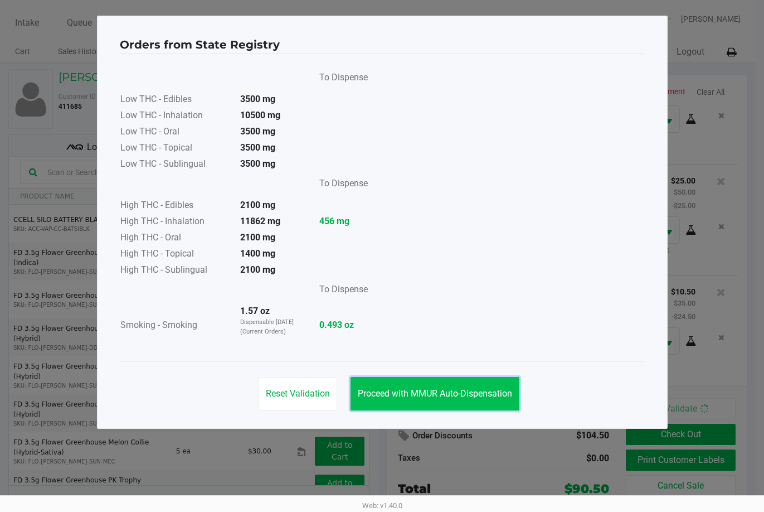
click at [445, 393] on span "Proceed with MMUR Auto-Dispensation" at bounding box center [435, 393] width 154 height 11
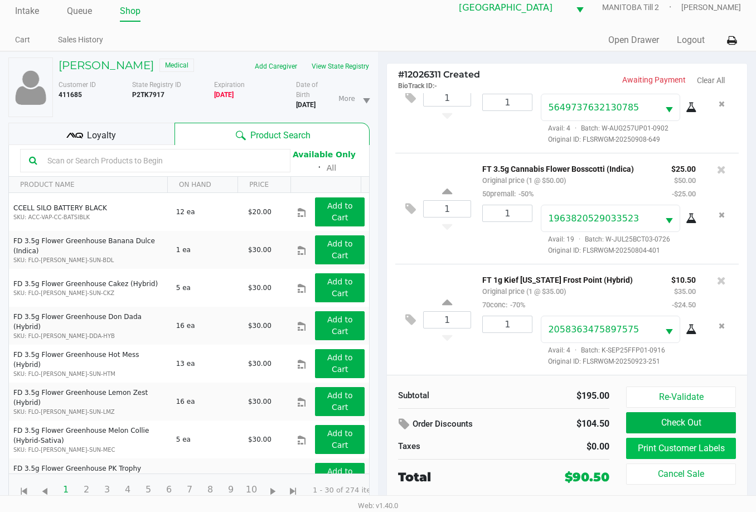
scroll to position [28, 0]
click at [667, 438] on button "Print Customer Labels" at bounding box center [681, 448] width 110 height 21
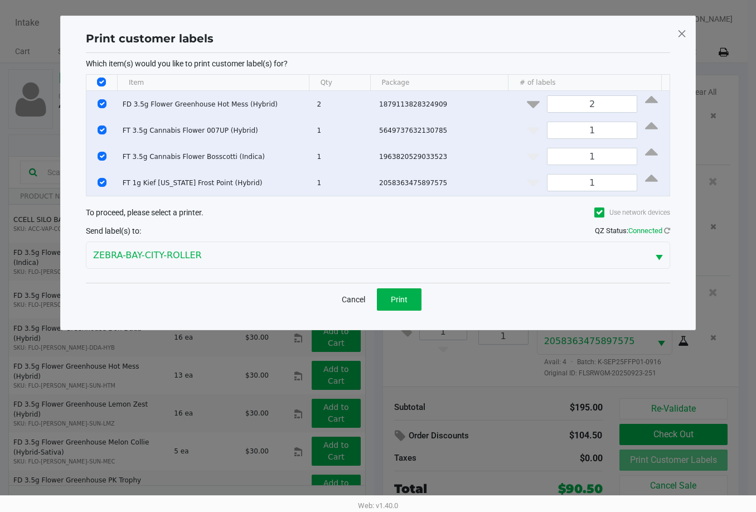
scroll to position [0, 0]
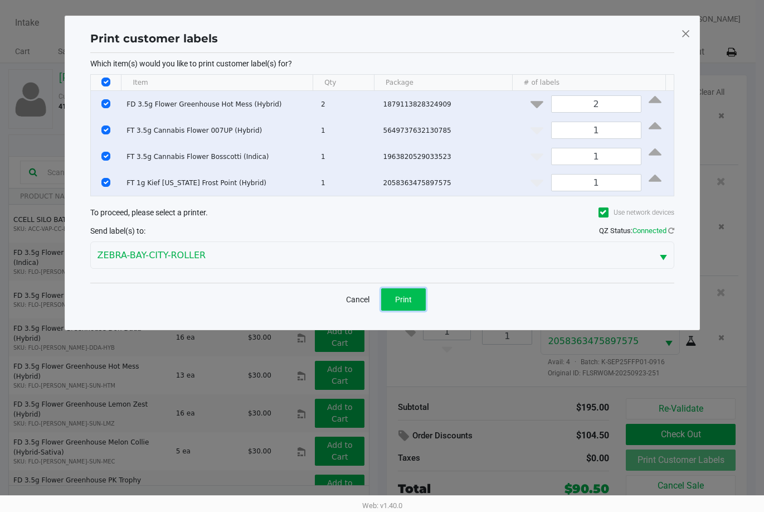
click at [399, 300] on span "Print" at bounding box center [403, 299] width 17 height 9
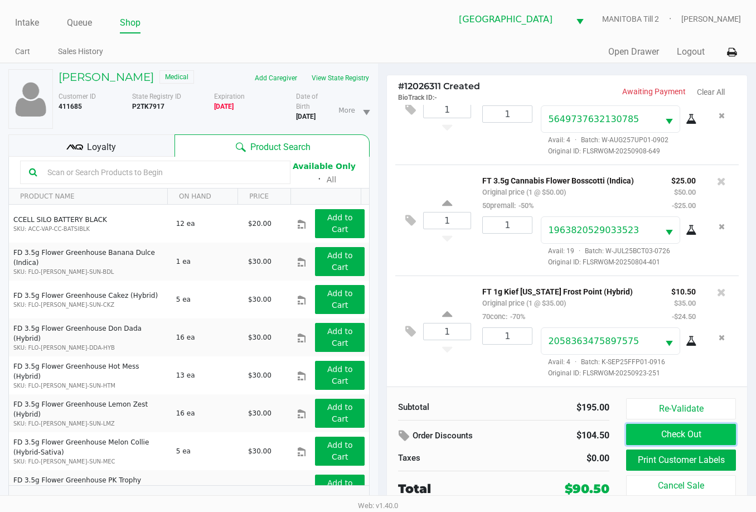
click at [667, 438] on button "Check Out" at bounding box center [681, 434] width 110 height 21
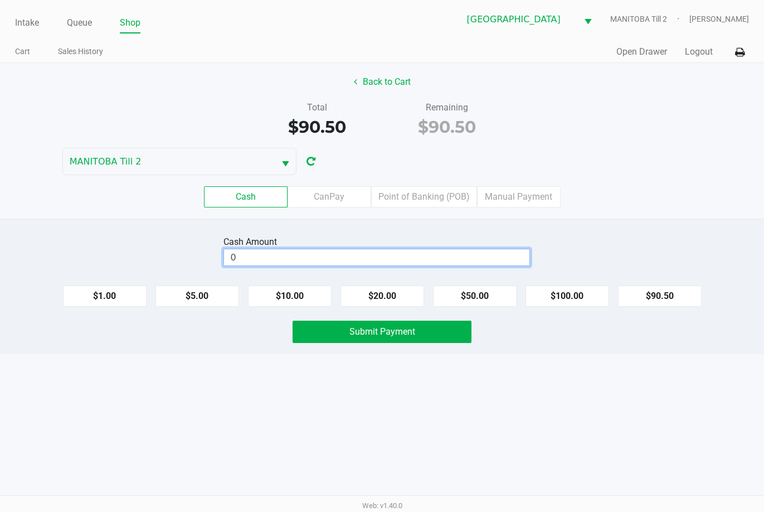
click at [438, 254] on input "0" at bounding box center [377, 257] width 306 height 16
type input "$100.50"
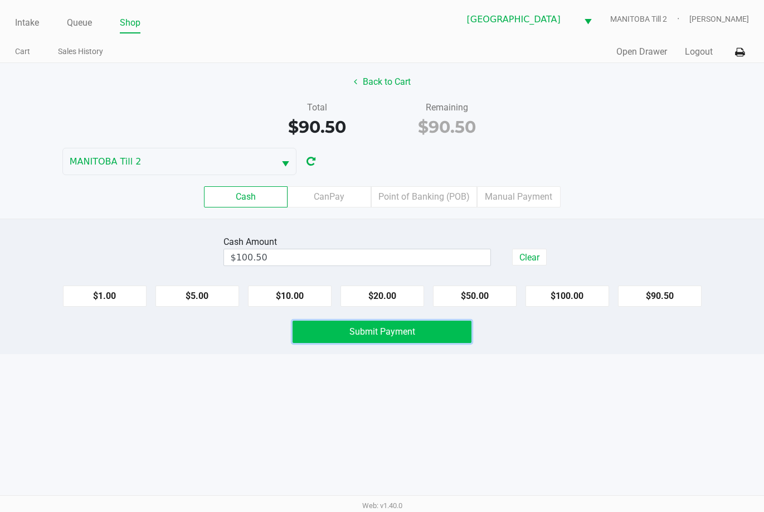
click at [418, 334] on button "Submit Payment" at bounding box center [382, 332] width 178 height 22
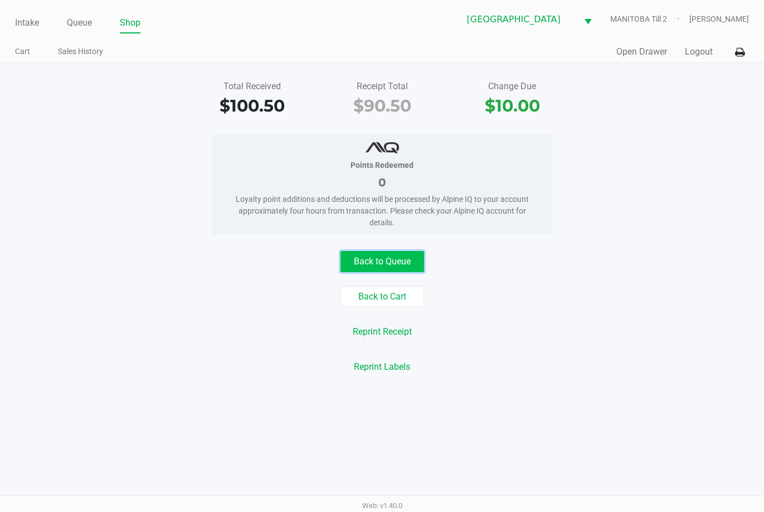
click at [373, 258] on button "Back to Queue" at bounding box center [383, 261] width 84 height 21
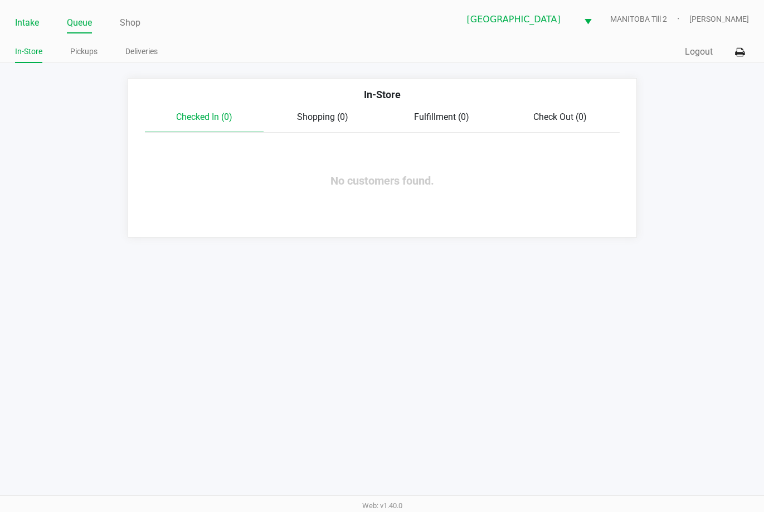
click at [22, 24] on link "Intake" at bounding box center [27, 23] width 24 height 16
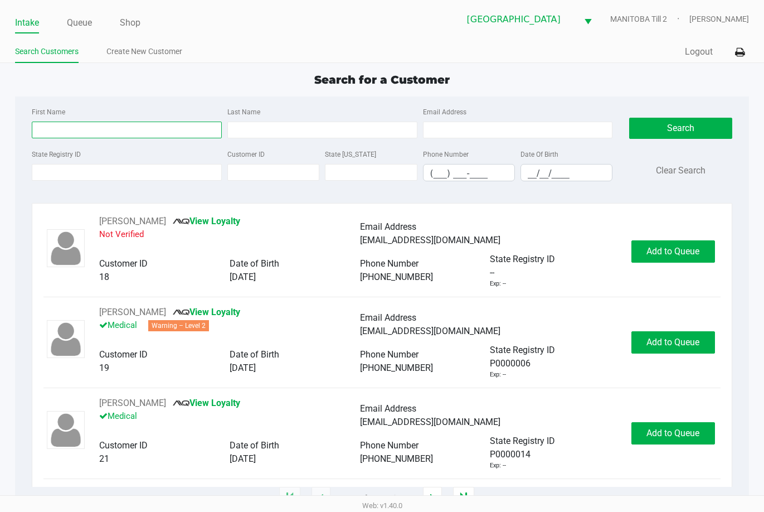
click at [163, 129] on input "First Name" at bounding box center [127, 130] width 190 height 17
type input "[PERSON_NAME]"
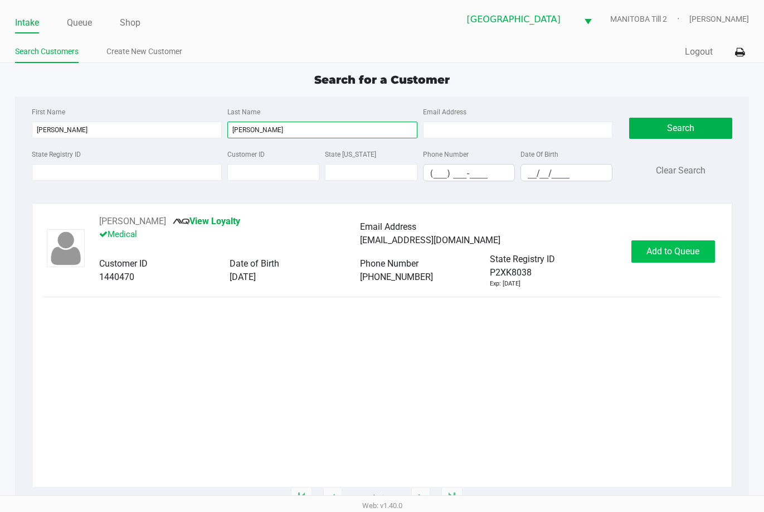
type input "[PERSON_NAME]"
click at [684, 254] on span "Add to Queue" at bounding box center [673, 251] width 53 height 11
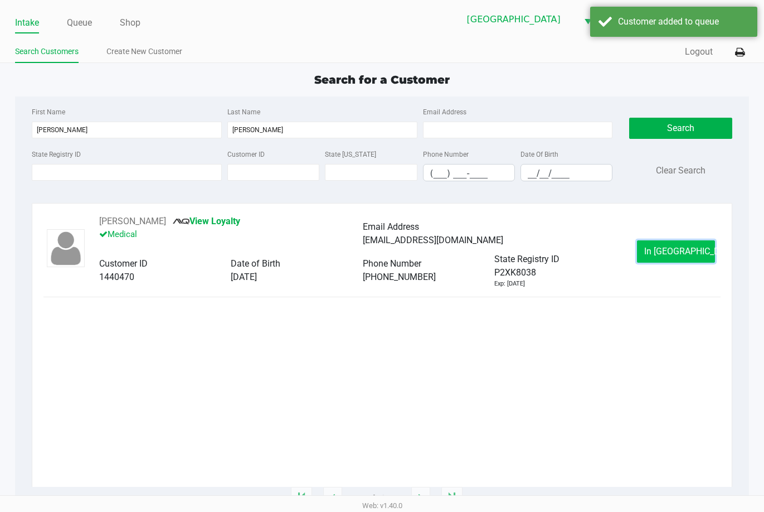
click at [673, 243] on button "In [GEOGRAPHIC_DATA]" at bounding box center [676, 251] width 78 height 22
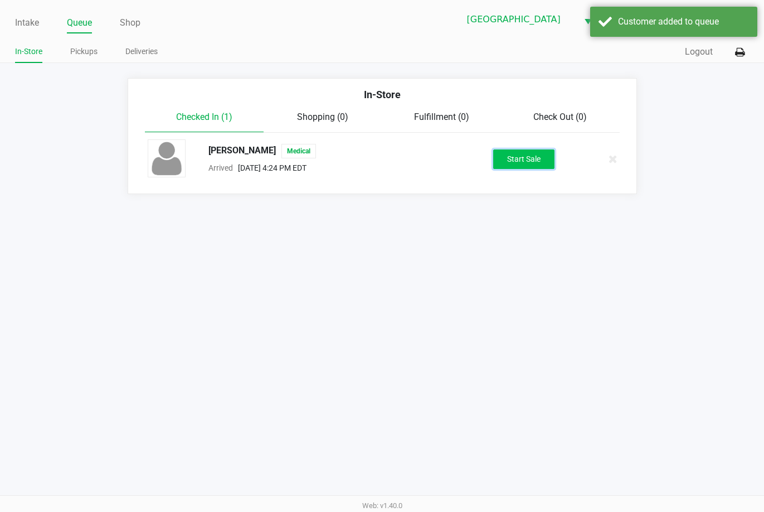
click at [533, 154] on button "Start Sale" at bounding box center [523, 159] width 61 height 20
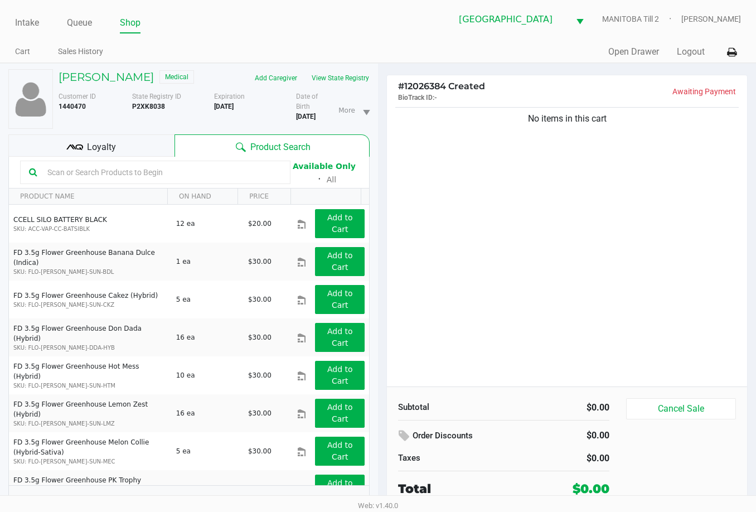
drag, startPoint x: 538, startPoint y: 210, endPoint x: 551, endPoint y: 200, distance: 16.7
click at [539, 210] on div "No items in this cart" at bounding box center [567, 246] width 360 height 282
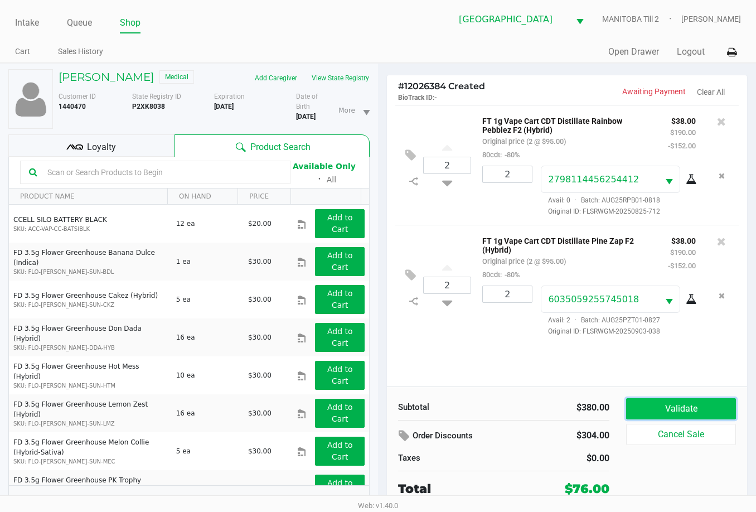
click at [686, 413] on button "Validate" at bounding box center [681, 408] width 110 height 21
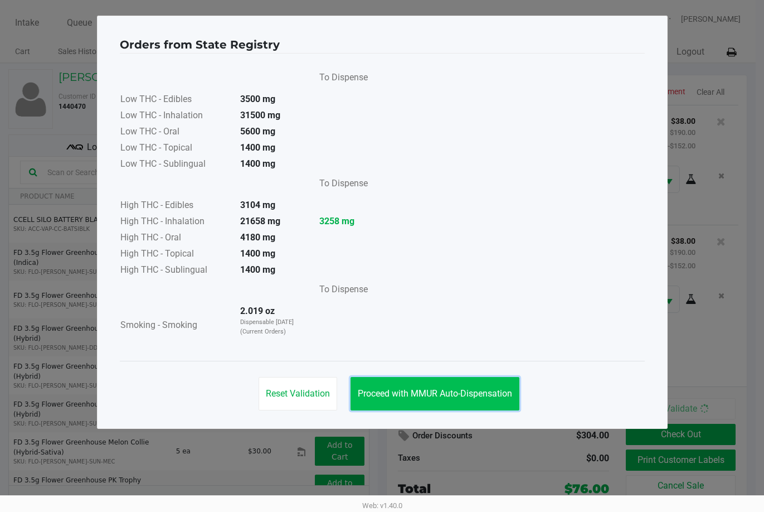
click at [445, 393] on span "Proceed with MMUR Auto-Dispensation" at bounding box center [435, 393] width 154 height 11
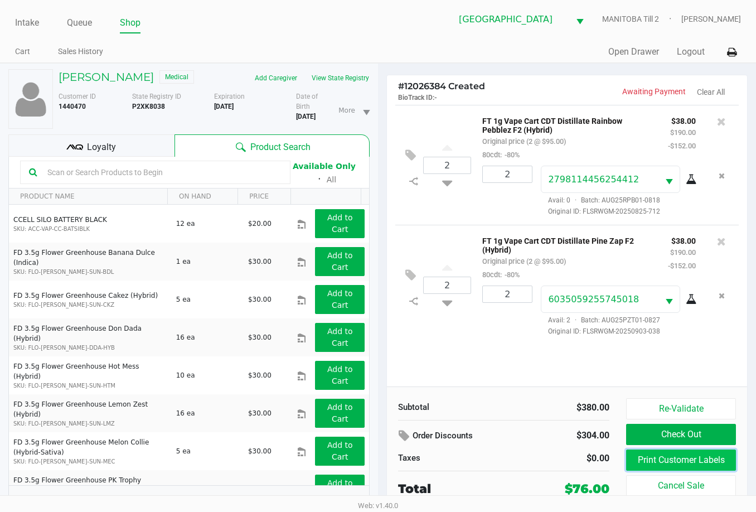
click at [727, 460] on button "Print Customer Labels" at bounding box center [681, 459] width 110 height 21
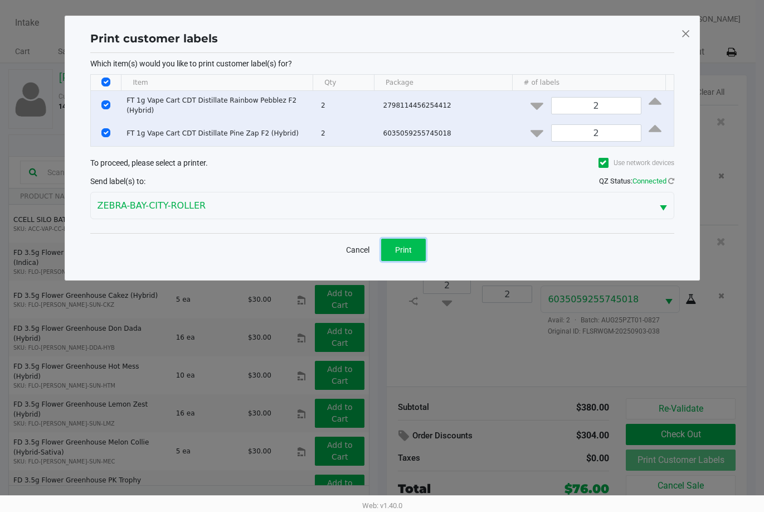
click at [406, 246] on span "Print" at bounding box center [403, 249] width 17 height 9
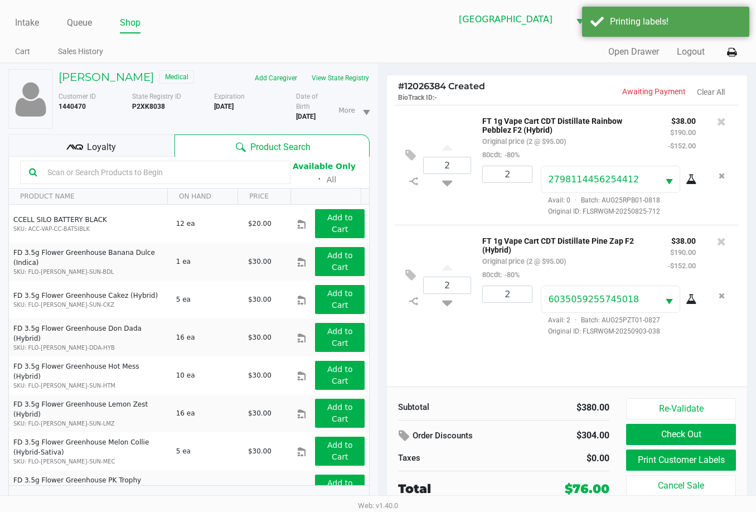
click at [115, 138] on div "Loyalty" at bounding box center [91, 145] width 166 height 22
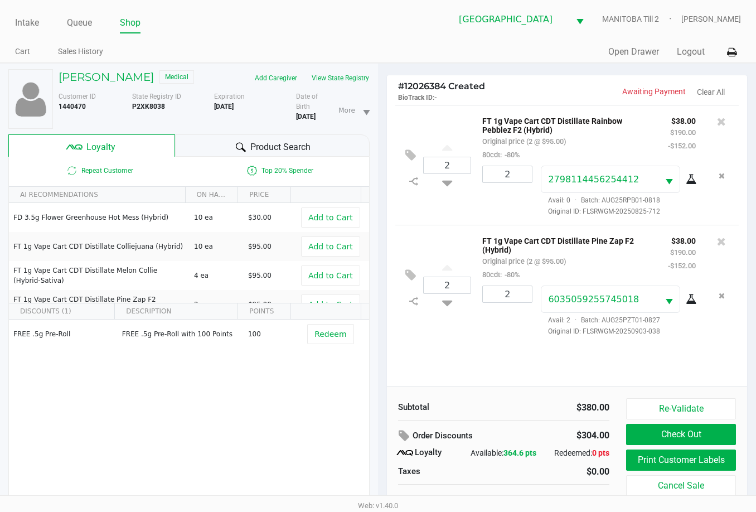
scroll to position [14, 0]
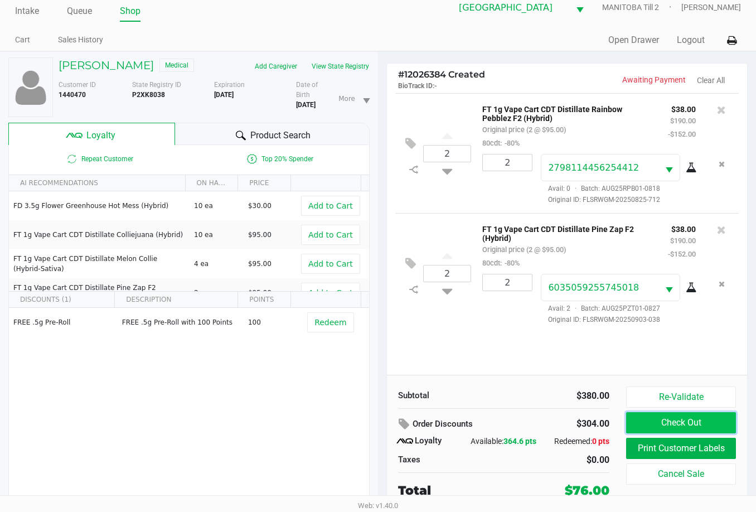
click at [670, 418] on button "Check Out" at bounding box center [681, 422] width 110 height 21
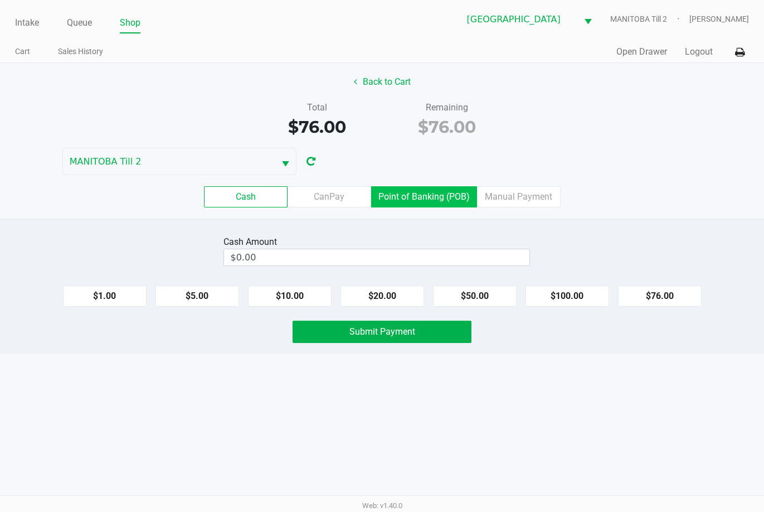
click at [428, 200] on label "Point of Banking (POB)" at bounding box center [424, 196] width 106 height 21
click at [0, 0] on 7 "Point of Banking (POB)" at bounding box center [0, 0] width 0 height 0
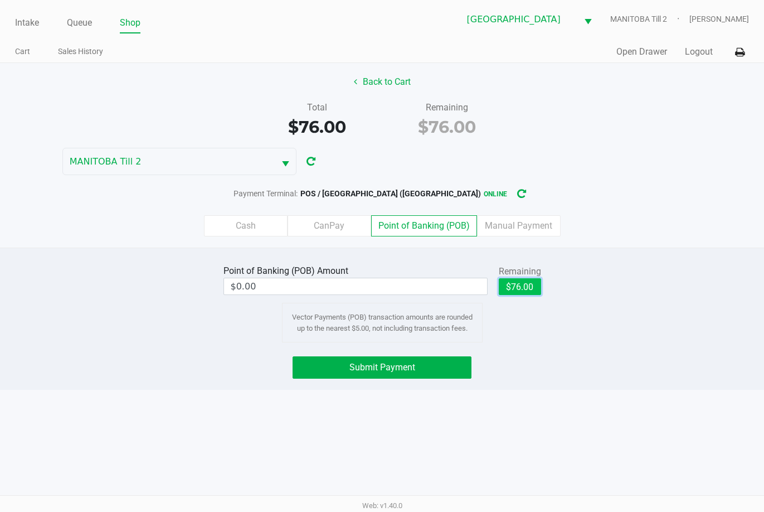
click at [521, 284] on button "$76.00" at bounding box center [520, 286] width 42 height 17
type input "$76.00"
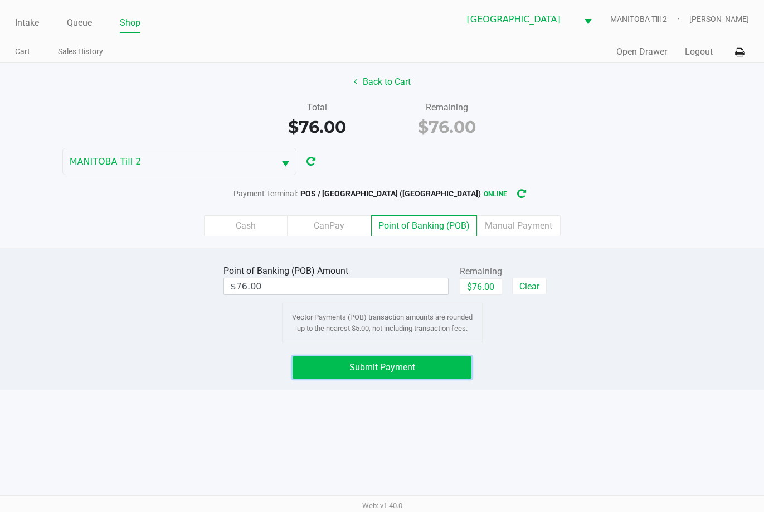
click at [423, 358] on button "Submit Payment" at bounding box center [382, 367] width 178 height 22
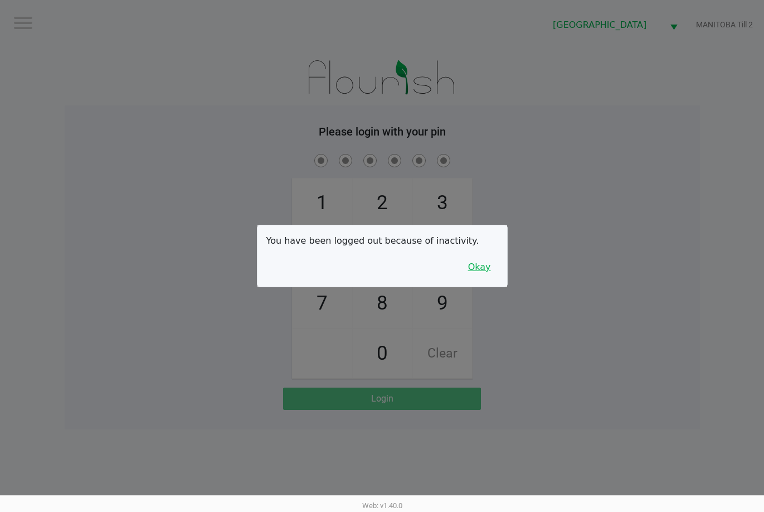
click at [492, 271] on button "Okay" at bounding box center [479, 266] width 37 height 21
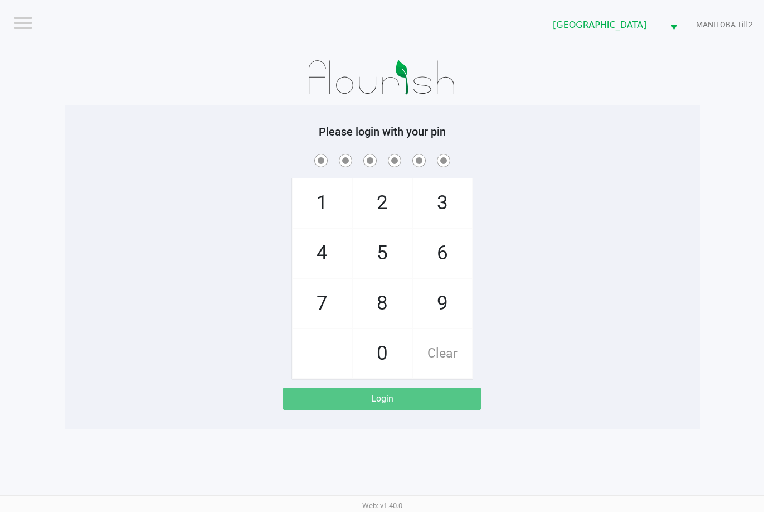
click at [608, 236] on div "1 4 7 2 5 8 0 3 6 9 Clear" at bounding box center [383, 265] width 636 height 227
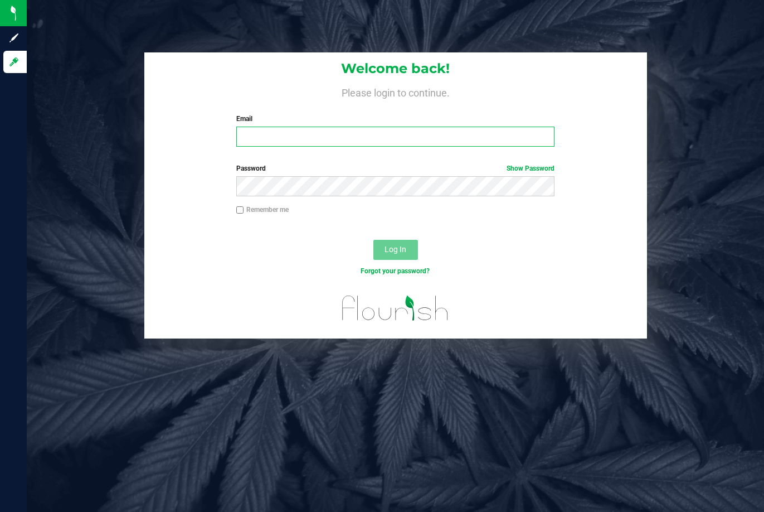
click at [324, 140] on input "Email" at bounding box center [395, 137] width 318 height 20
type input "[EMAIL_ADDRESS][DOMAIN_NAME]"
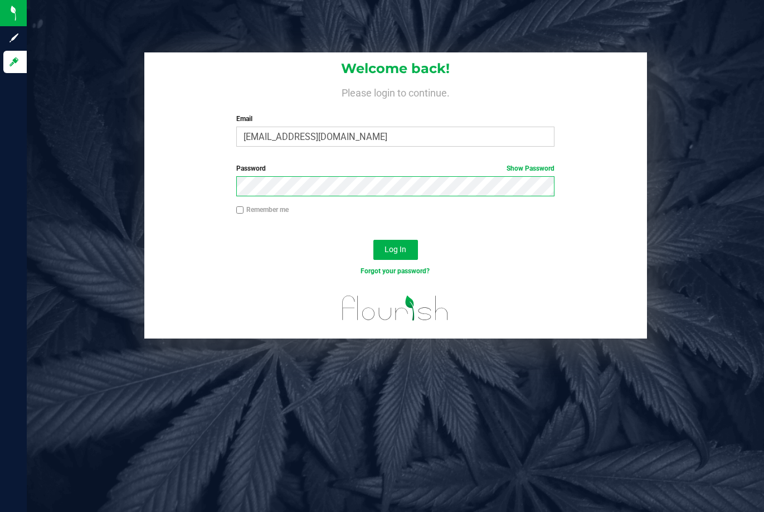
click at [374, 240] on button "Log In" at bounding box center [396, 250] width 45 height 20
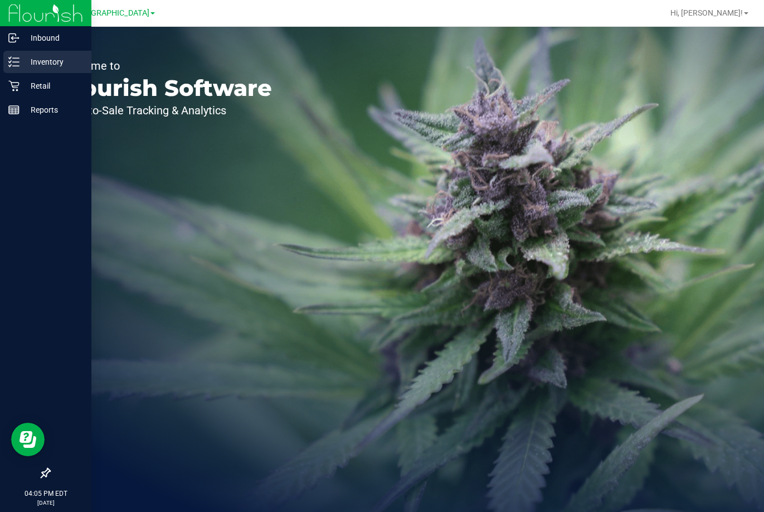
click at [27, 62] on p "Inventory" at bounding box center [53, 61] width 67 height 13
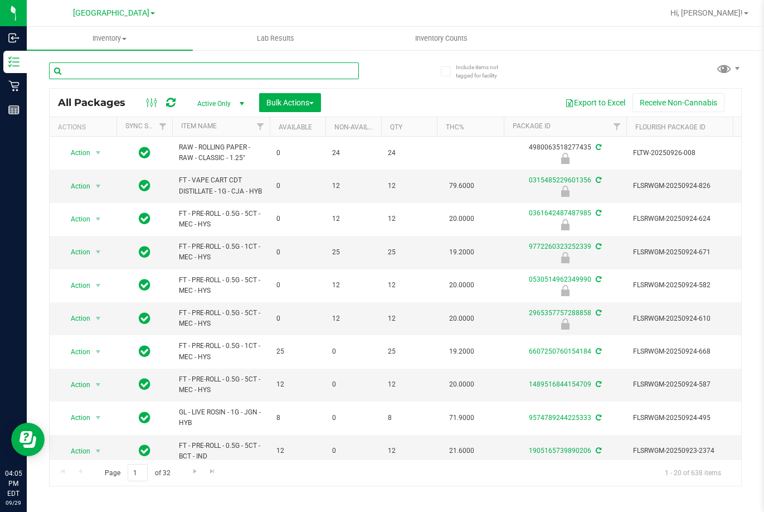
click at [245, 72] on input "text" at bounding box center [204, 70] width 310 height 17
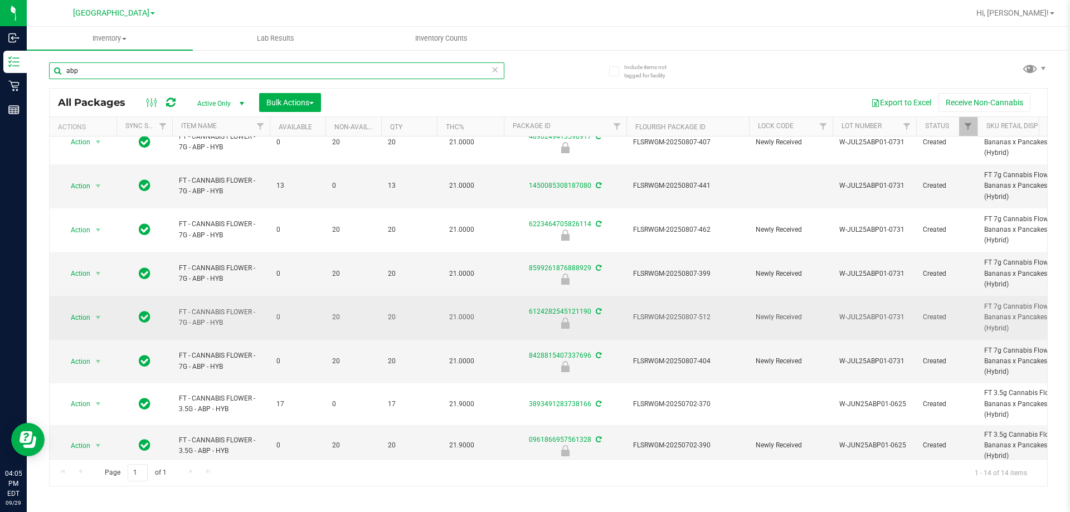
scroll to position [225, 0]
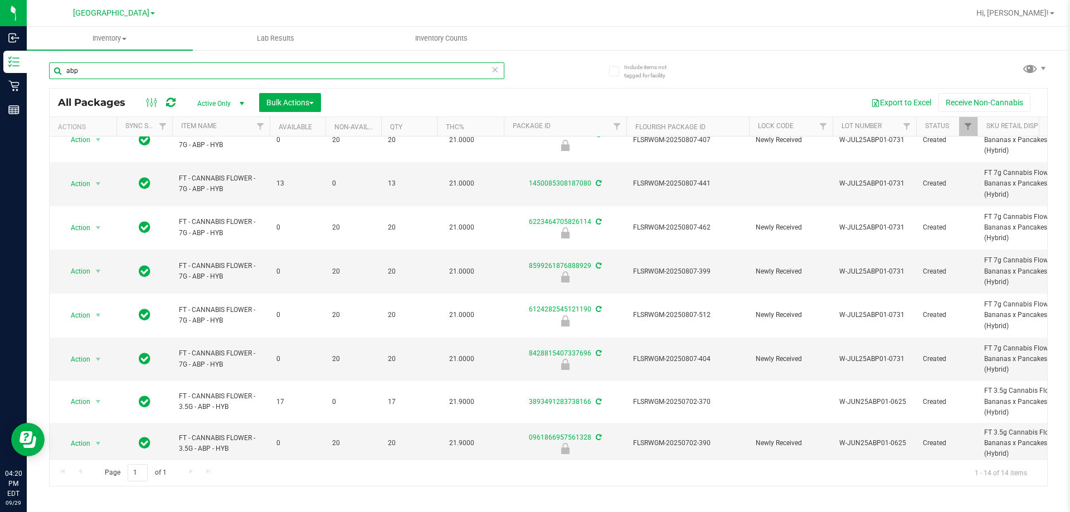
click at [193, 71] on input "abp" at bounding box center [276, 70] width 455 height 17
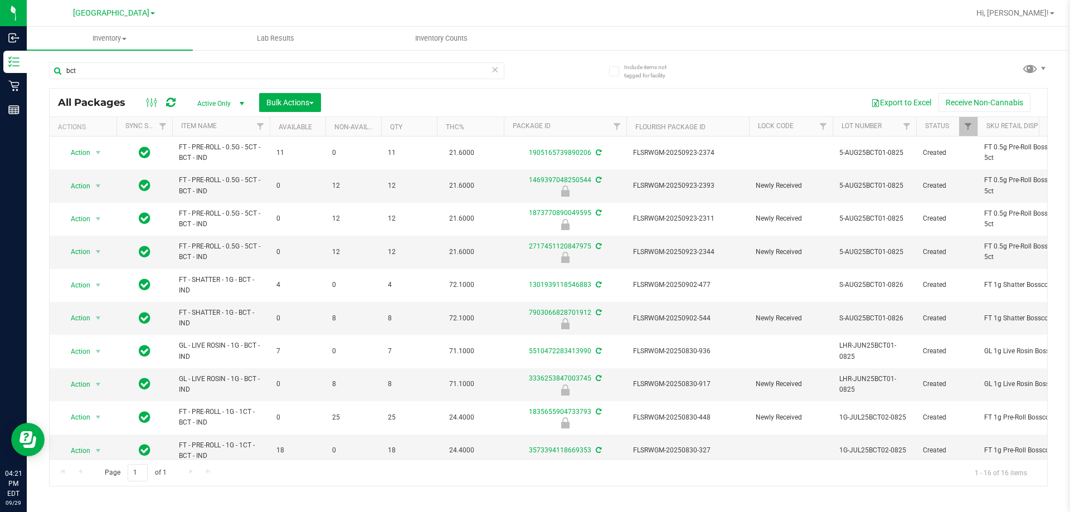
click at [195, 121] on th "Item Name" at bounding box center [221, 127] width 98 height 20
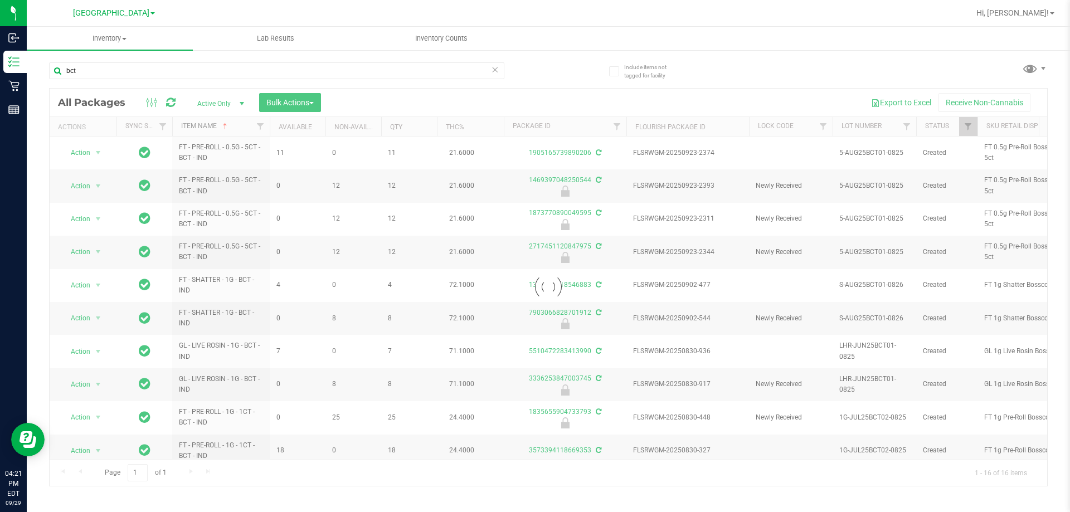
click at [200, 124] on link "Item Name" at bounding box center [205, 126] width 49 height 8
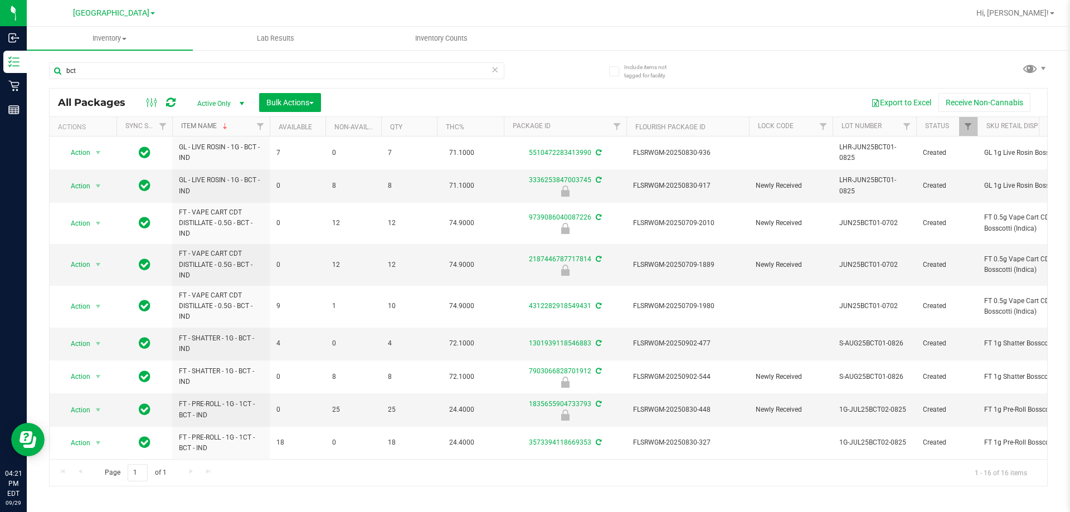
click at [207, 125] on link "Item Name" at bounding box center [205, 126] width 49 height 8
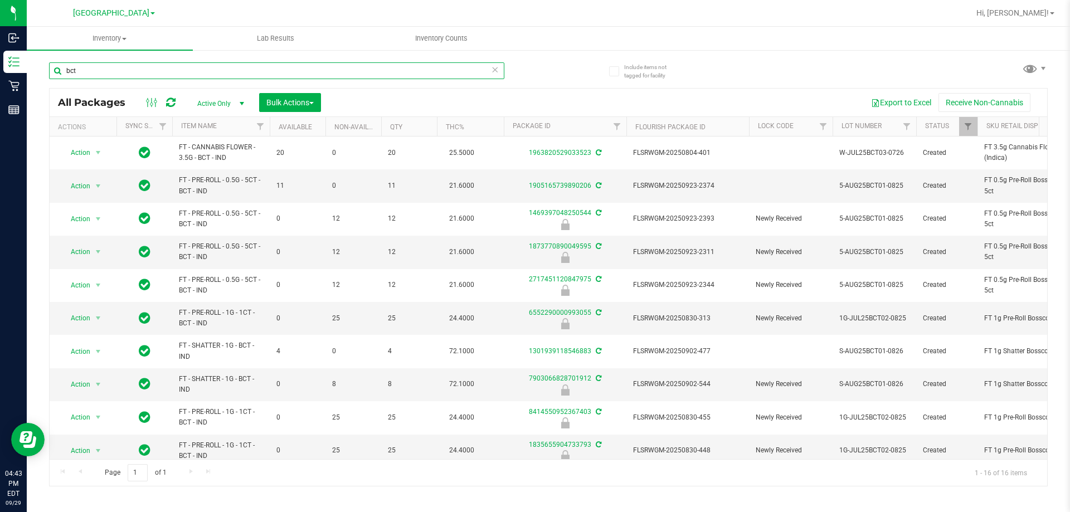
click at [337, 69] on input "bct" at bounding box center [276, 70] width 455 height 17
click at [337, 71] on input "bct" at bounding box center [276, 70] width 455 height 17
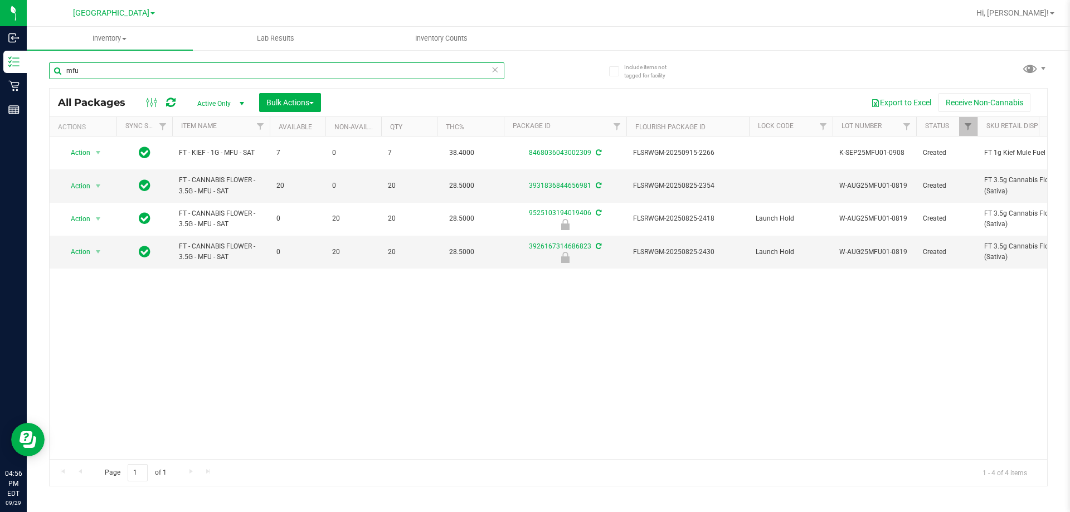
click at [183, 76] on input "mfu" at bounding box center [276, 70] width 455 height 17
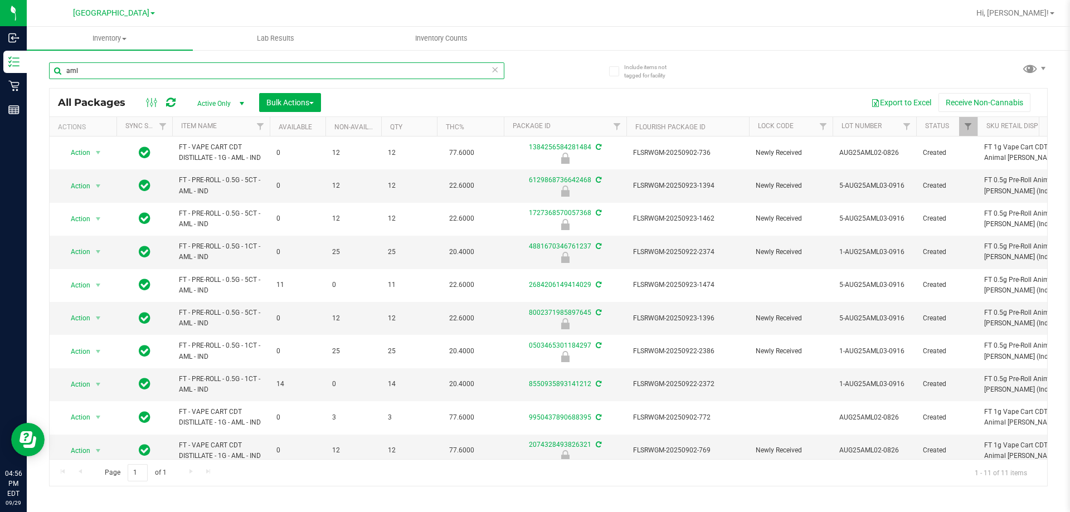
scroll to position [58, 0]
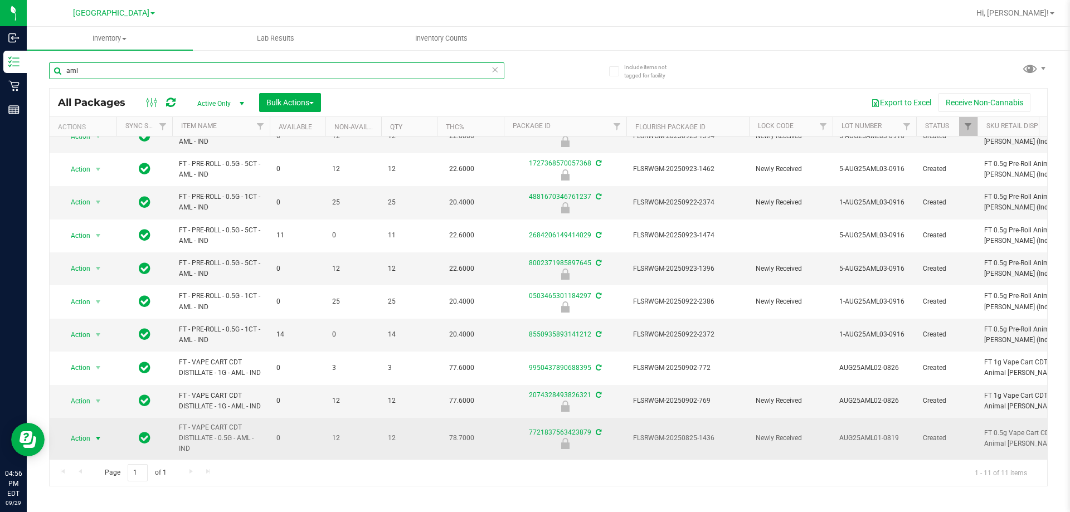
type input "aml"
click at [83, 431] on span "Action" at bounding box center [76, 439] width 30 height 16
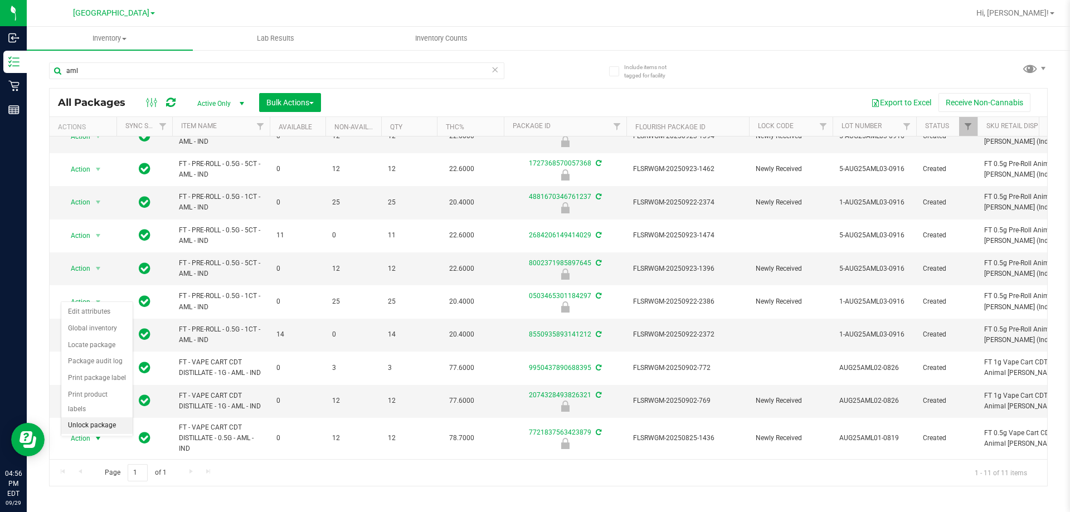
click at [103, 418] on li "Unlock package" at bounding box center [96, 426] width 71 height 17
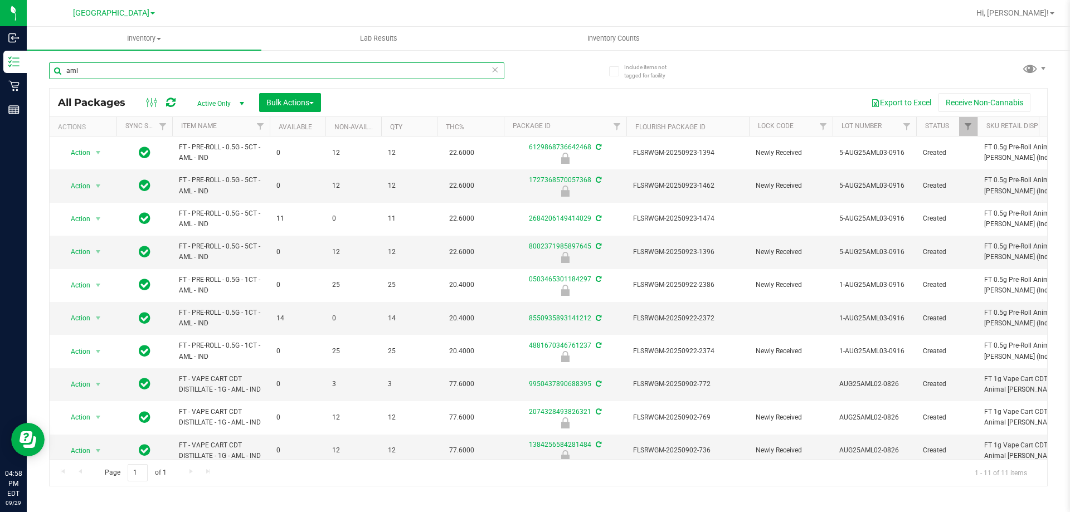
click at [381, 76] on input "aml" at bounding box center [276, 70] width 455 height 17
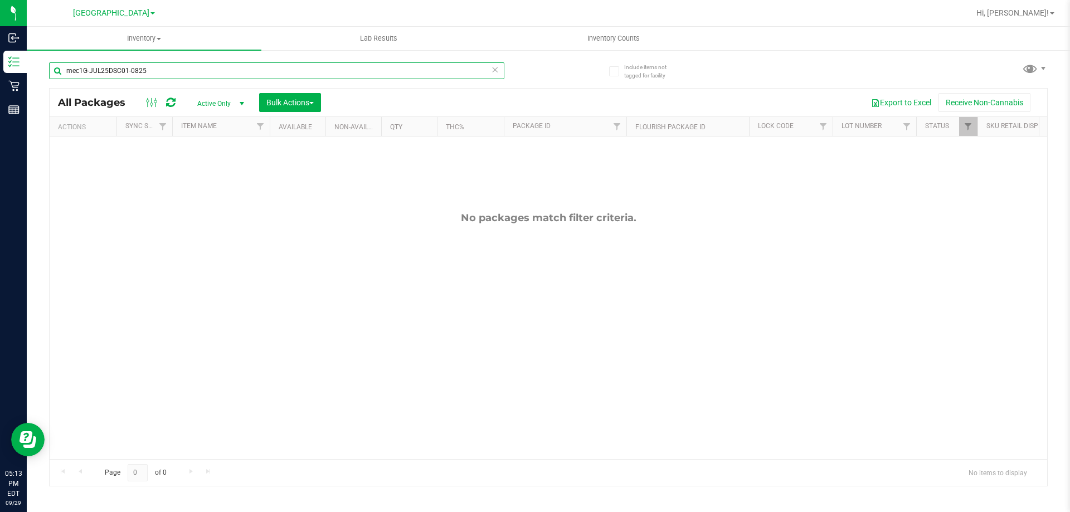
click at [312, 75] on input "mec1G-JUL25DSC01-0825" at bounding box center [276, 70] width 455 height 17
click at [311, 80] on div "mec1G-JUL25DSC01-0825" at bounding box center [276, 75] width 455 height 26
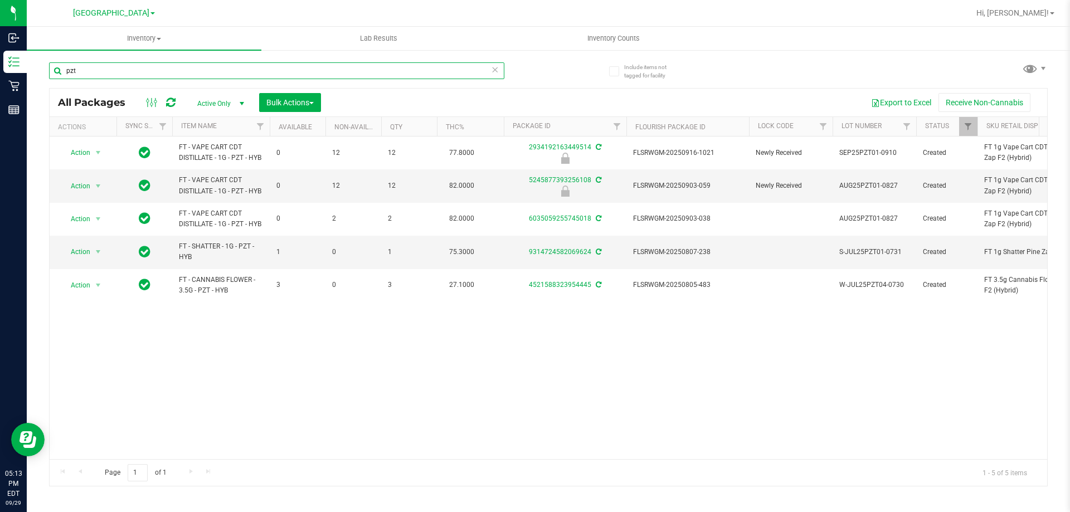
type input "pzt"
click at [86, 186] on span "Action" at bounding box center [76, 186] width 30 height 16
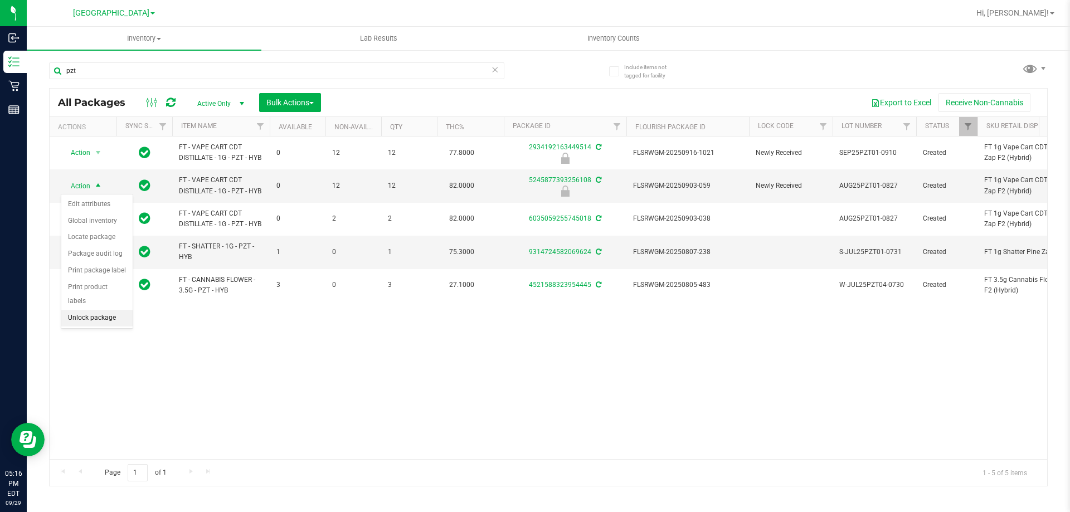
click at [96, 310] on li "Unlock package" at bounding box center [96, 318] width 71 height 17
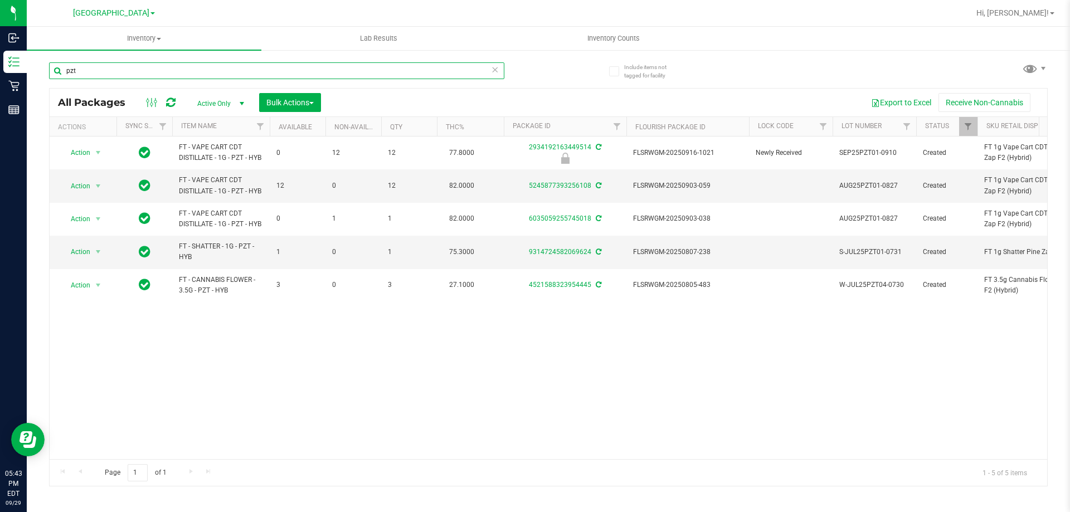
click at [182, 76] on input "pzt" at bounding box center [276, 70] width 455 height 17
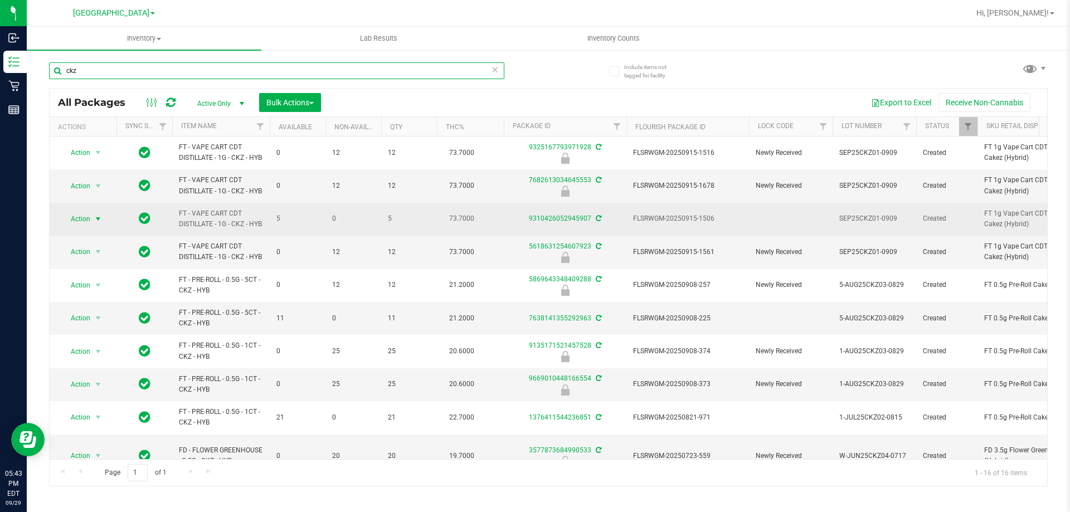
type input "ckz"
click at [83, 227] on span "Action" at bounding box center [76, 219] width 30 height 16
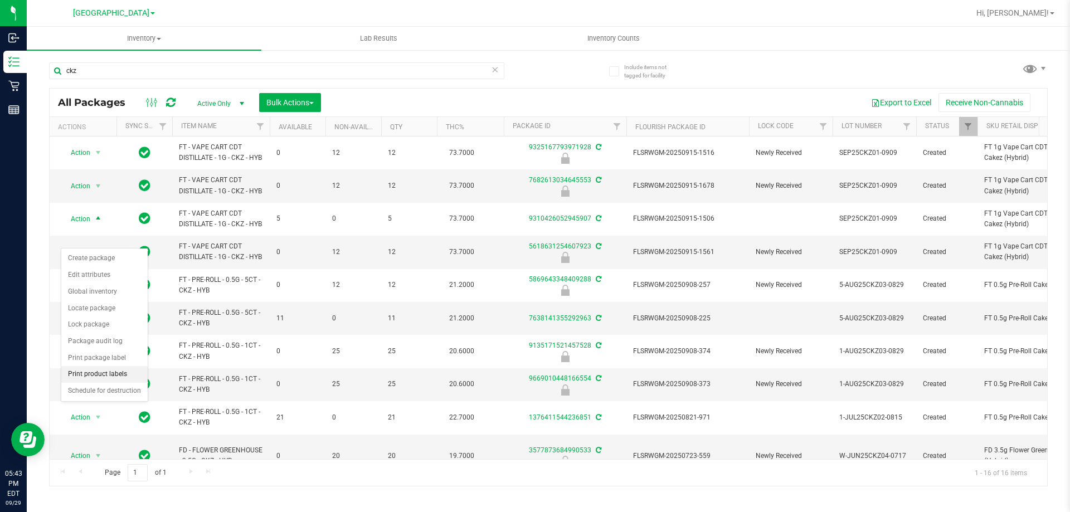
click at [98, 372] on li "Print product labels" at bounding box center [104, 374] width 86 height 17
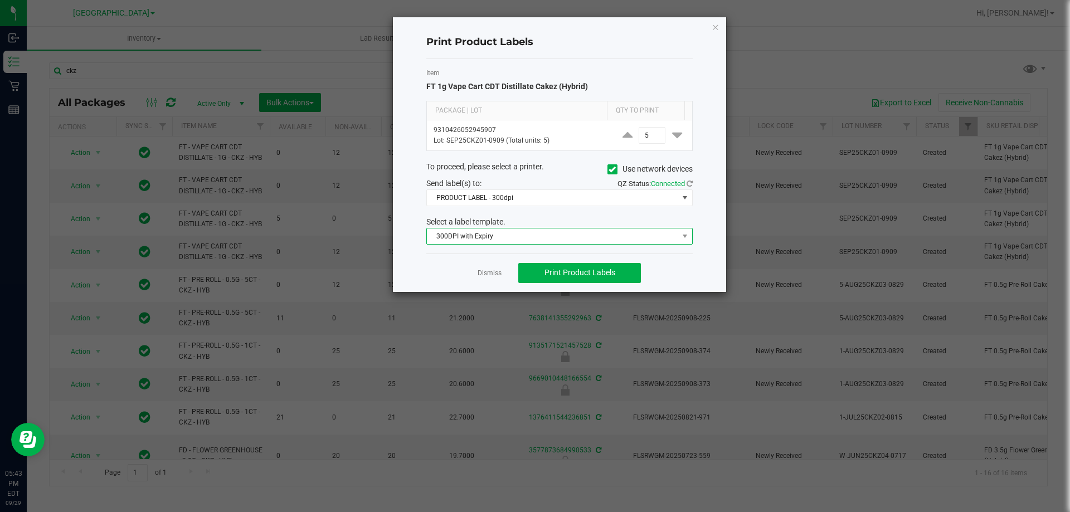
click at [449, 240] on span "300DPI with Expiry" at bounding box center [552, 237] width 251 height 16
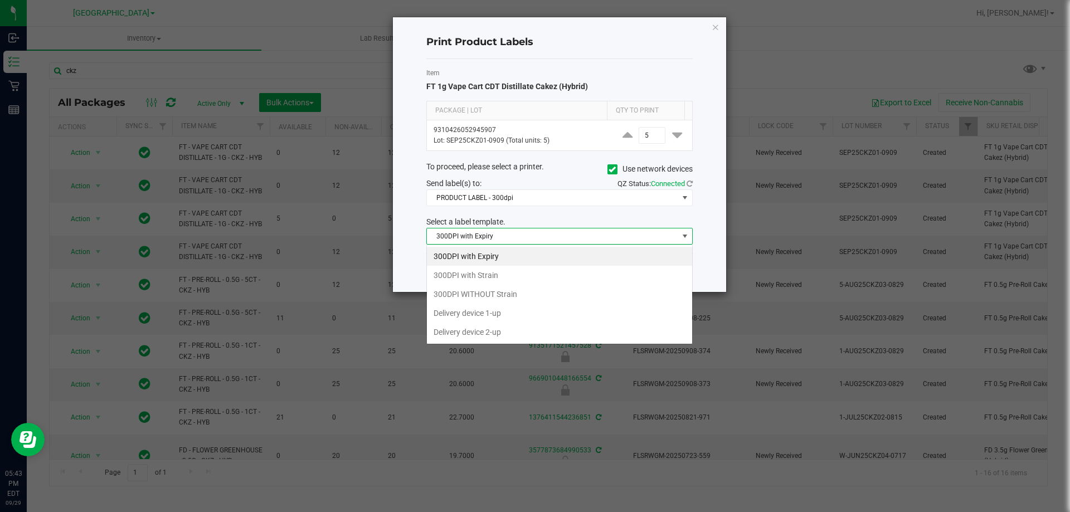
scroll to position [17, 266]
click at [458, 275] on li "300DPI with Strain" at bounding box center [559, 275] width 265 height 19
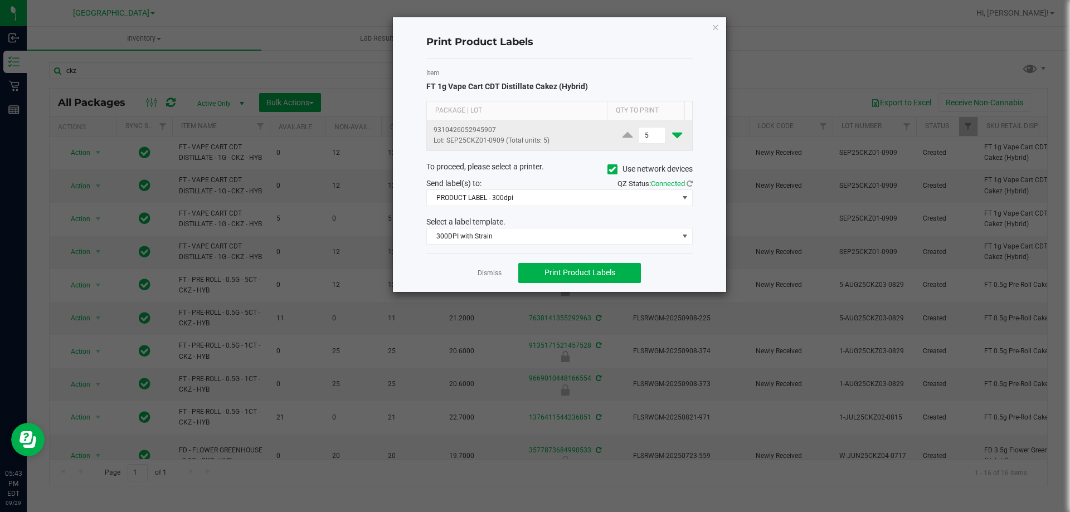
click at [672, 136] on icon at bounding box center [677, 135] width 10 height 14
type input "4"
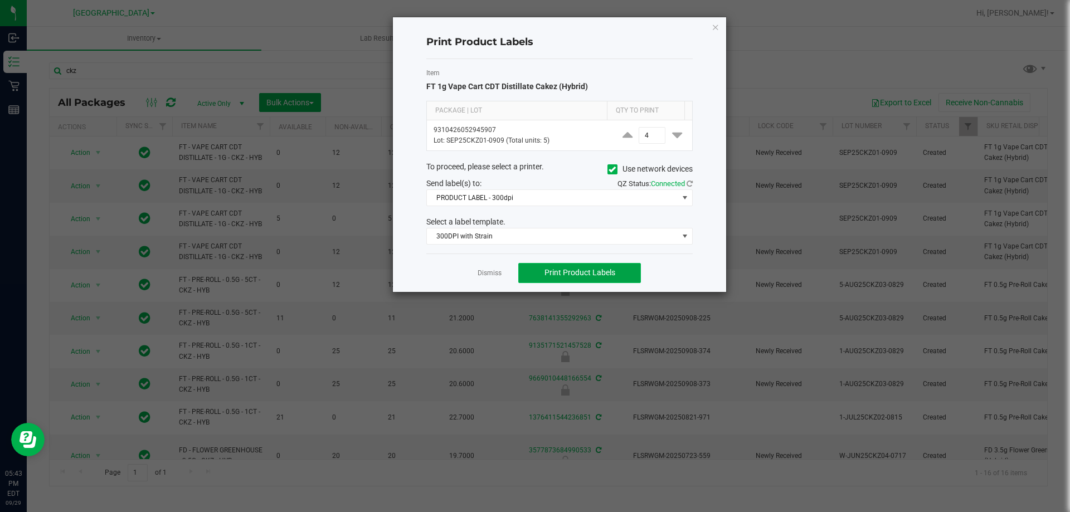
click at [591, 268] on span "Print Product Labels" at bounding box center [580, 272] width 71 height 9
click at [561, 271] on span "Print Product Labels" at bounding box center [580, 272] width 71 height 9
click at [716, 27] on icon "button" at bounding box center [716, 26] width 8 height 13
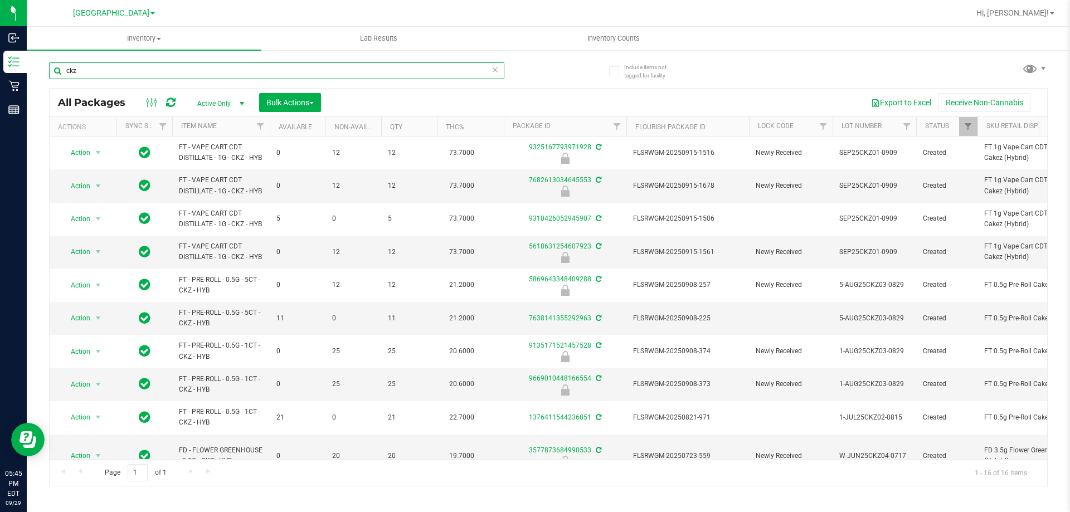
click at [197, 67] on input "ckz" at bounding box center [276, 70] width 455 height 17
click at [196, 67] on input "ckz" at bounding box center [276, 70] width 455 height 17
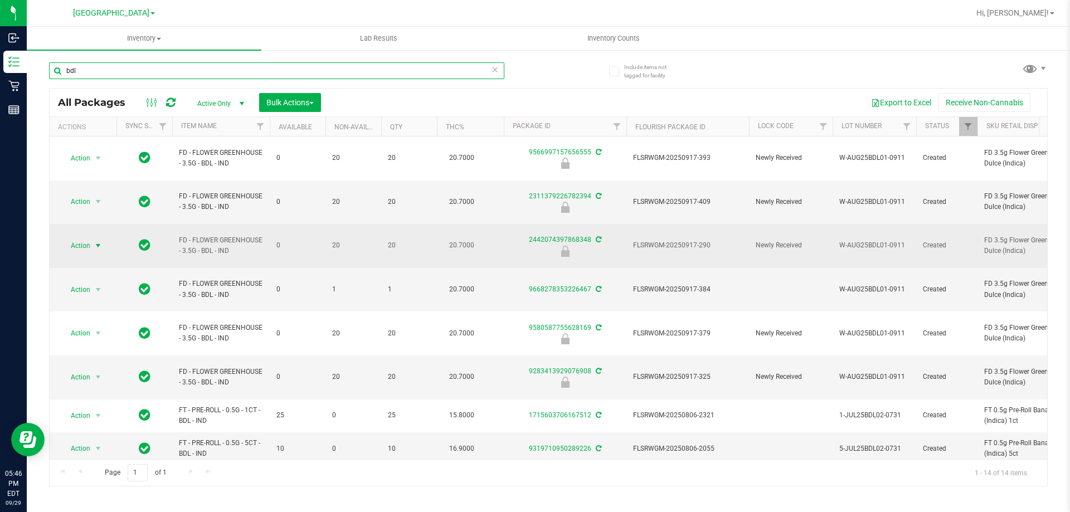
type input "bdl"
click at [79, 238] on span "Action" at bounding box center [76, 246] width 30 height 16
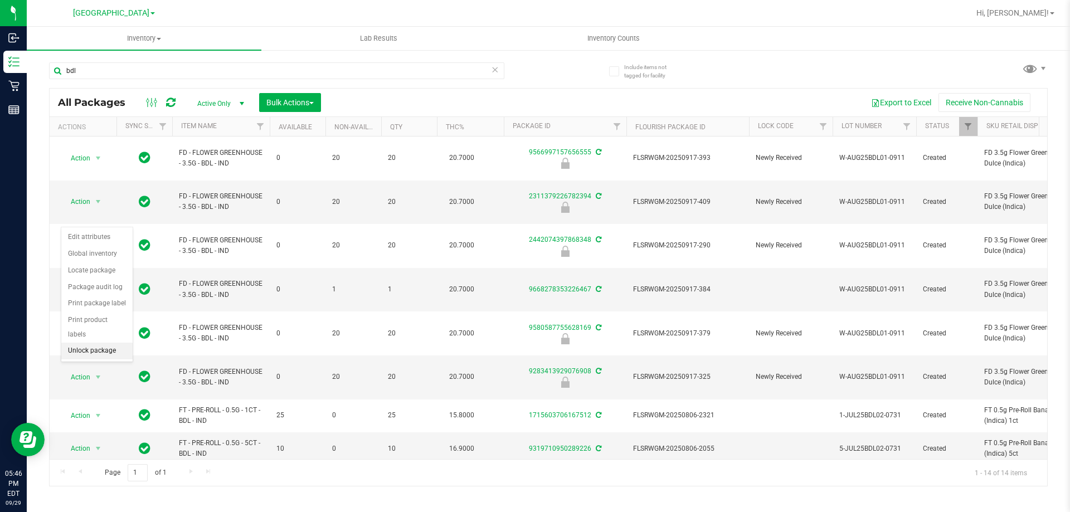
click at [90, 343] on li "Unlock package" at bounding box center [96, 351] width 71 height 17
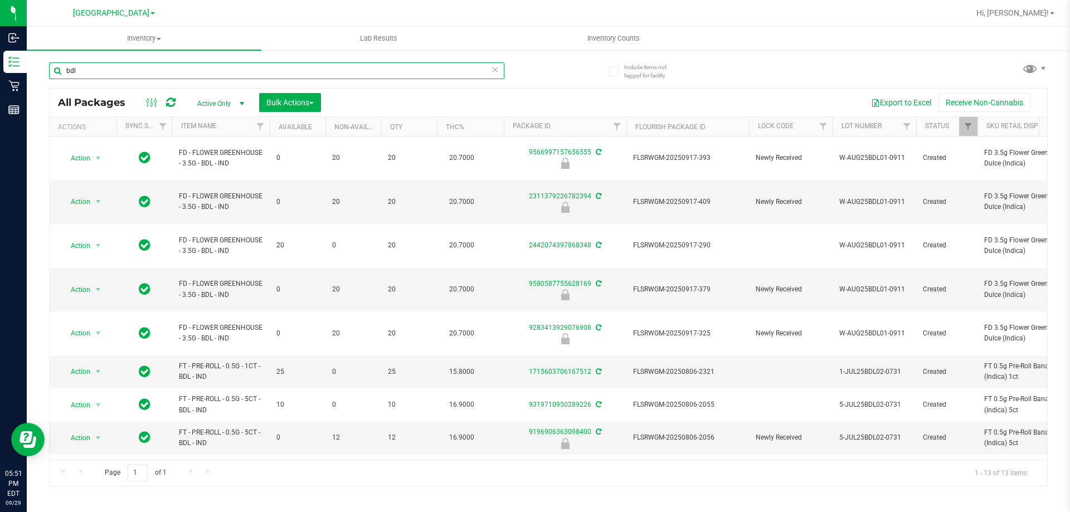
click at [201, 73] on input "bdl" at bounding box center [276, 70] width 455 height 17
click at [199, 73] on input "bdl" at bounding box center [276, 70] width 455 height 17
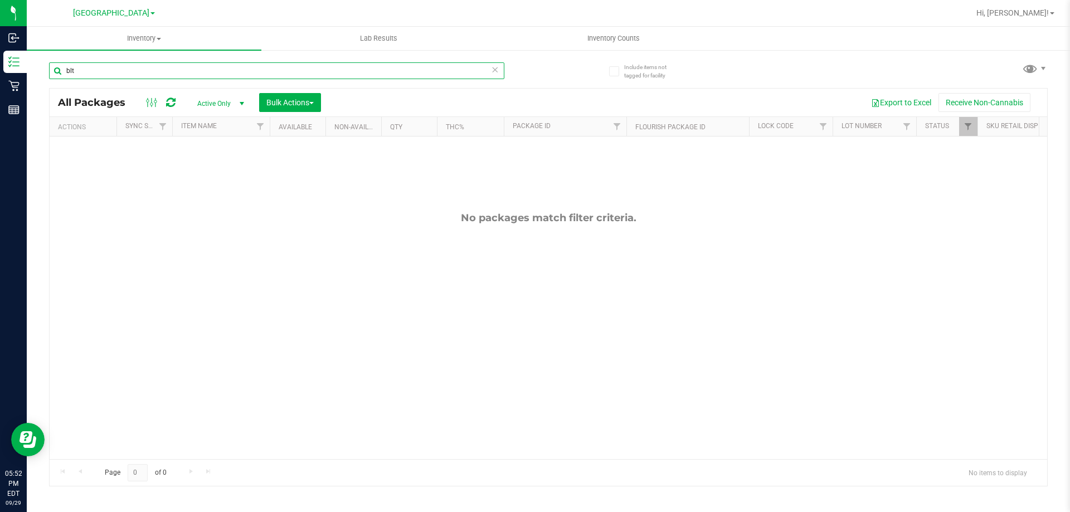
type input "blt"
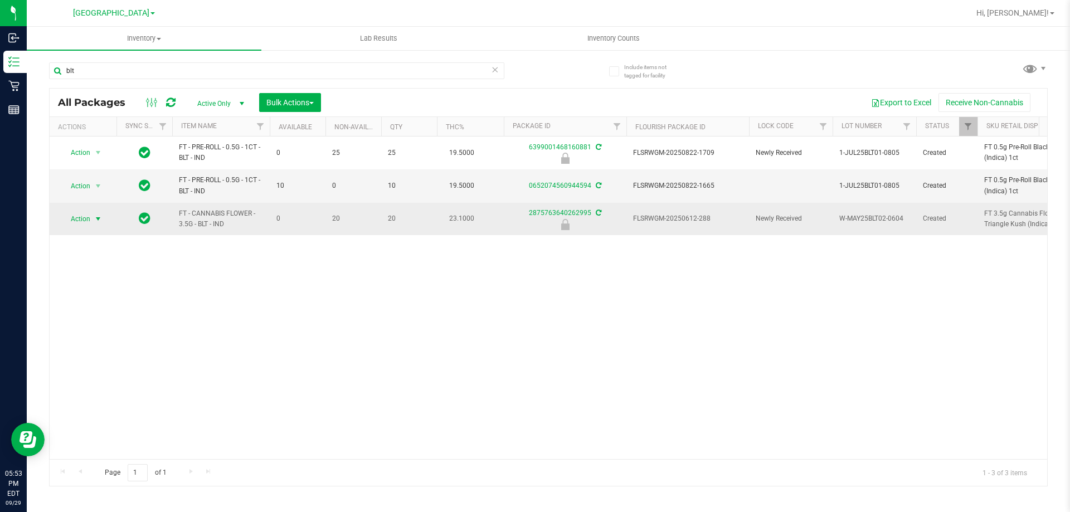
click at [83, 215] on span "Action" at bounding box center [76, 219] width 30 height 16
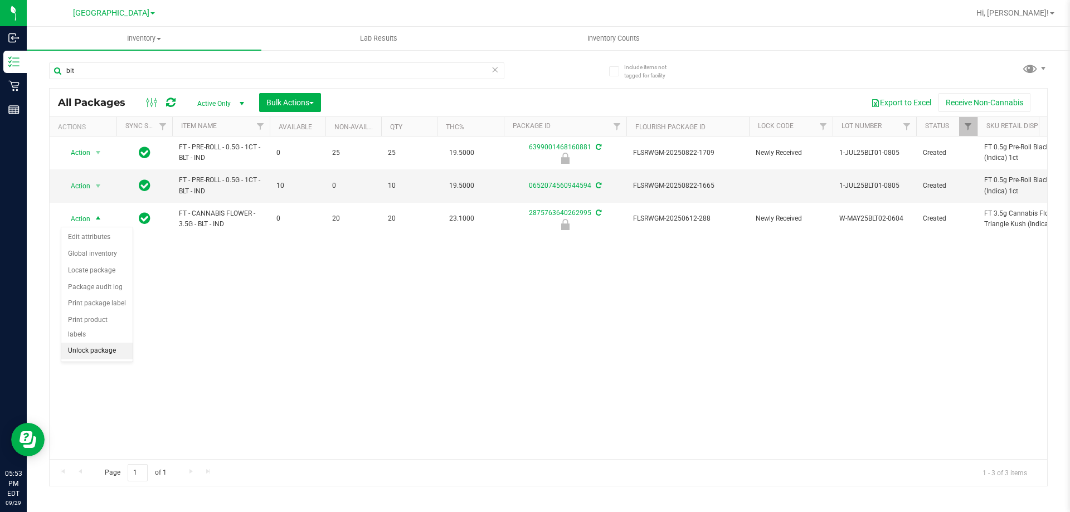
click at [87, 343] on li "Unlock package" at bounding box center [96, 351] width 71 height 17
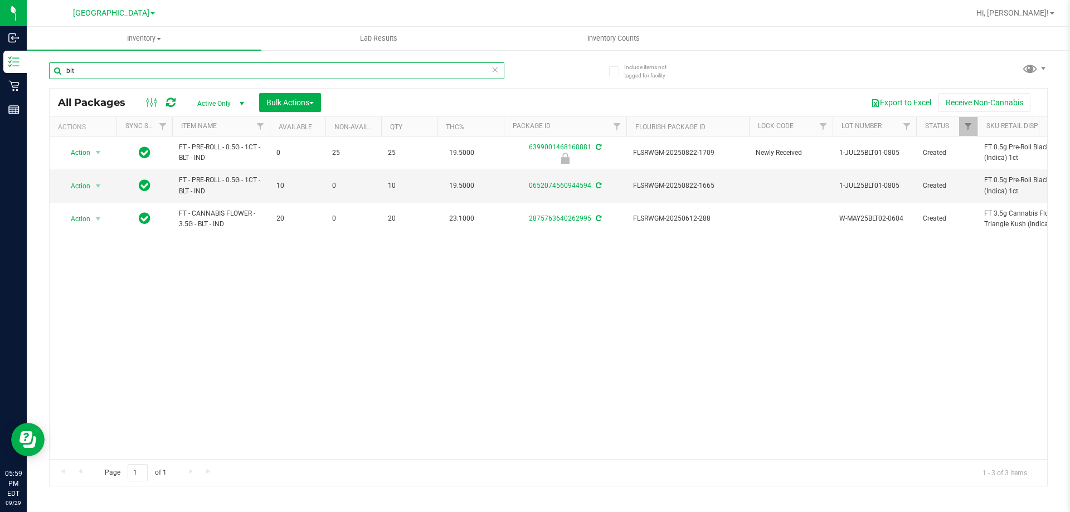
click at [428, 72] on input "blt" at bounding box center [276, 70] width 455 height 17
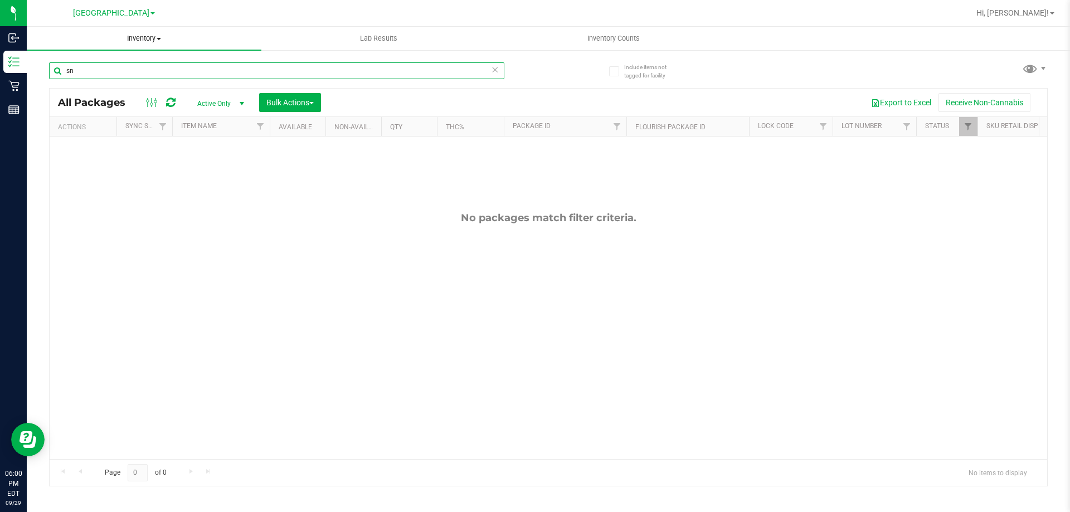
type input "s"
click at [285, 73] on input "yhi" at bounding box center [276, 70] width 455 height 17
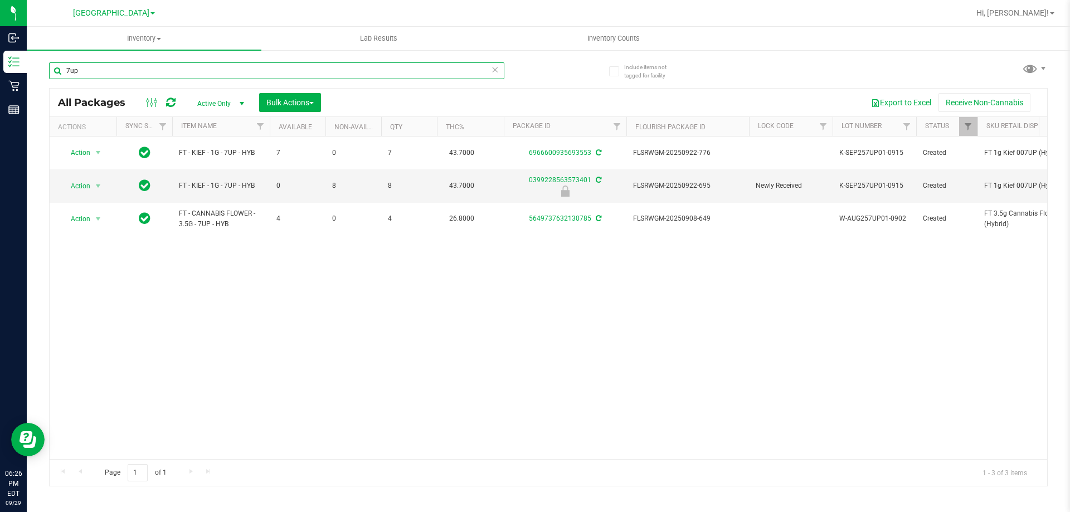
click at [169, 72] on input "7up" at bounding box center [276, 70] width 455 height 17
click at [169, 74] on input "7up" at bounding box center [276, 70] width 455 height 17
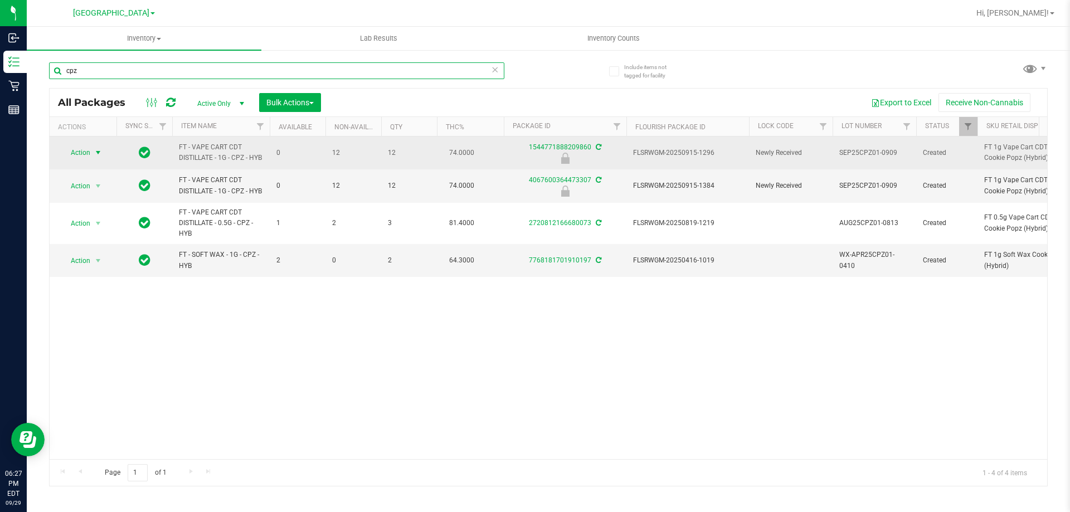
type input "cpz"
click at [85, 153] on span "Action" at bounding box center [76, 153] width 30 height 16
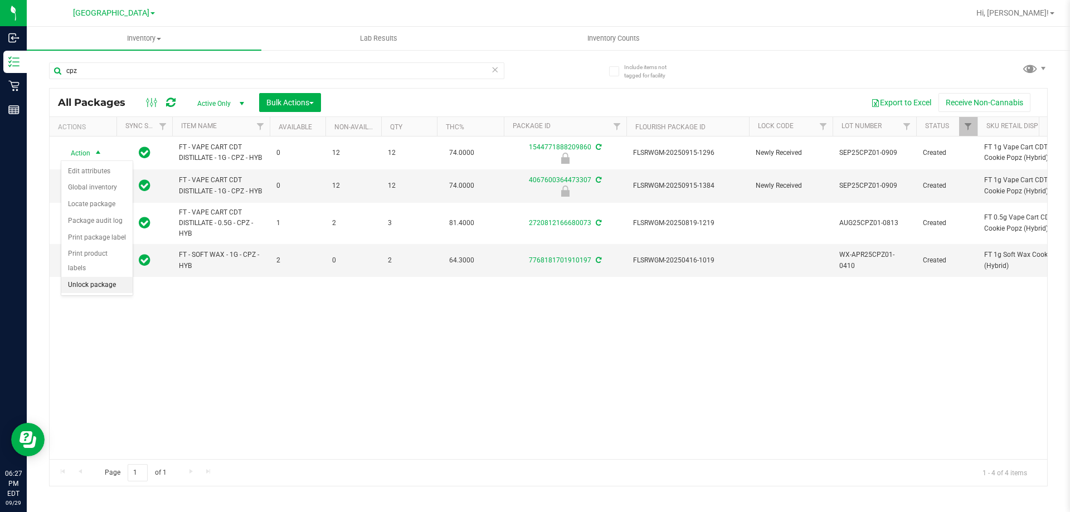
click at [84, 277] on li "Unlock package" at bounding box center [96, 285] width 71 height 17
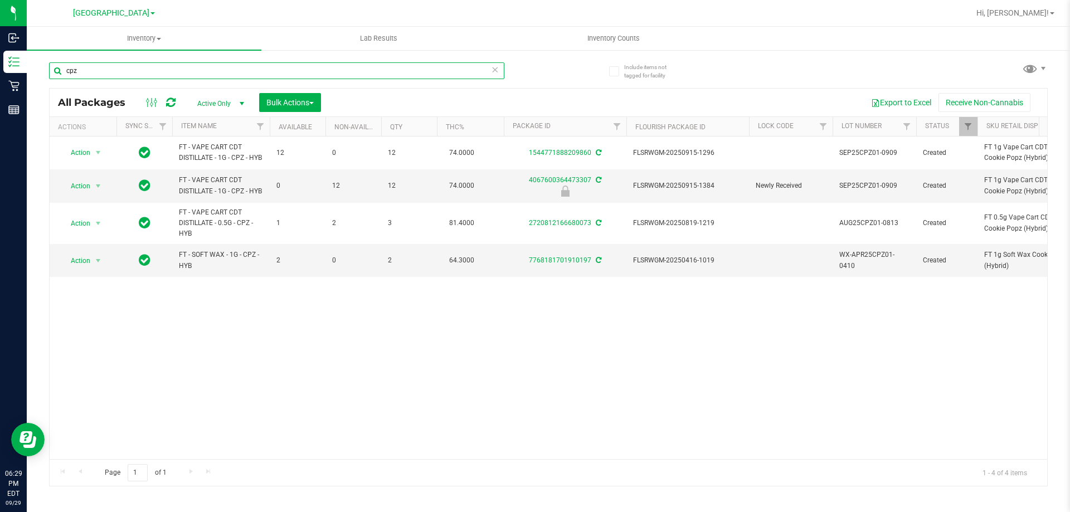
click at [270, 75] on input "cpz" at bounding box center [276, 70] width 455 height 17
click at [271, 76] on input "cpz" at bounding box center [276, 70] width 455 height 17
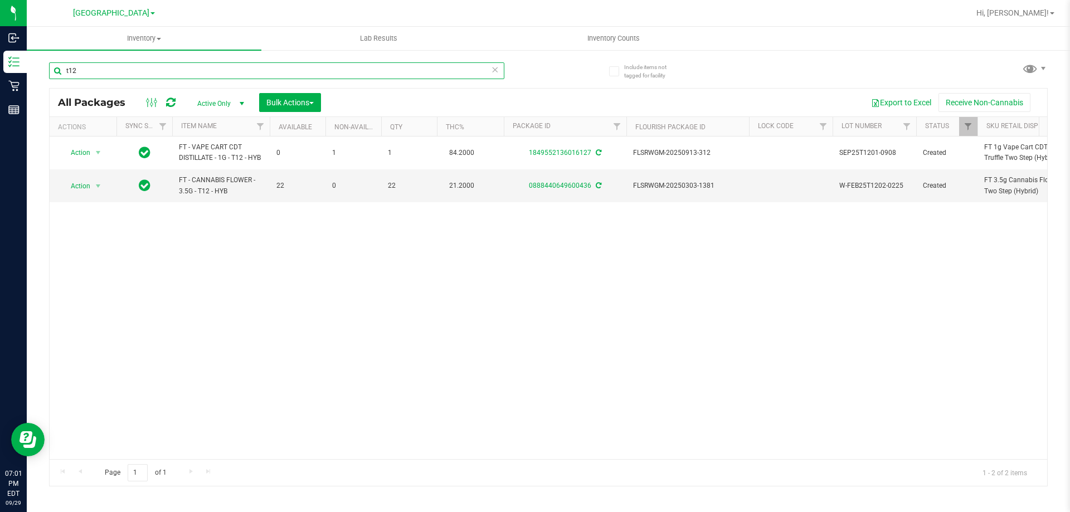
type input "t12"
click at [490, 250] on div "Action Action Create package Edit attributes Global inventory Locate package Lo…" at bounding box center [549, 298] width 998 height 323
